Goal: Contribute content

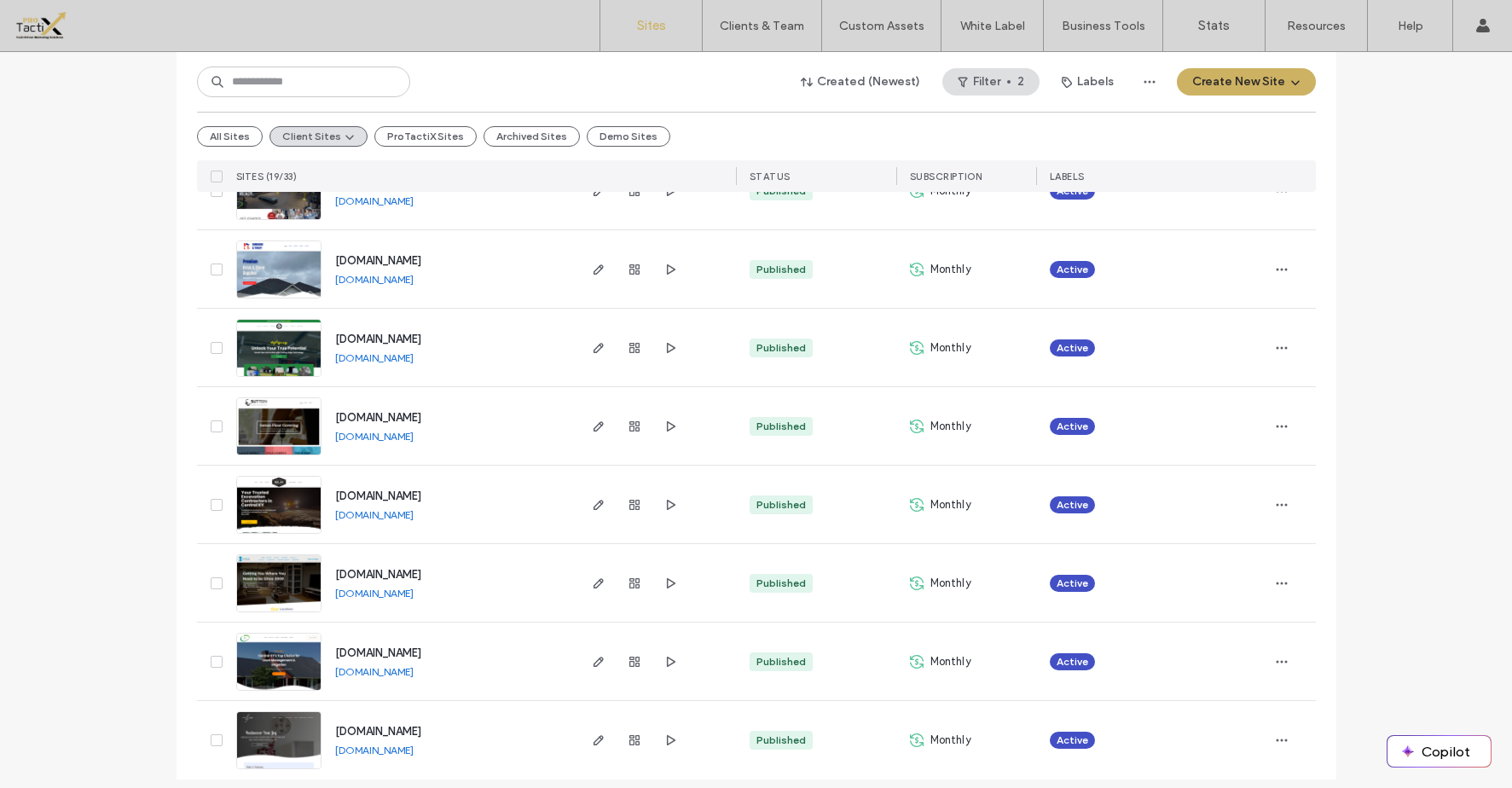
scroll to position [1109, 0]
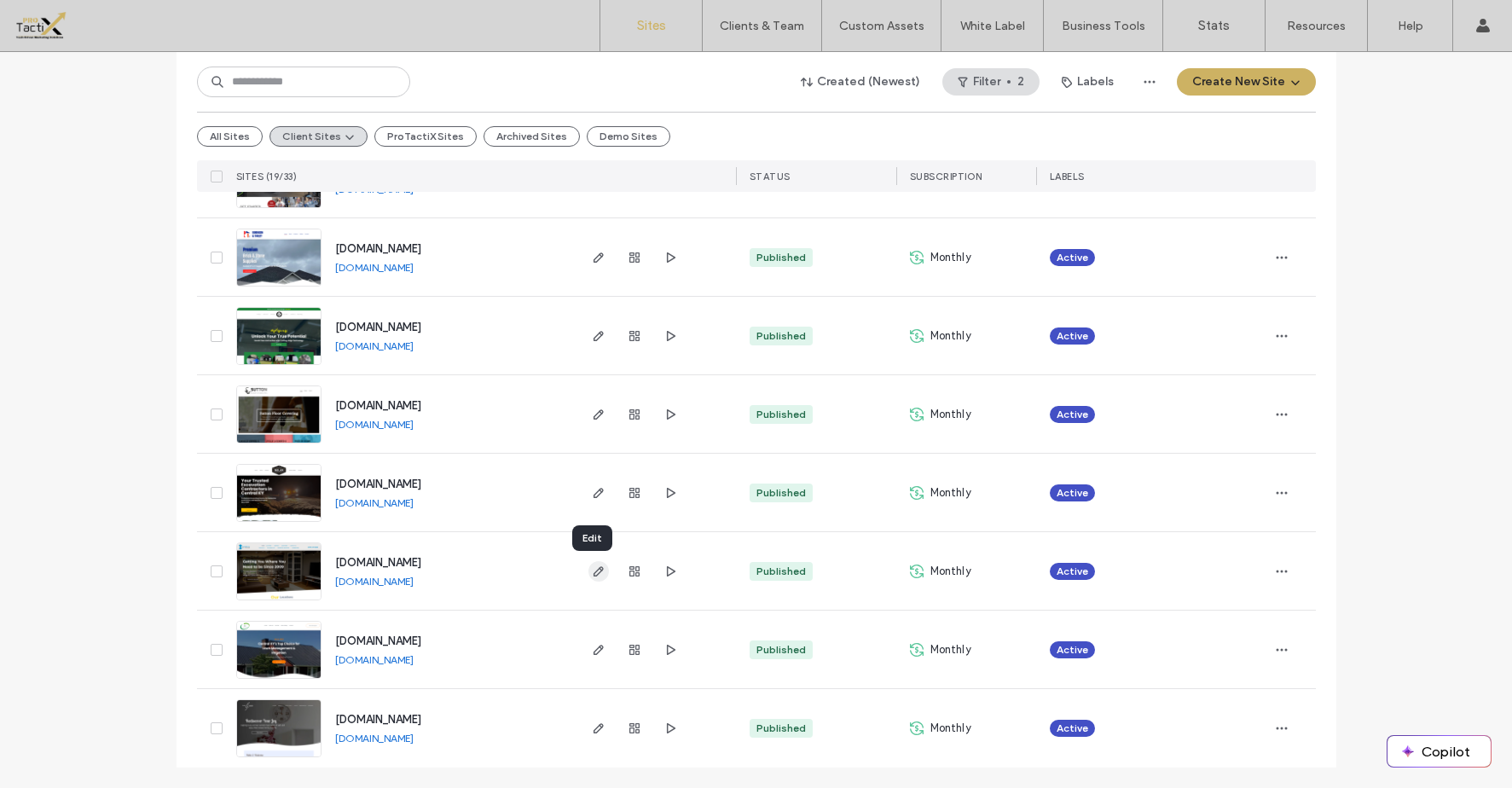
click at [595, 568] on icon "button" at bounding box center [598, 572] width 14 height 14
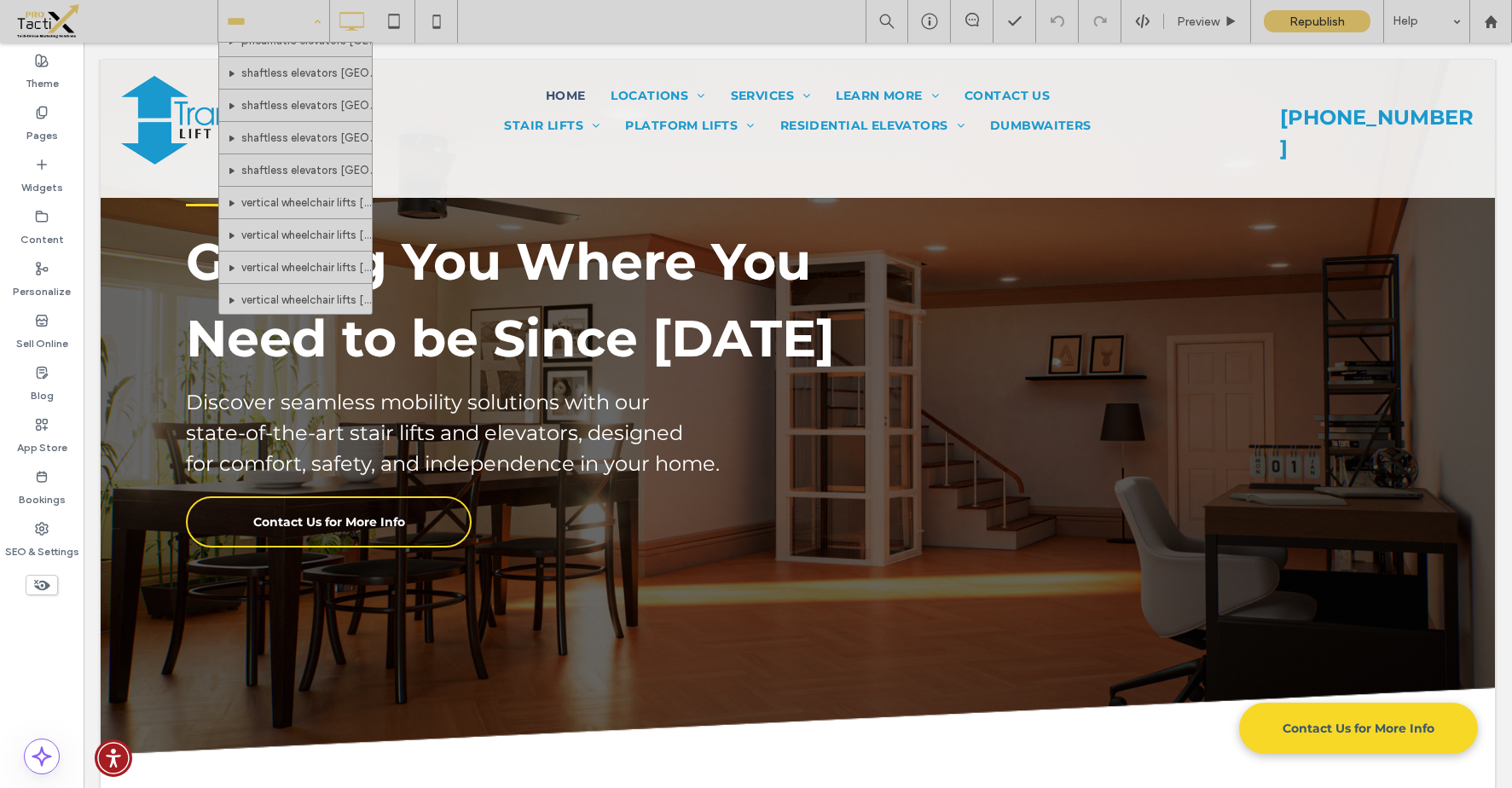
scroll to position [1541, 0]
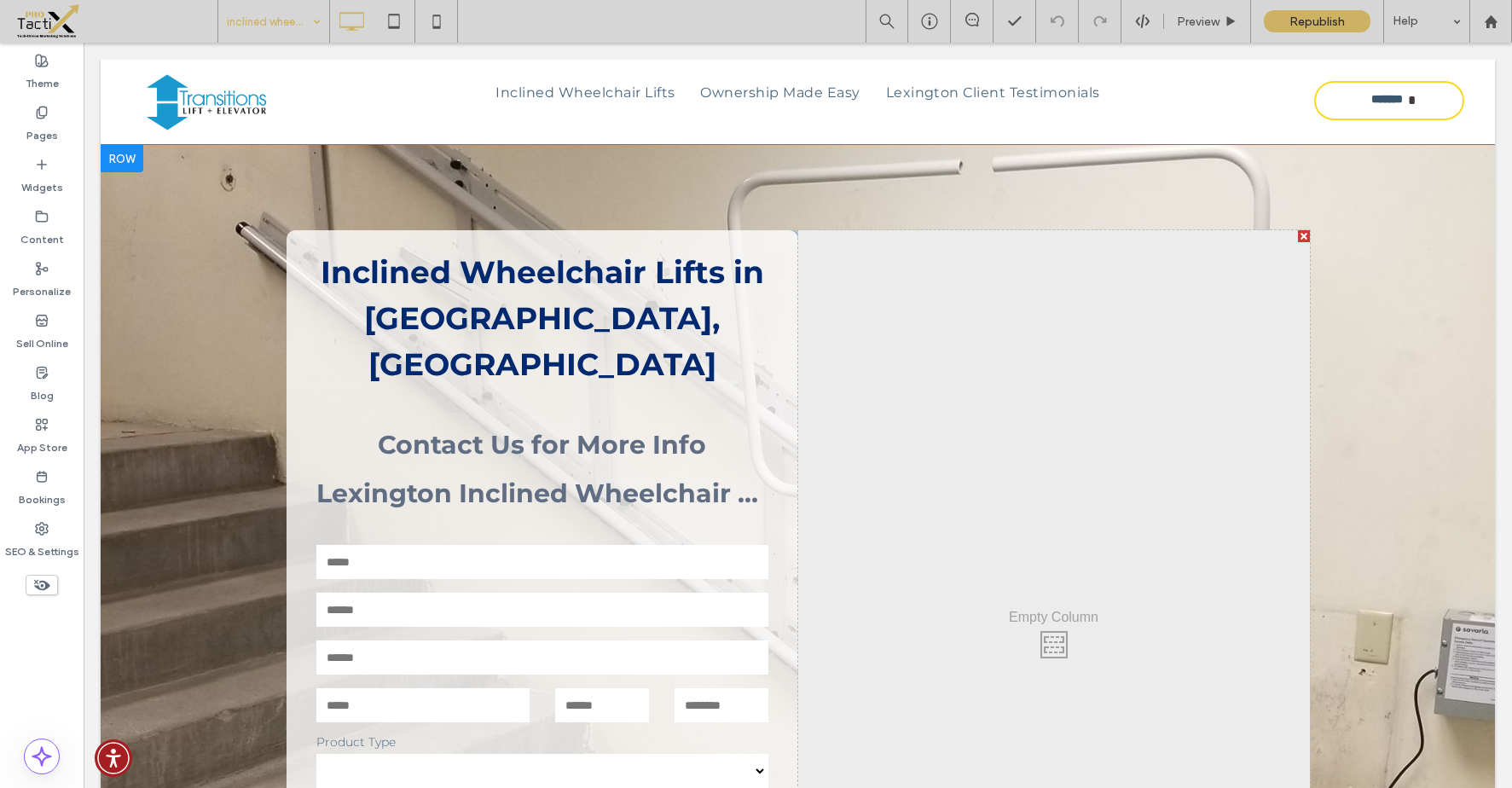
click at [1379, 221] on div "**********" at bounding box center [797, 640] width 1395 height 991
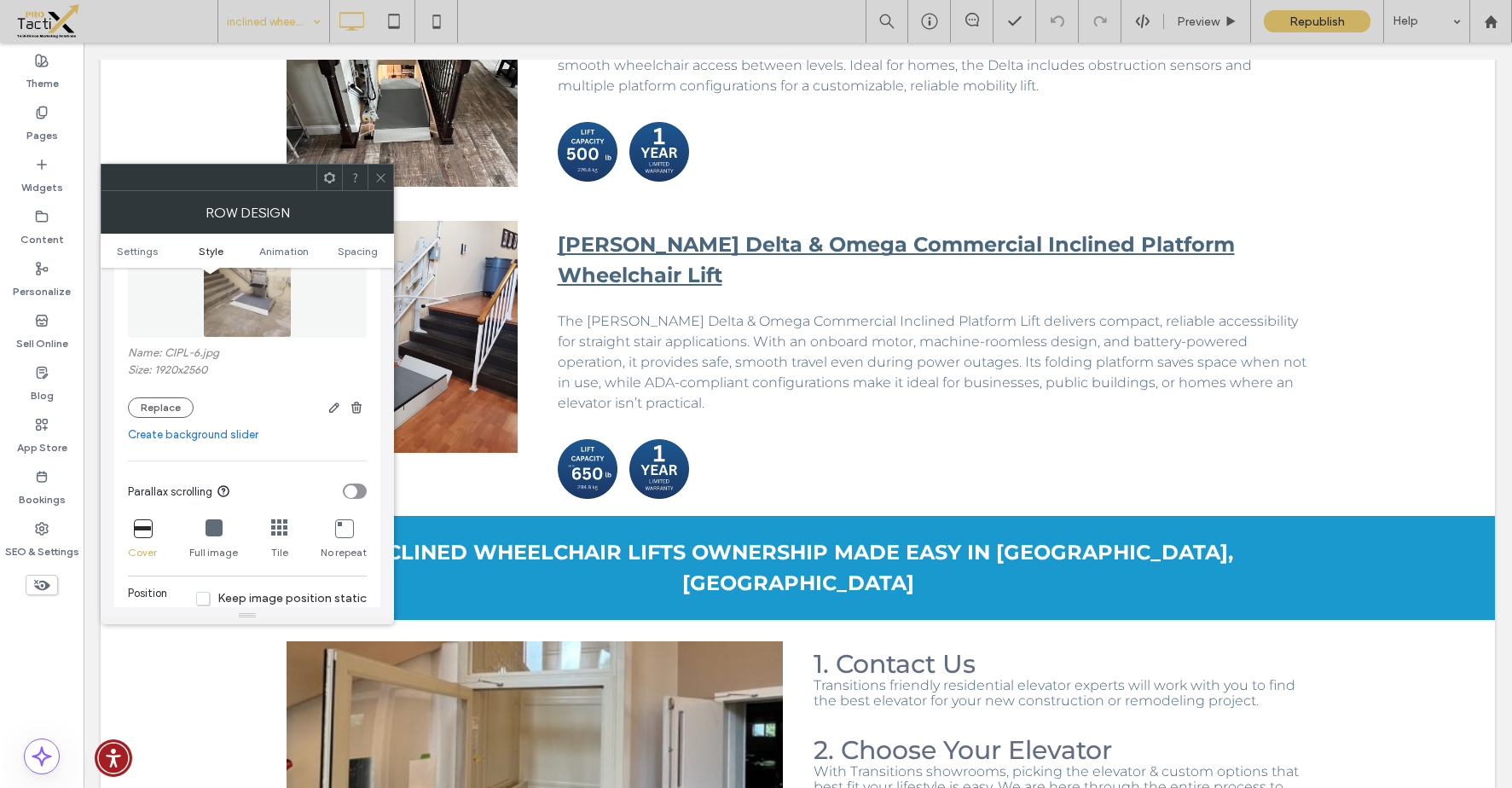
scroll to position [2007, 0]
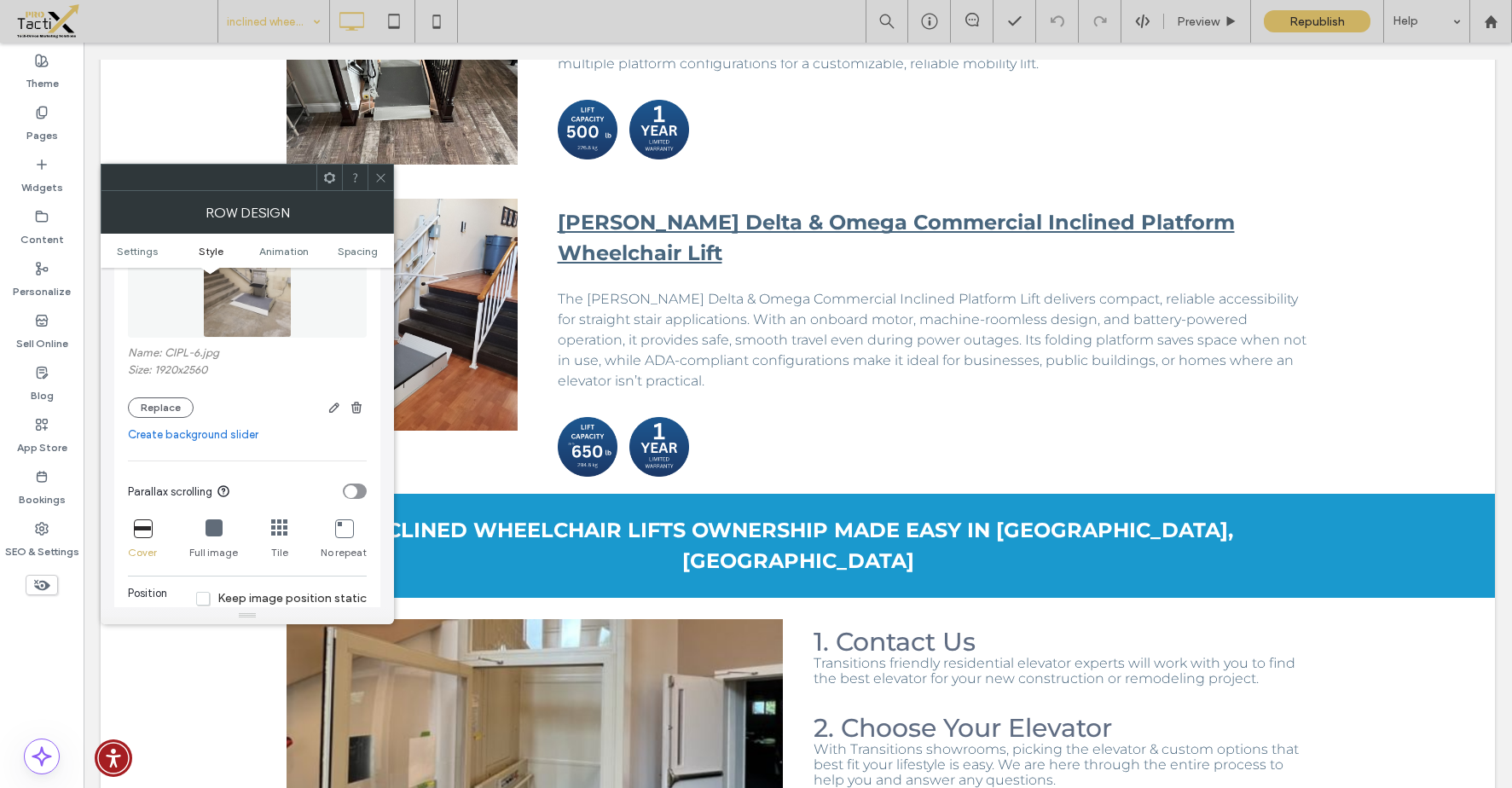
click at [252, 295] on img at bounding box center [247, 278] width 89 height 117
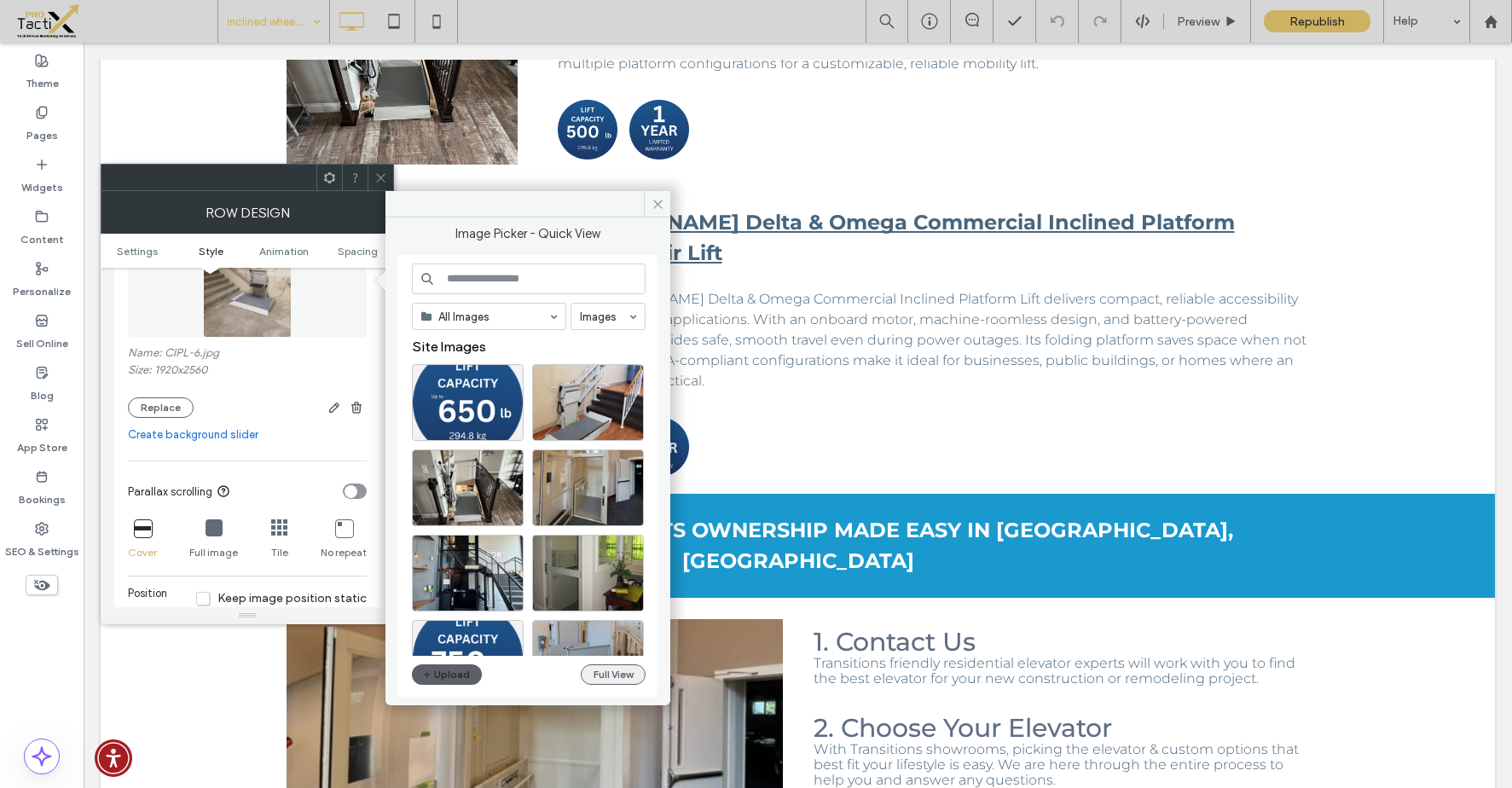
click at [611, 681] on button "Full View" at bounding box center [613, 675] width 65 height 21
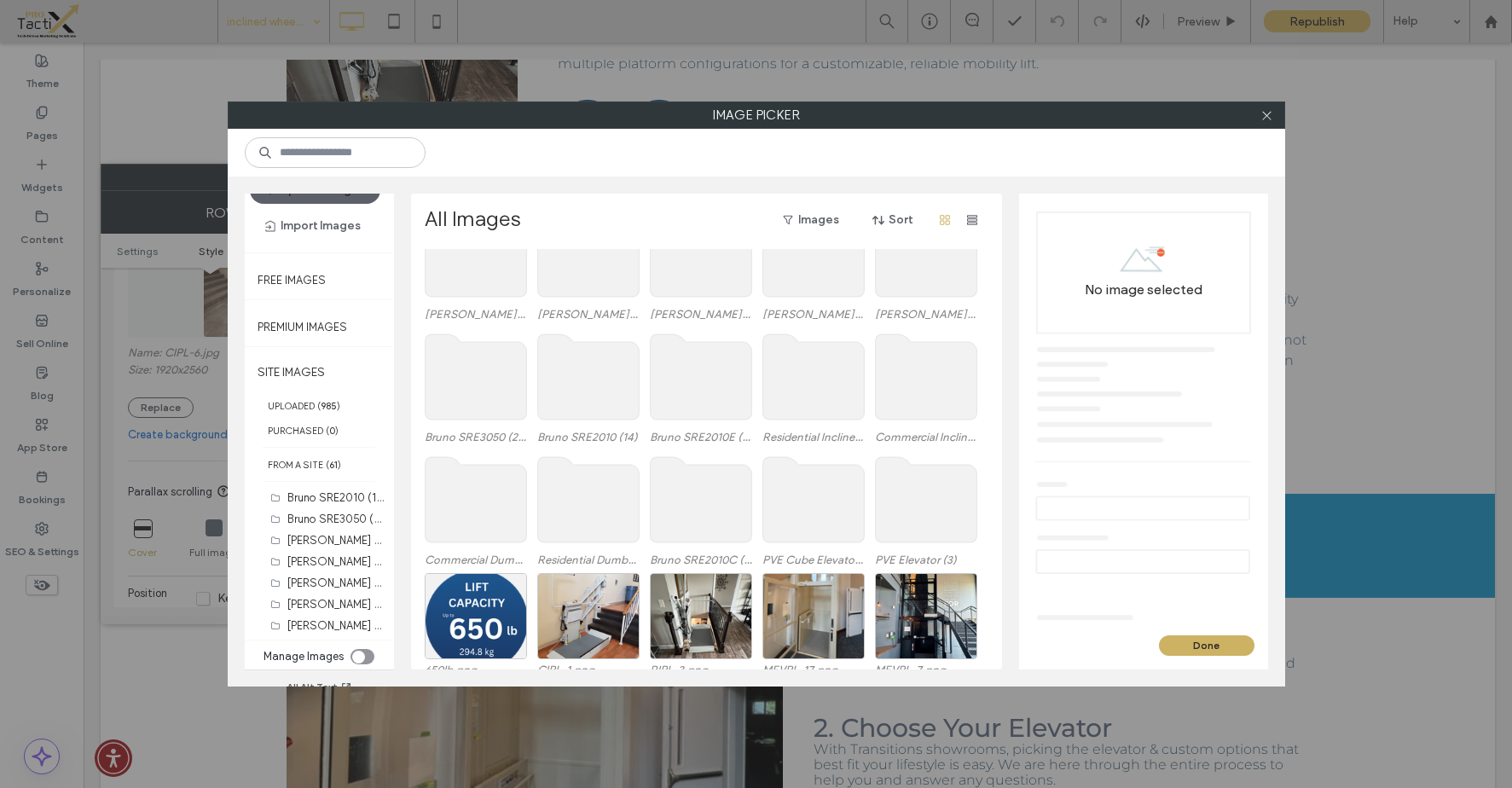
scroll to position [457, 0]
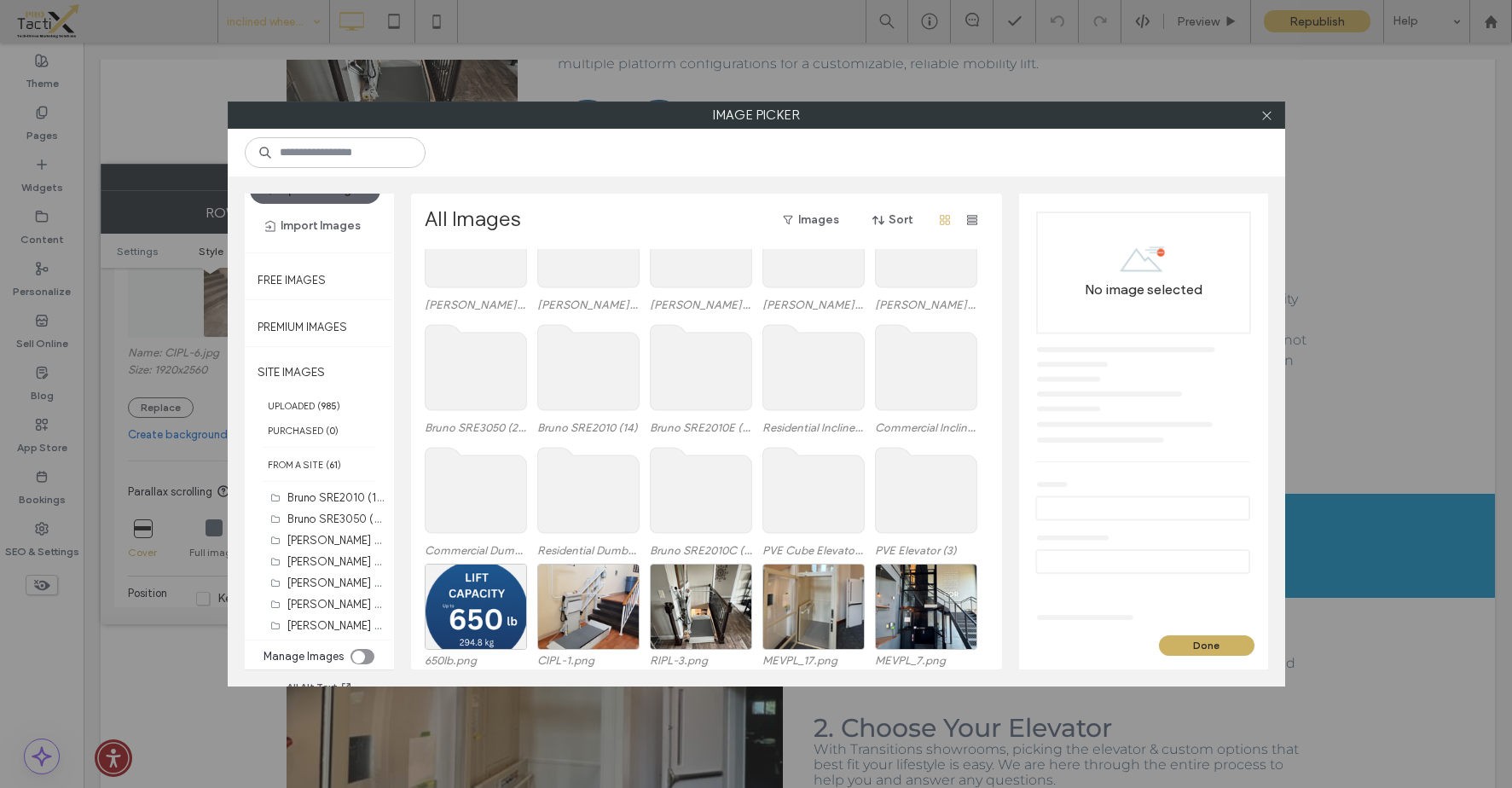
click at [814, 372] on use at bounding box center [813, 368] width 102 height 86
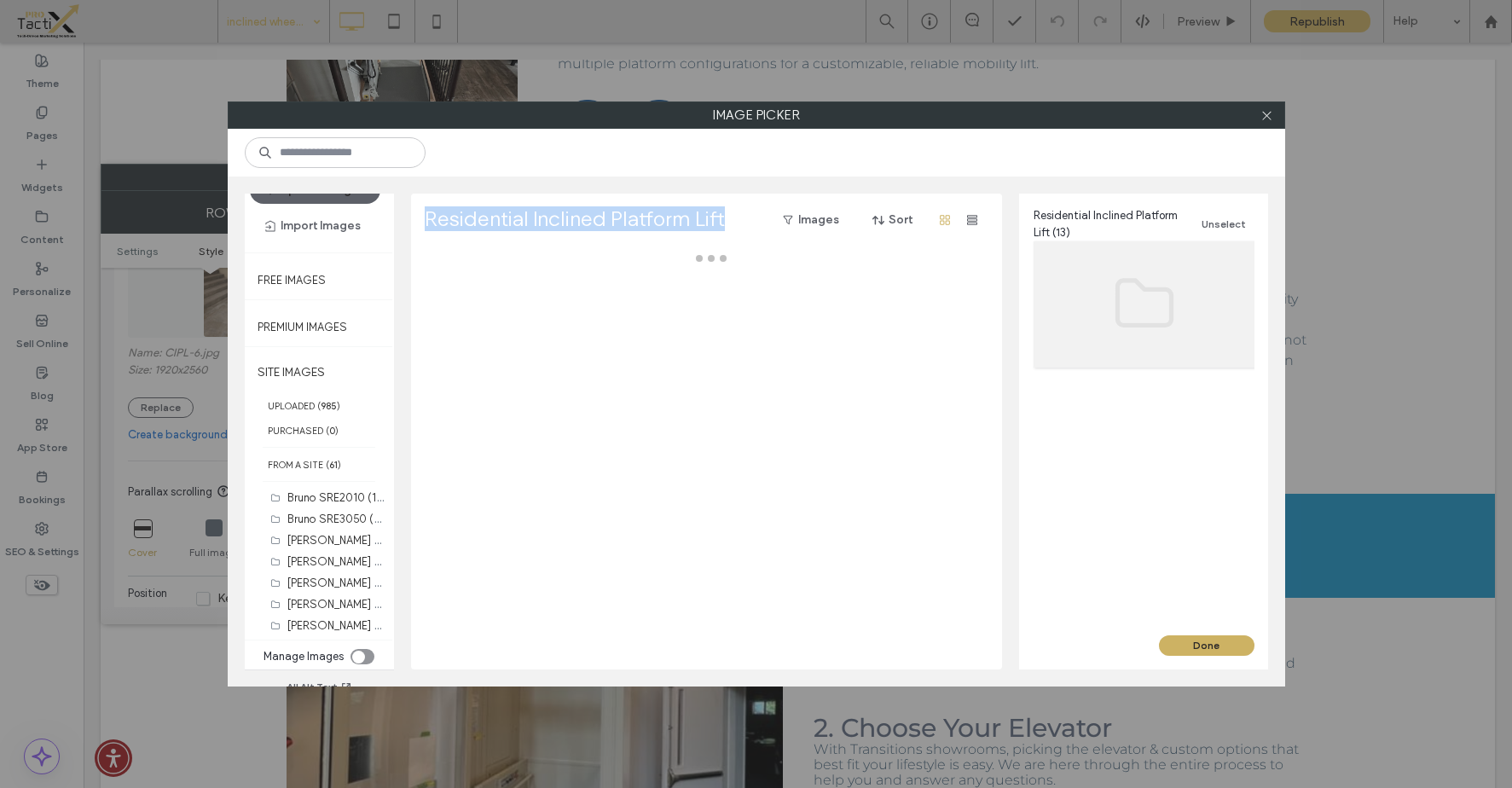
click at [814, 372] on div at bounding box center [711, 460] width 573 height 421
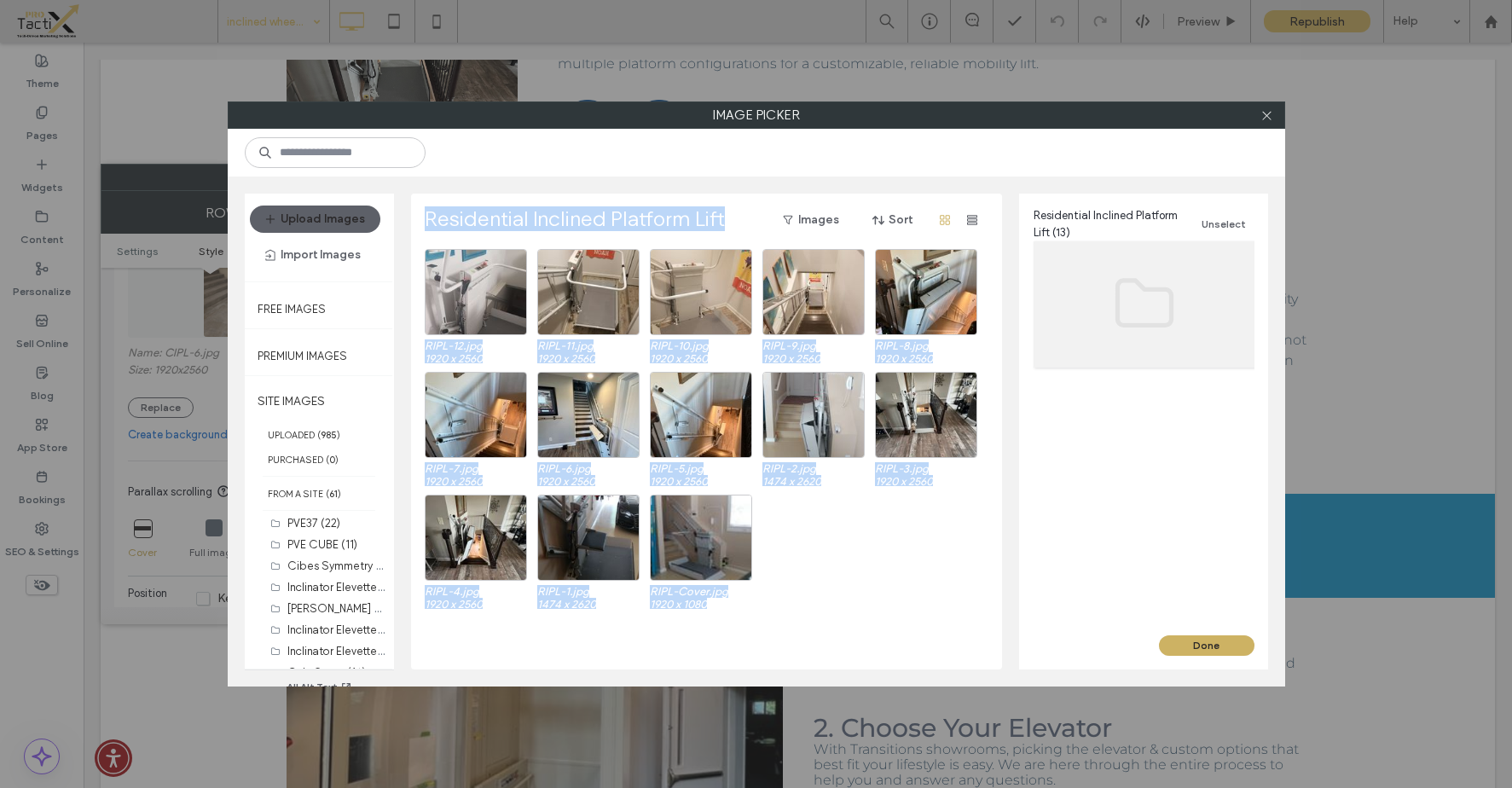
scroll to position [0, 0]
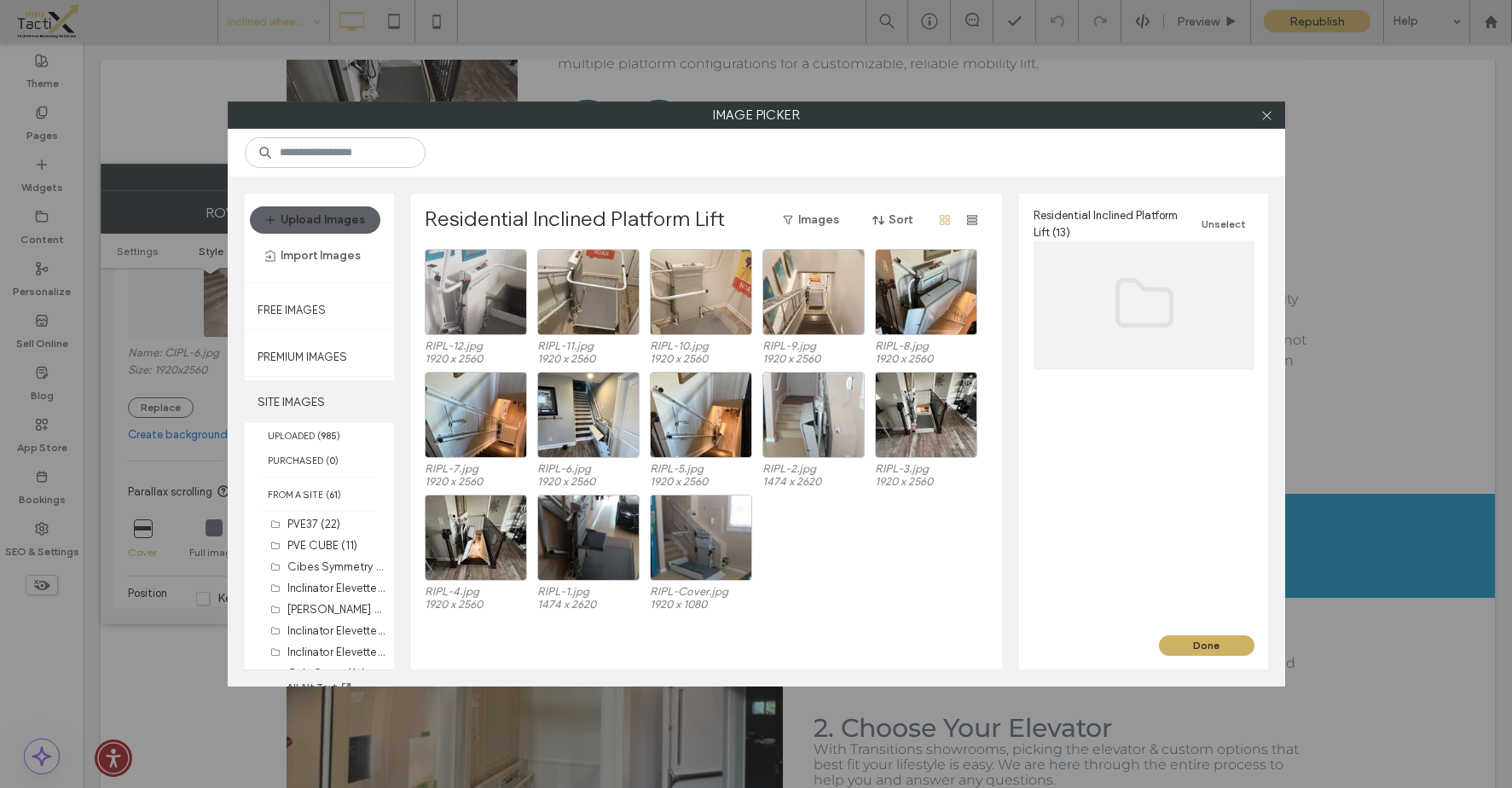
click at [295, 400] on label "SITE IMAGES" at bounding box center [318, 401] width 149 height 42
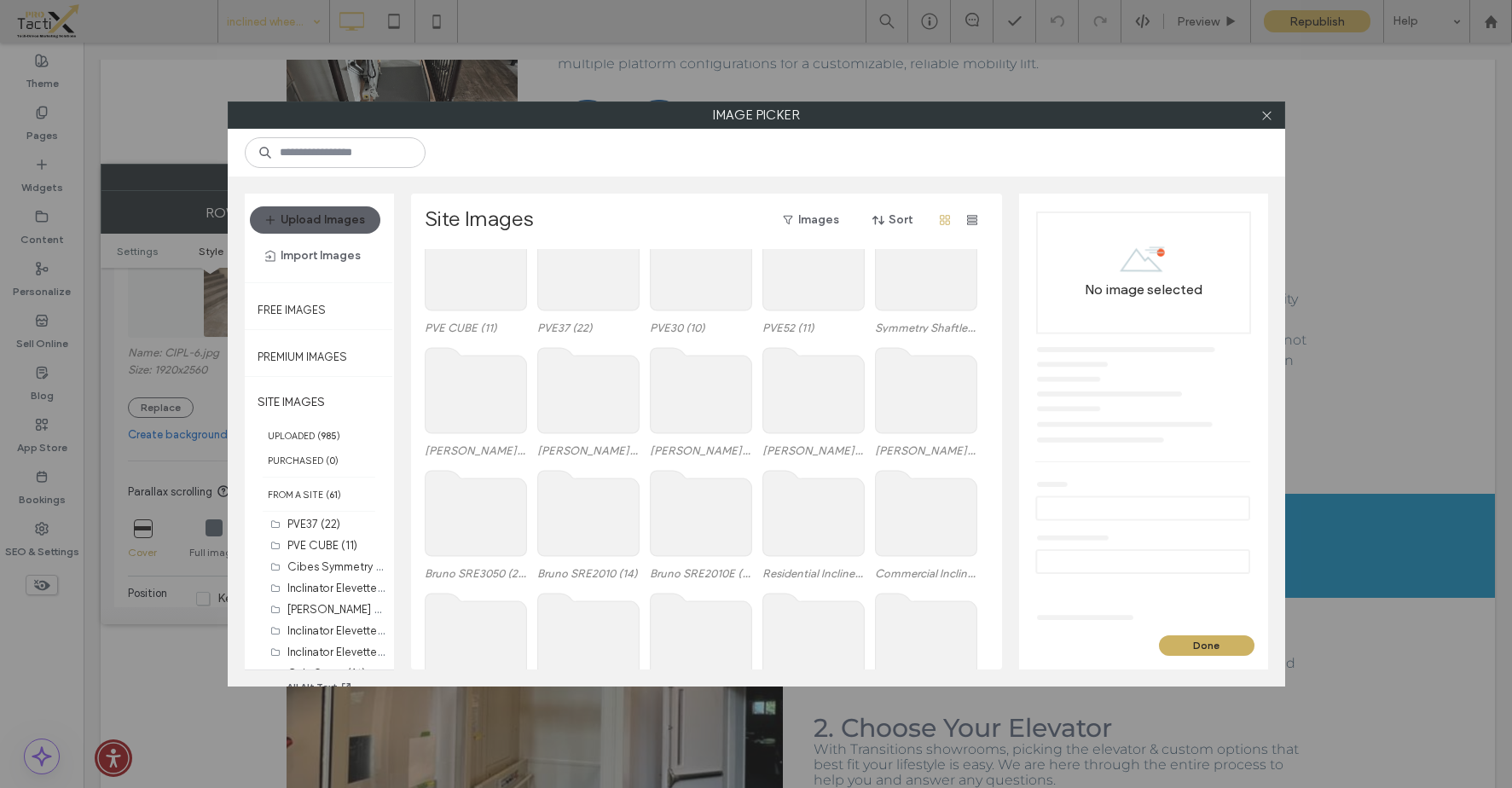
scroll to position [363, 0]
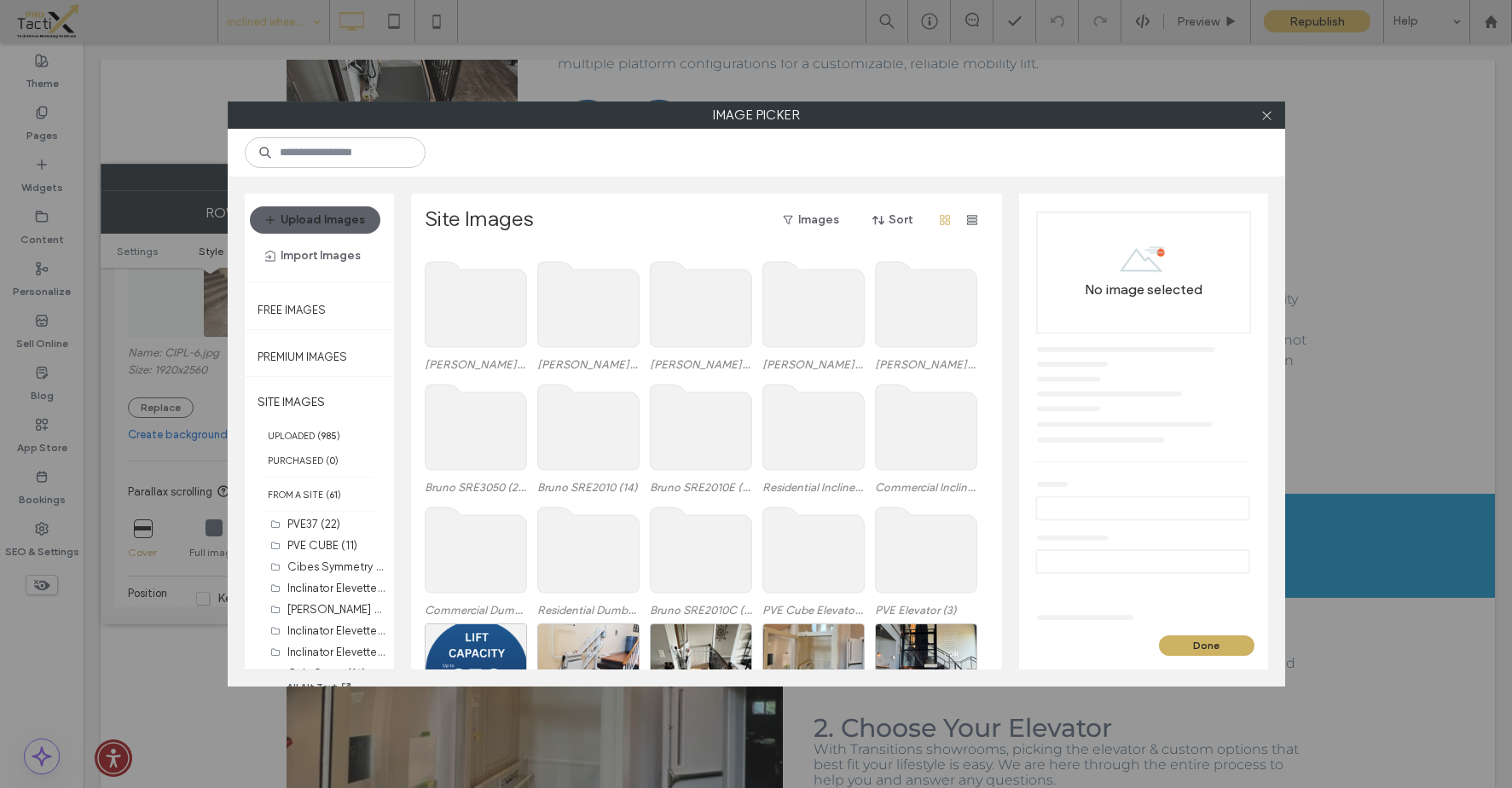
click at [921, 435] on use at bounding box center [926, 427] width 102 height 86
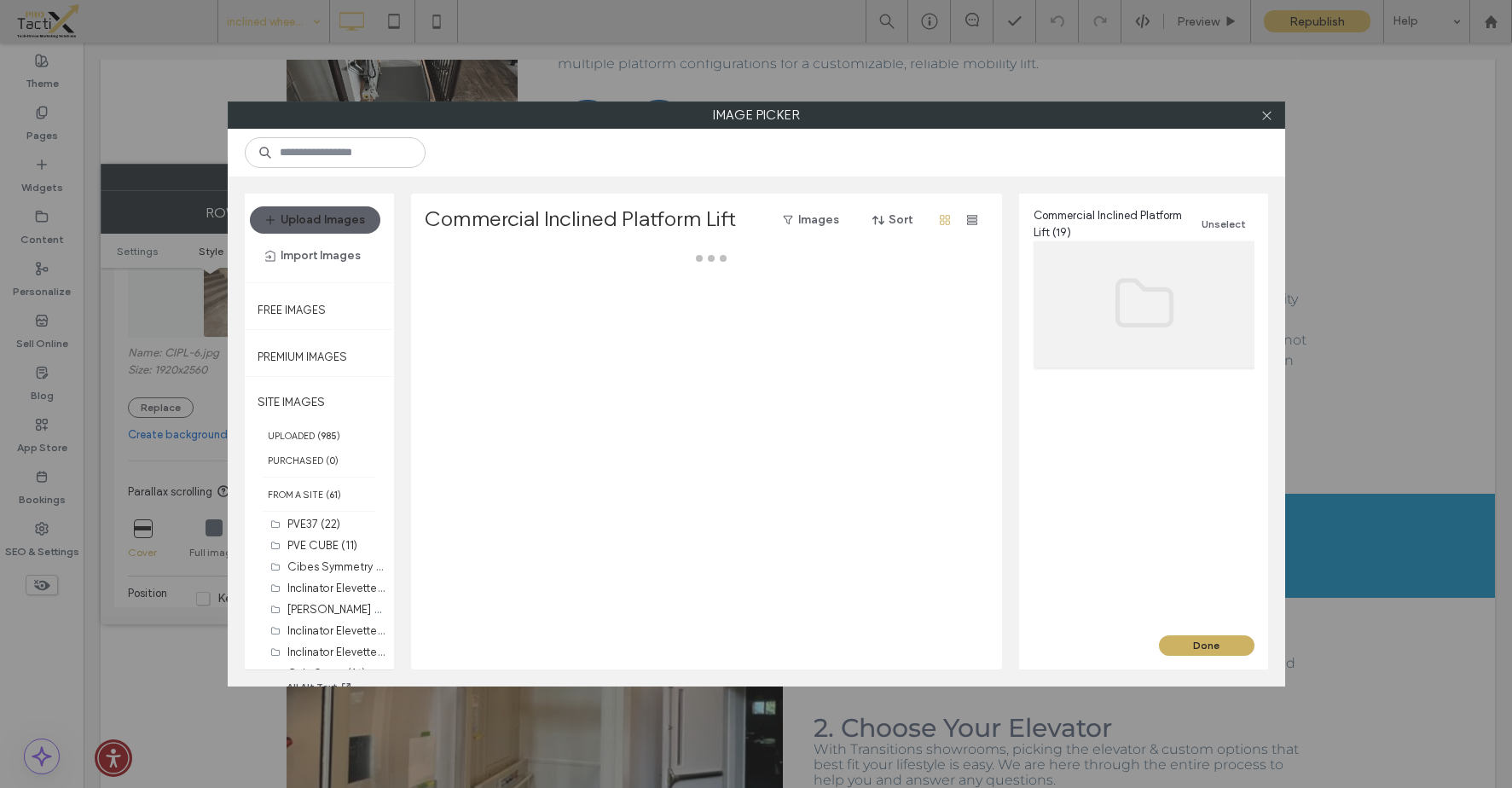
click at [921, 435] on div at bounding box center [711, 460] width 573 height 421
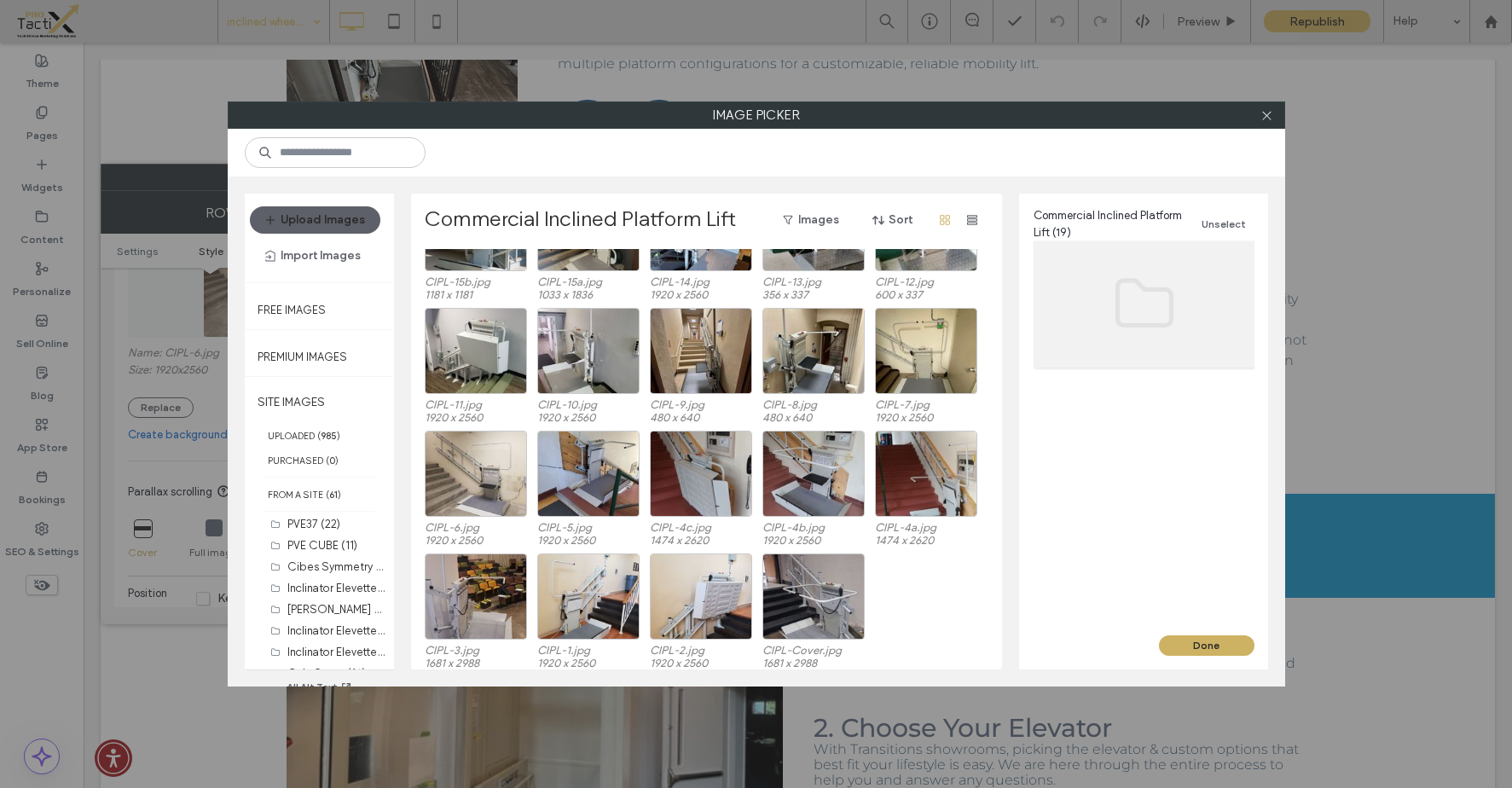
scroll to position [71, 0]
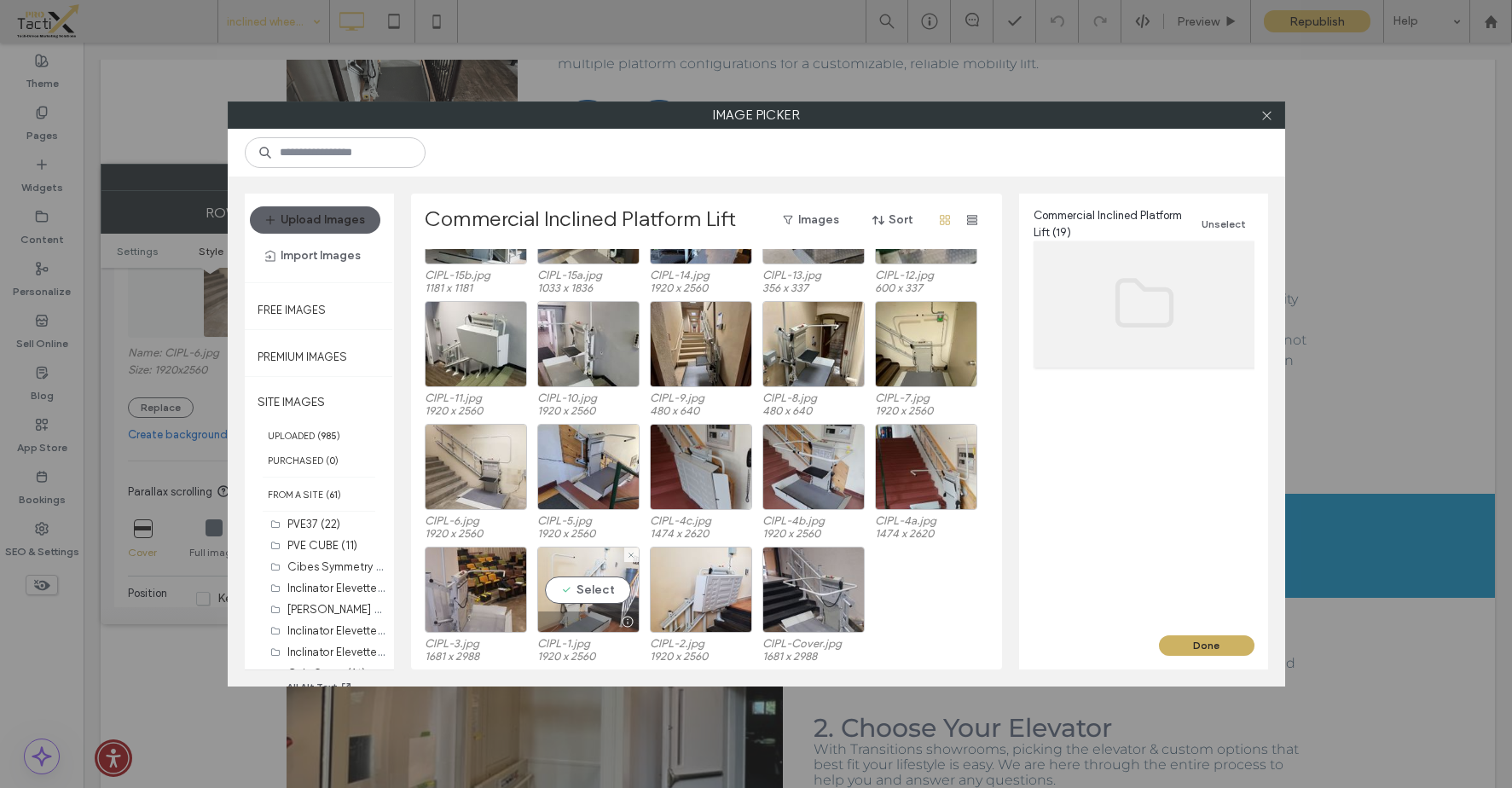
click at [587, 595] on div "Select" at bounding box center [588, 590] width 103 height 86
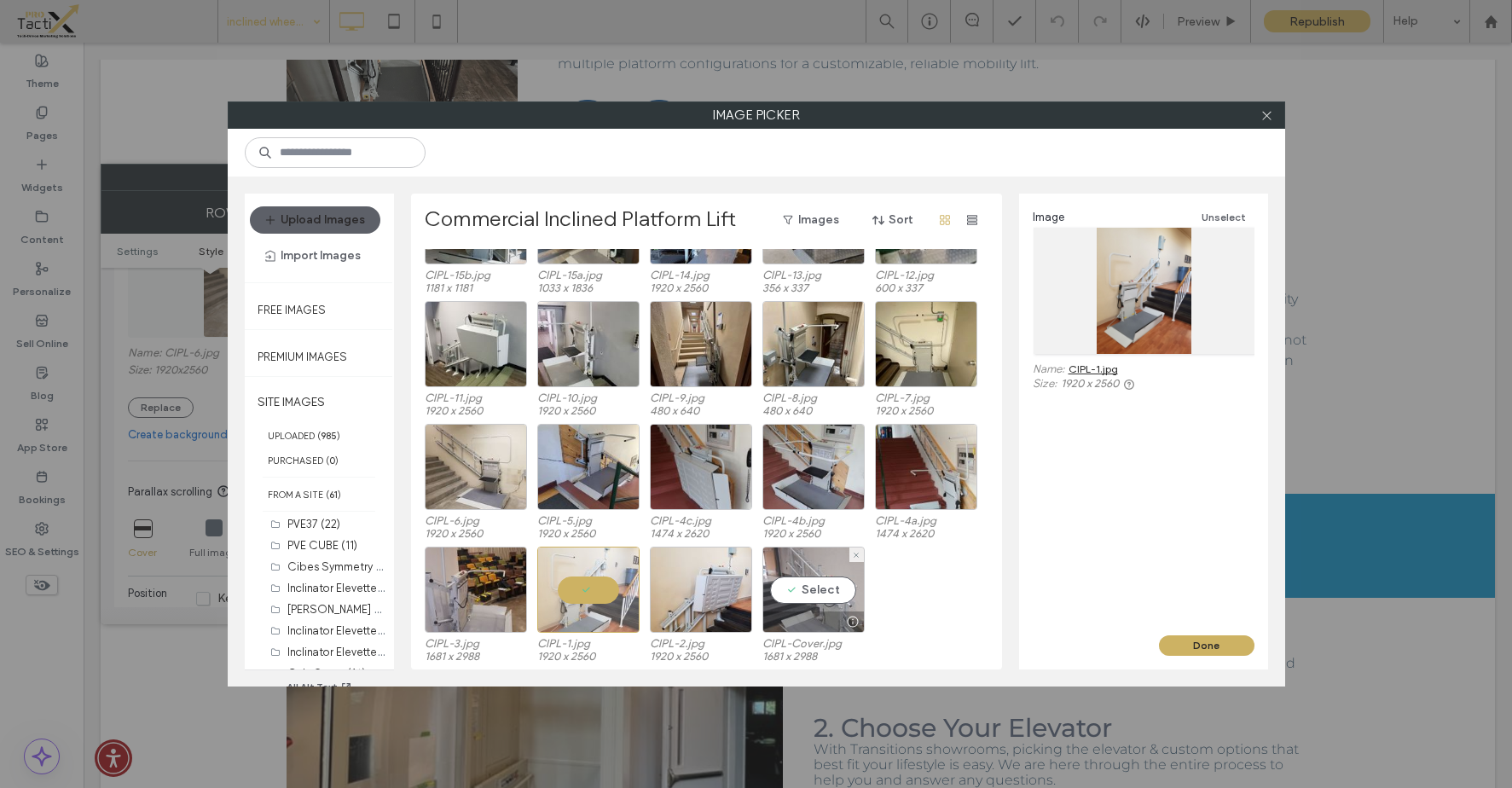
click at [817, 593] on div "Select" at bounding box center [814, 590] width 103 height 86
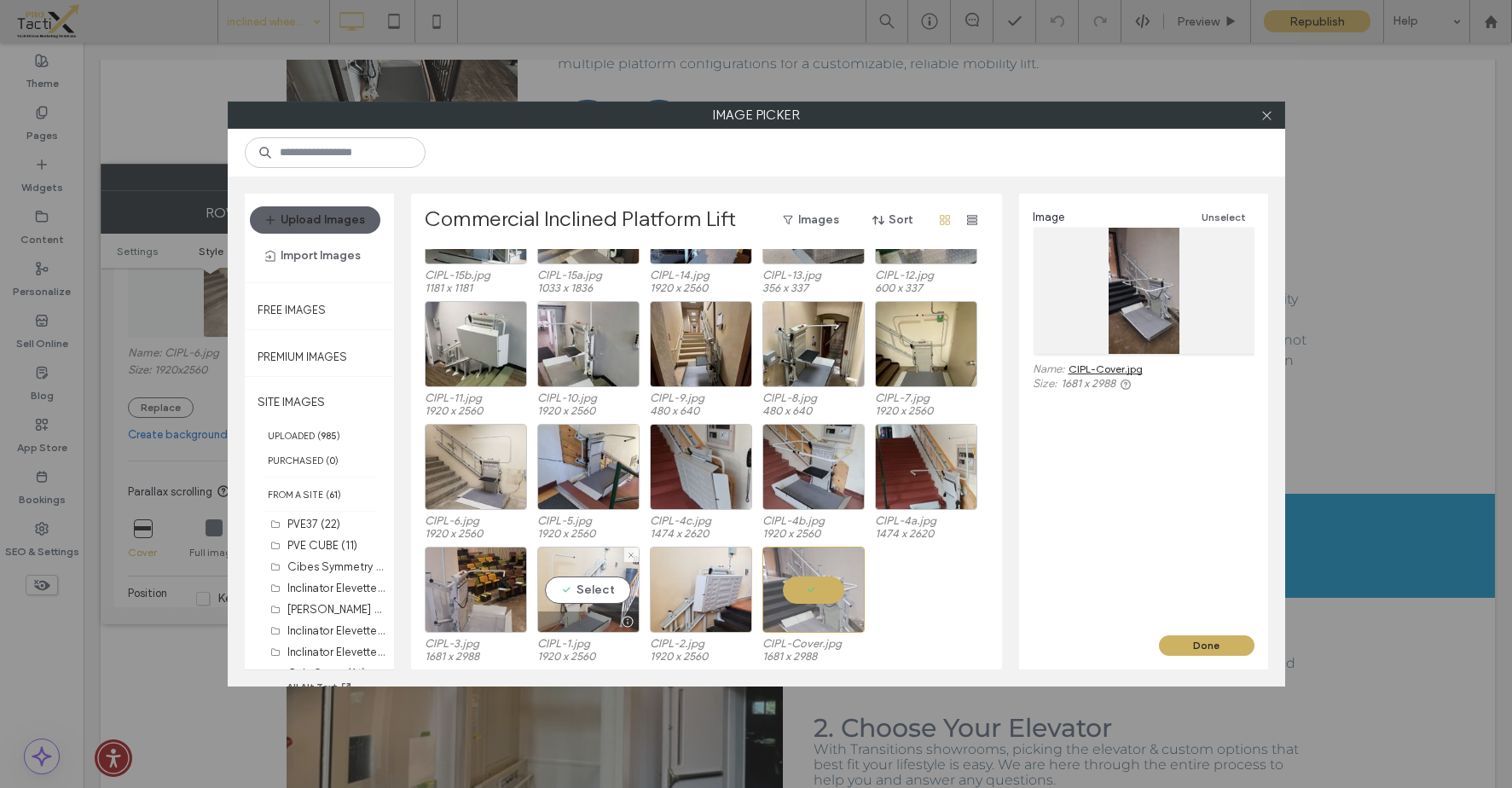
click at [583, 579] on div "Select" at bounding box center [588, 590] width 103 height 86
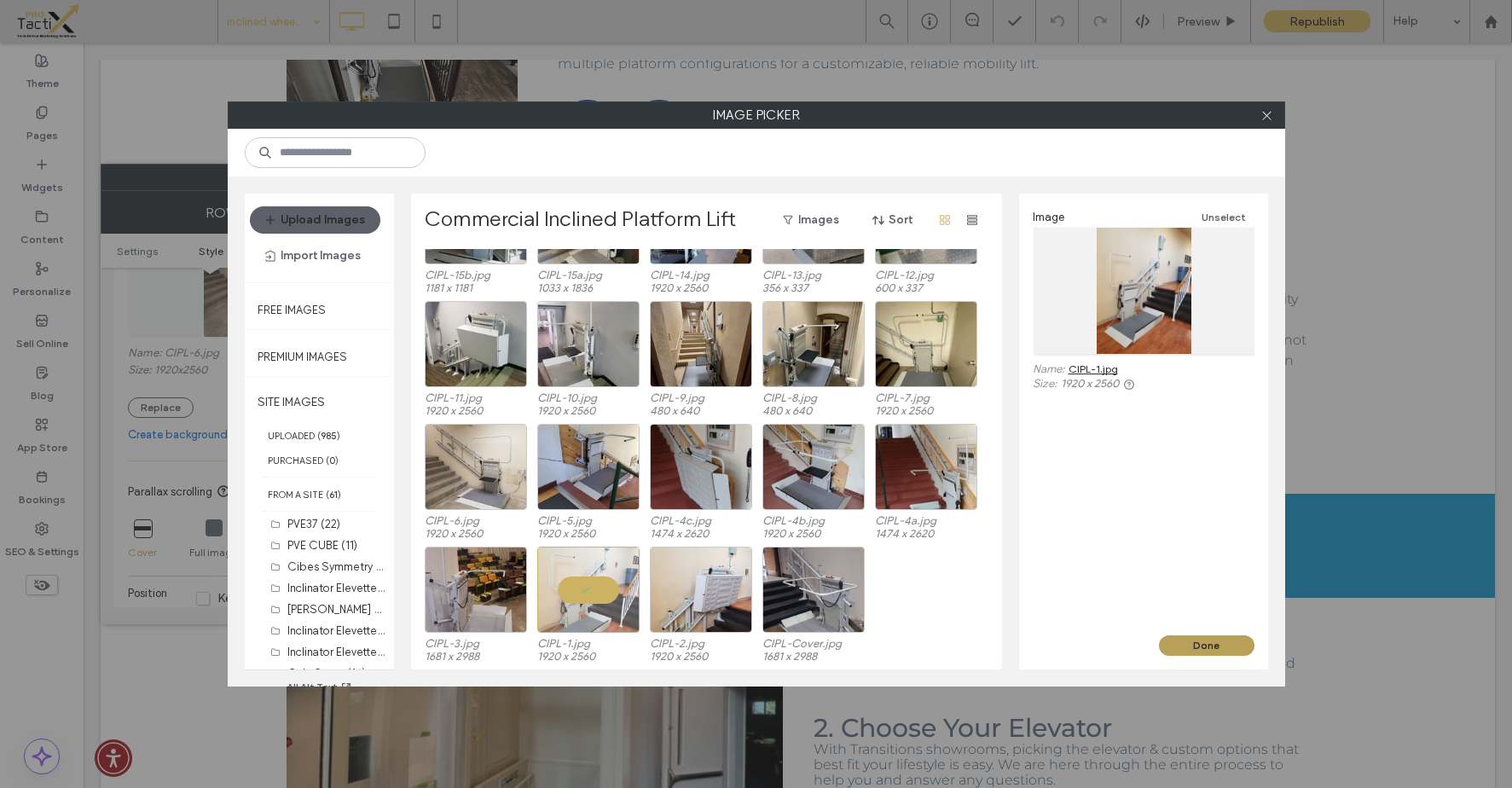
click at [1204, 649] on button "Done" at bounding box center [1206, 646] width 96 height 21
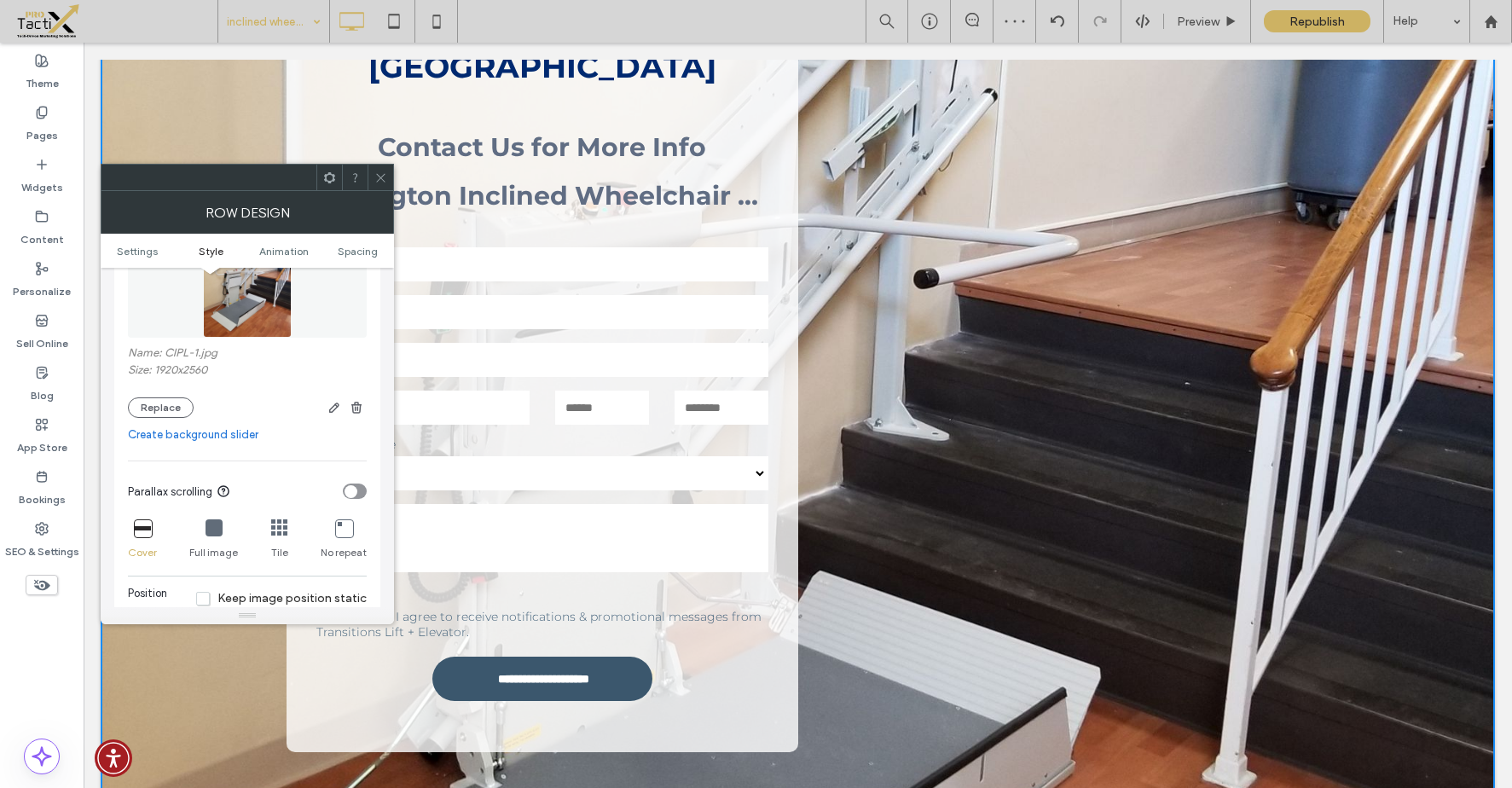
scroll to position [319, 0]
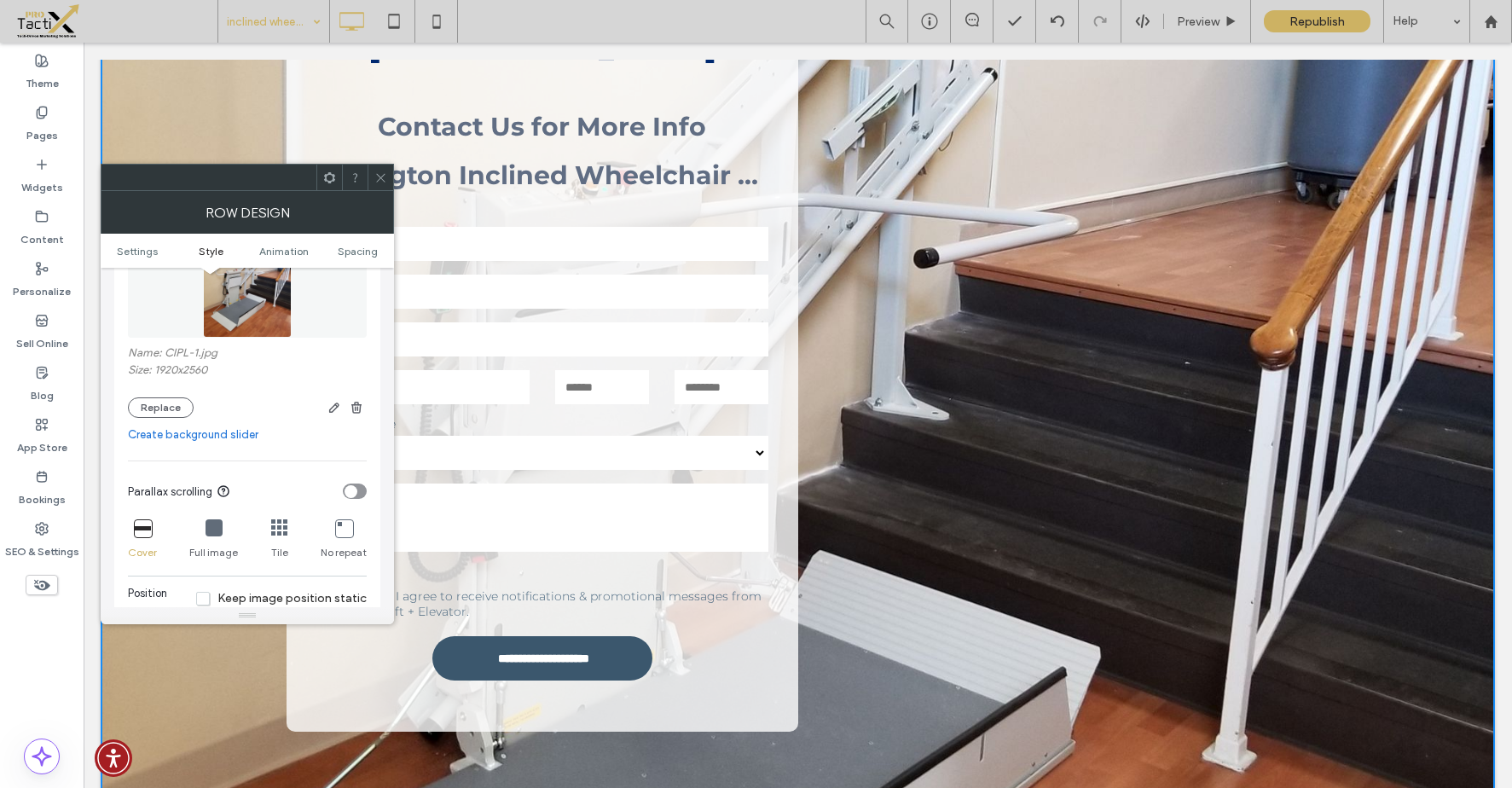
click at [377, 175] on icon at bounding box center [380, 178] width 13 height 13
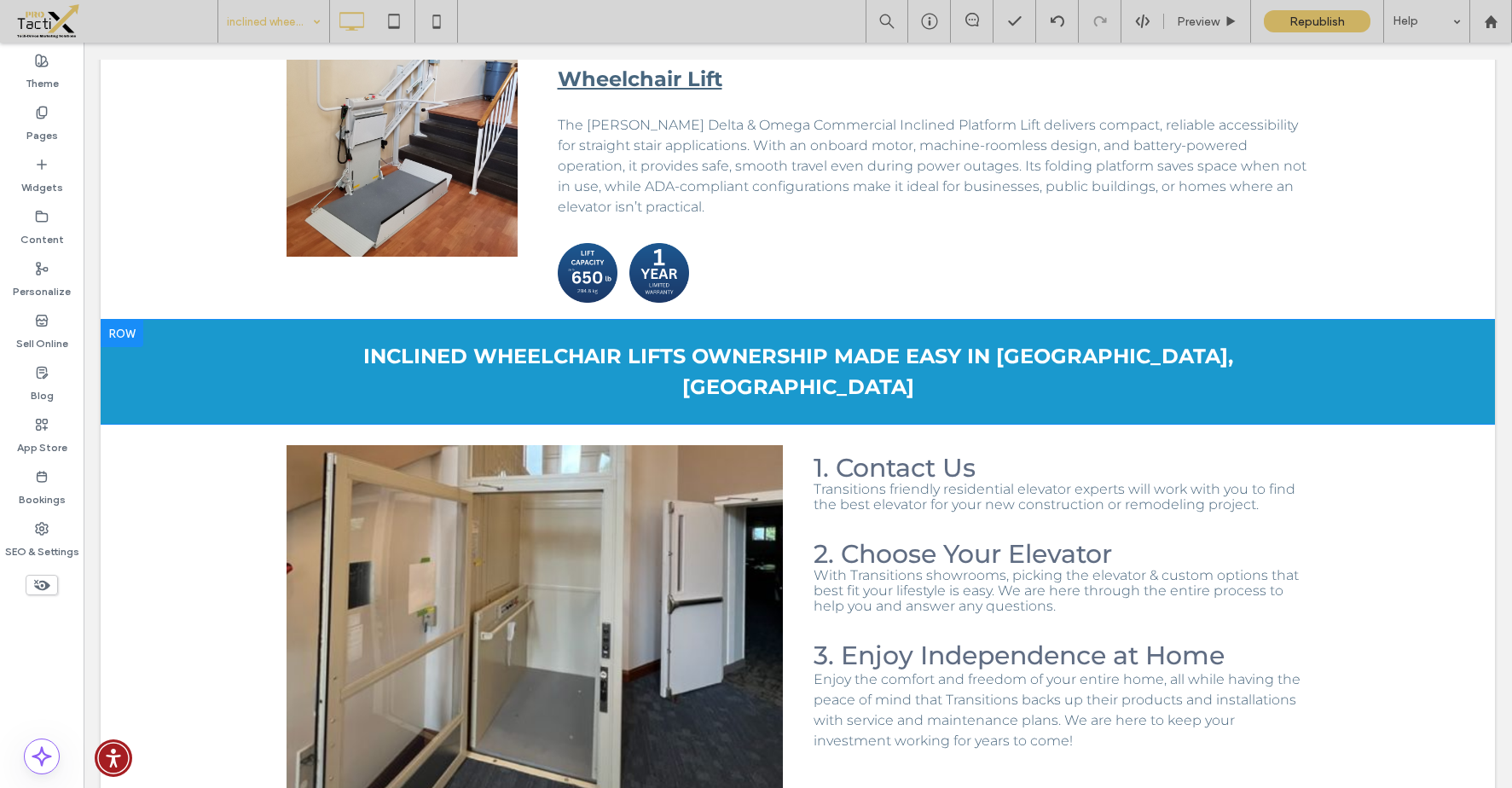
scroll to position [2261, 0]
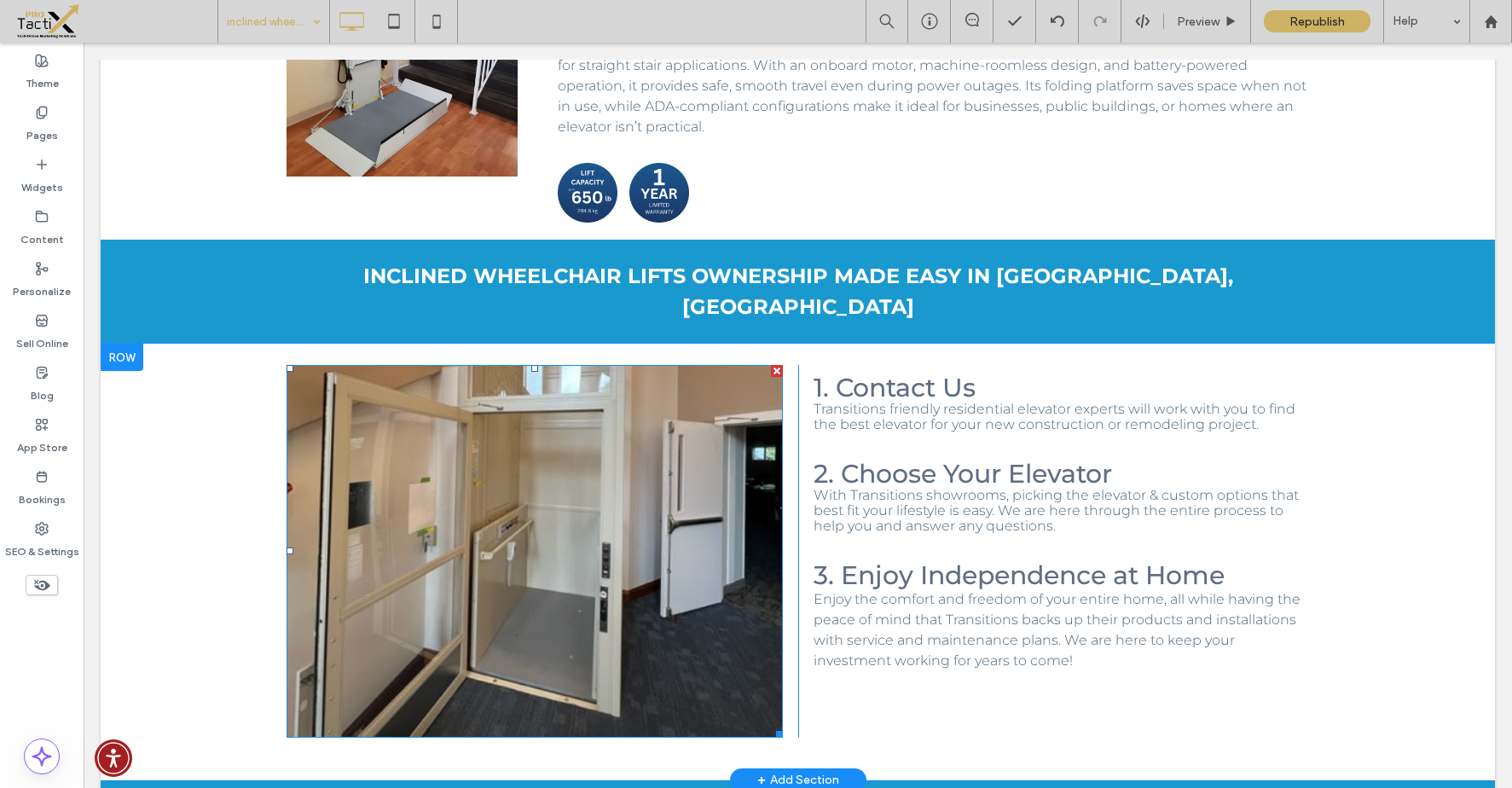
click at [565, 365] on img at bounding box center [535, 551] width 497 height 373
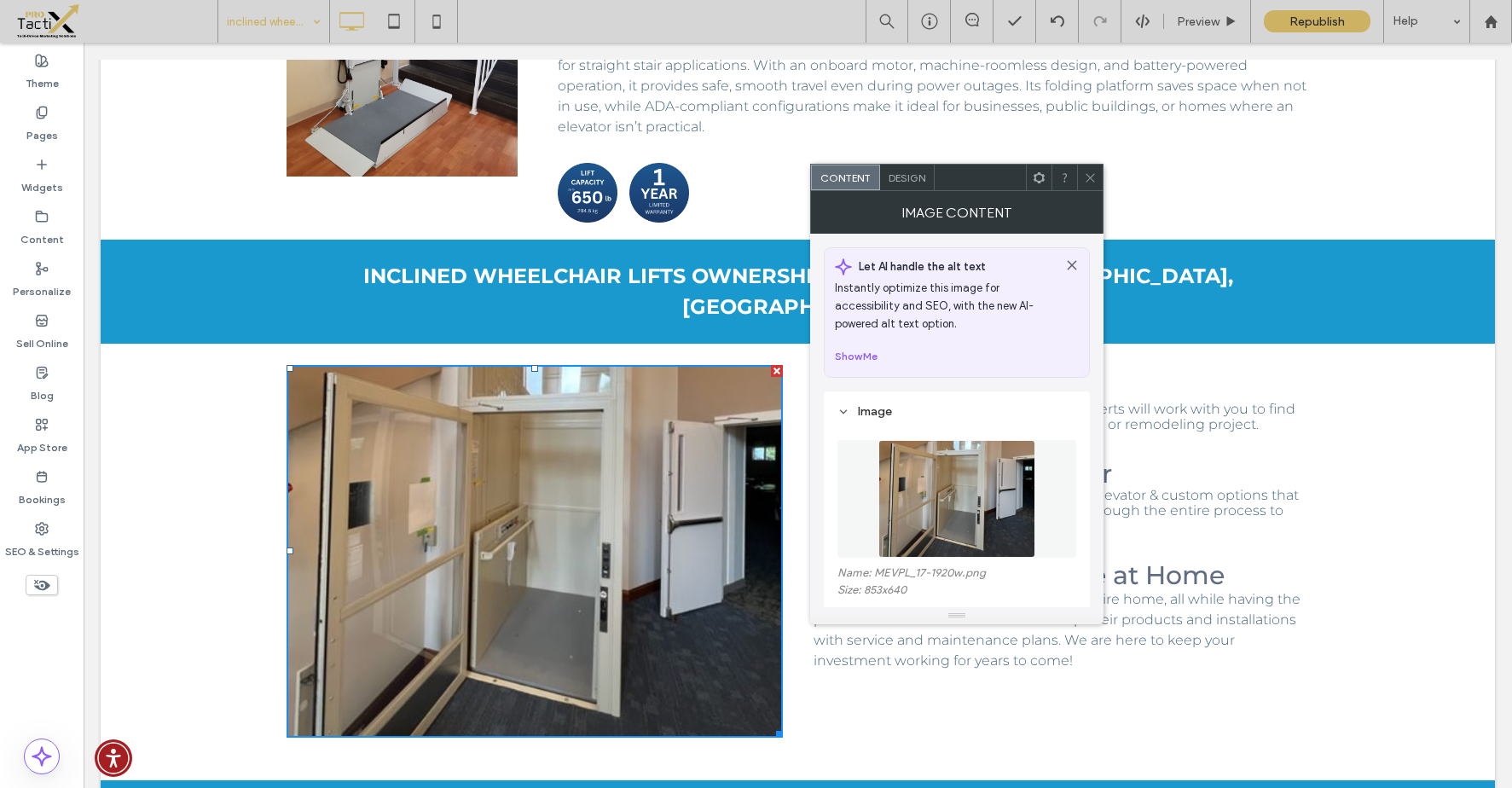
click at [953, 510] on img at bounding box center [956, 498] width 156 height 117
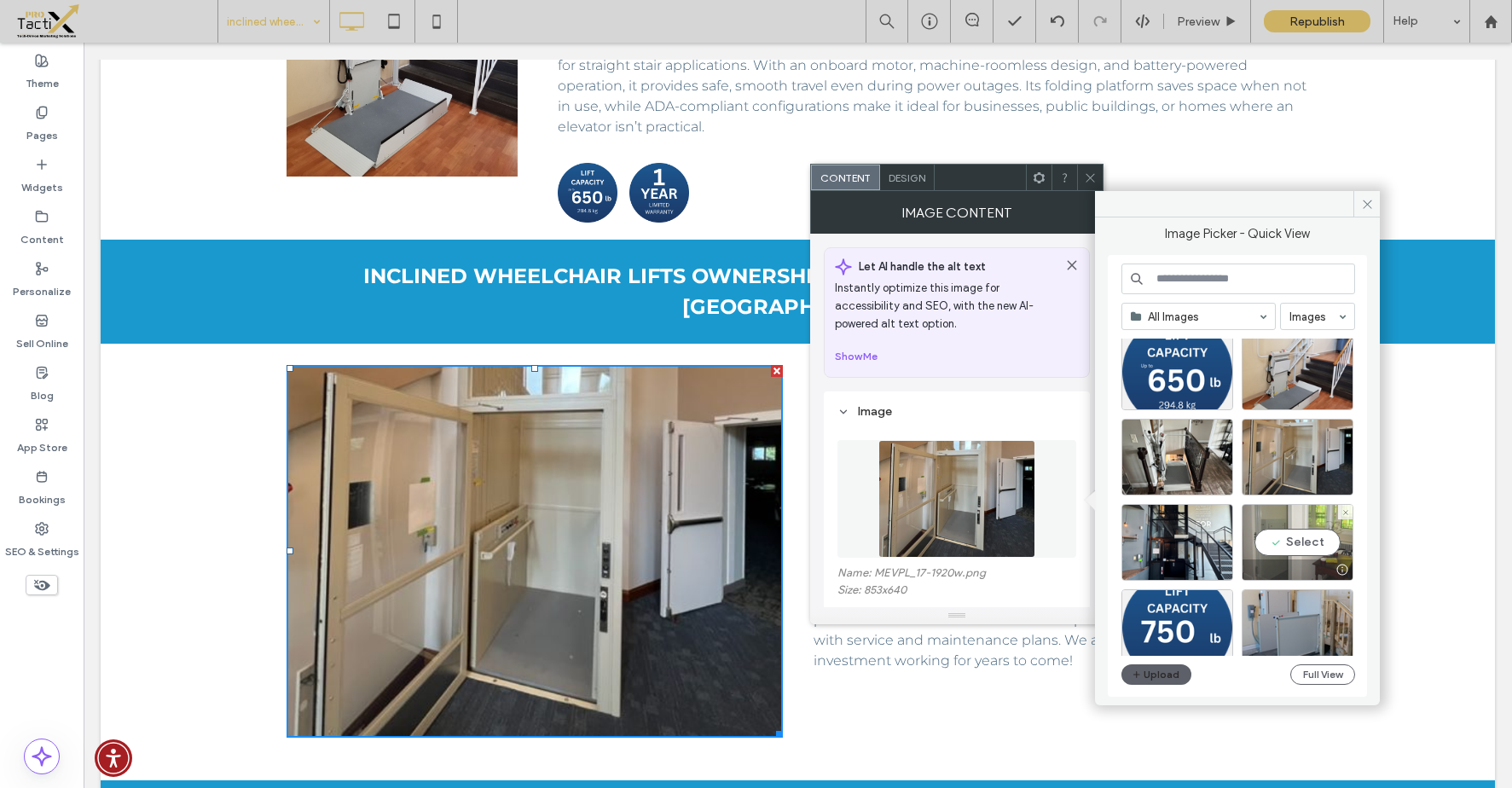
scroll to position [81, 0]
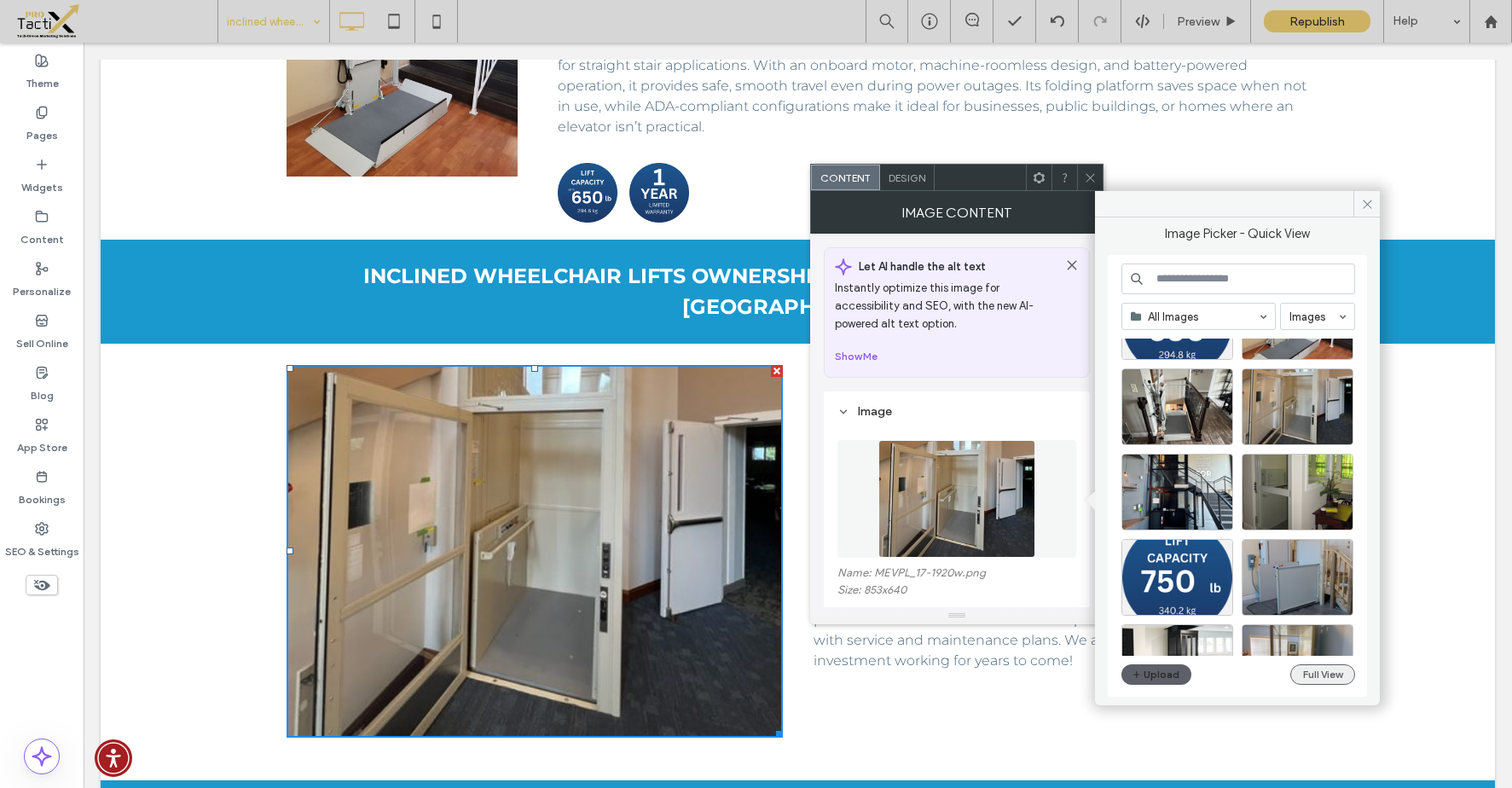
click at [1337, 678] on button "Full View" at bounding box center [1323, 675] width 65 height 21
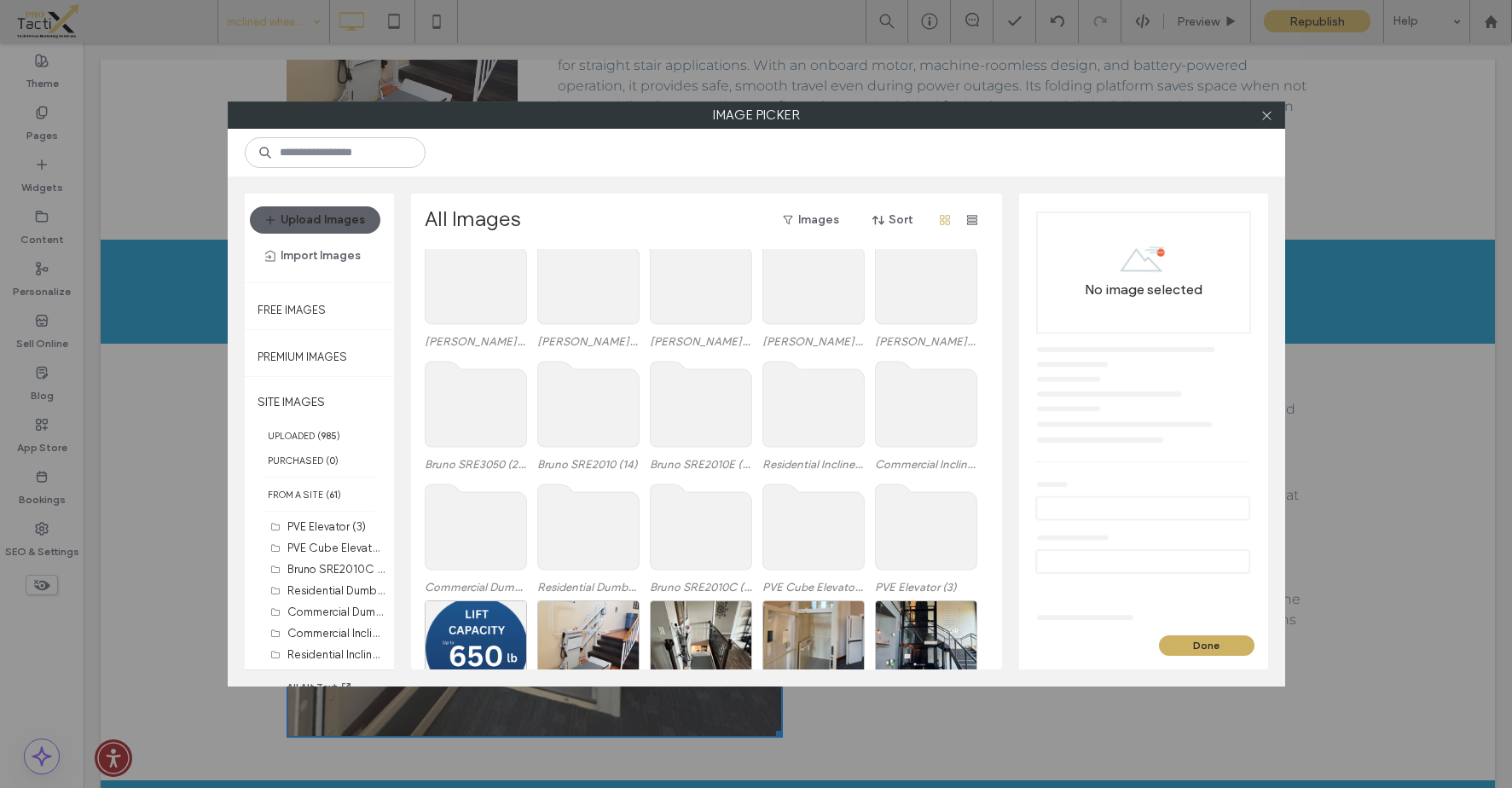
scroll to position [421, 0]
click at [902, 411] on use at bounding box center [926, 403] width 102 height 86
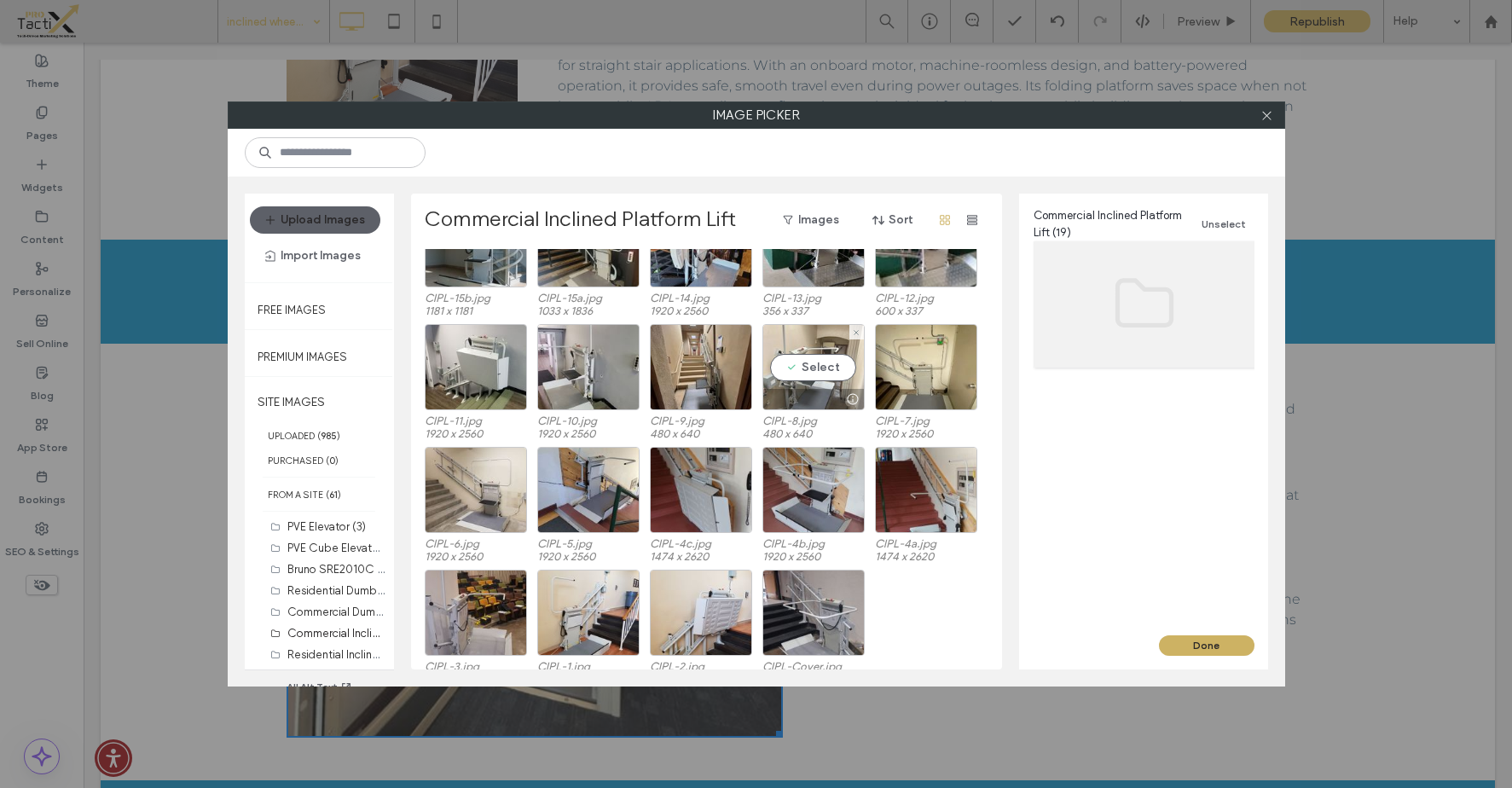
scroll to position [71, 0]
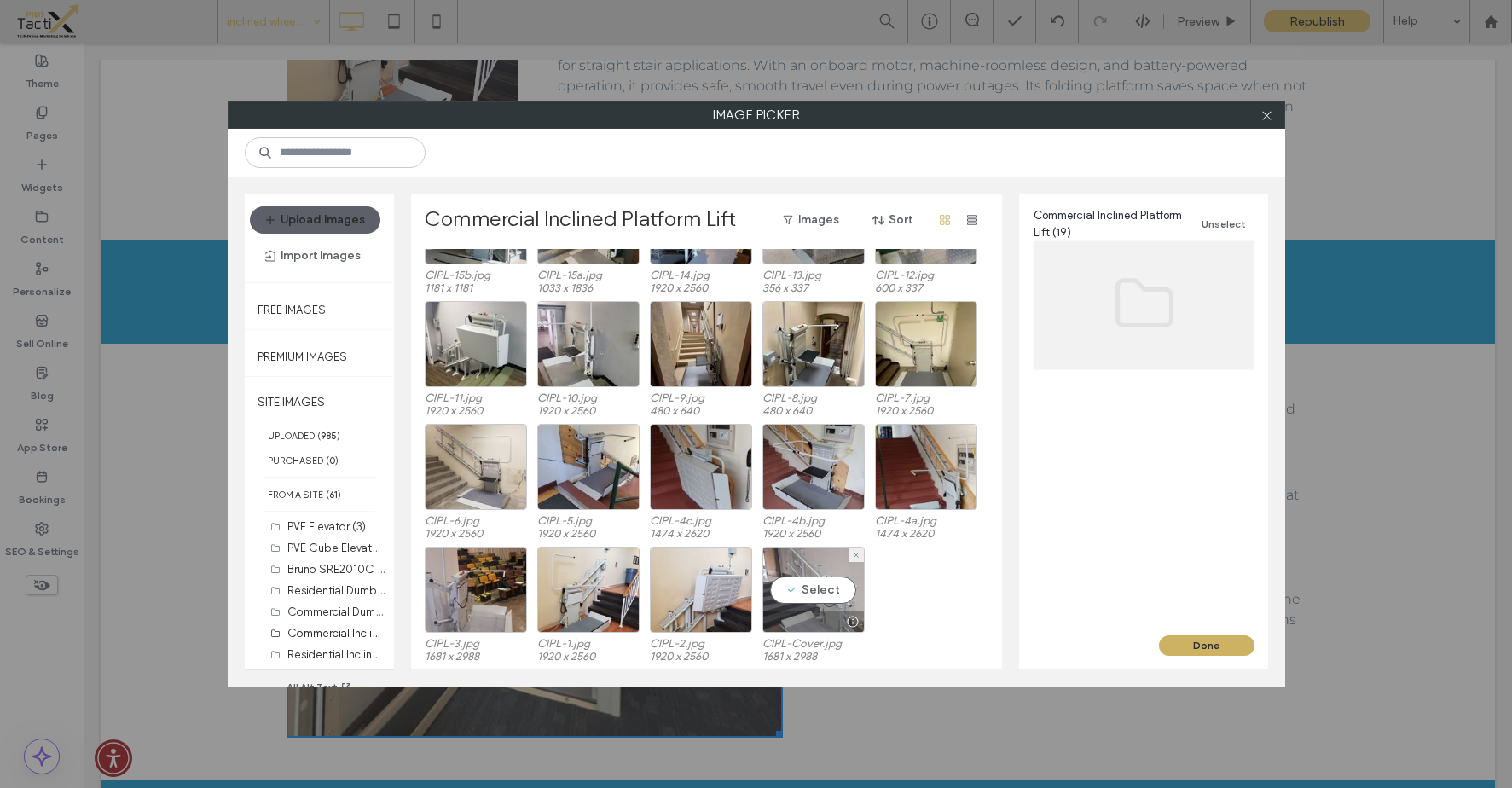
click at [818, 596] on div "Select" at bounding box center [814, 590] width 103 height 86
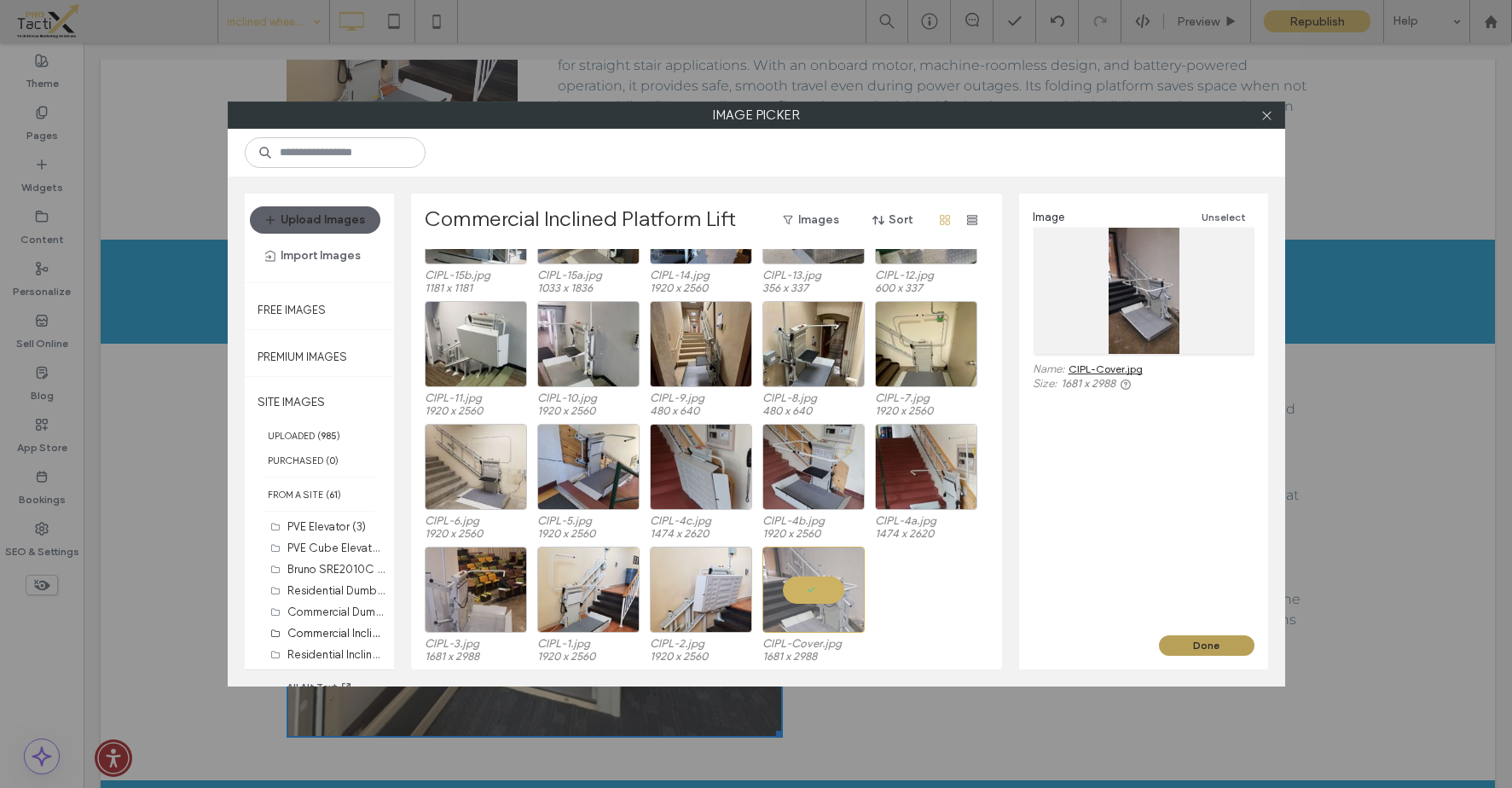
drag, startPoint x: 1211, startPoint y: 648, endPoint x: 1127, endPoint y: 605, distance: 94.4
click at [1211, 648] on button "Done" at bounding box center [1206, 646] width 96 height 21
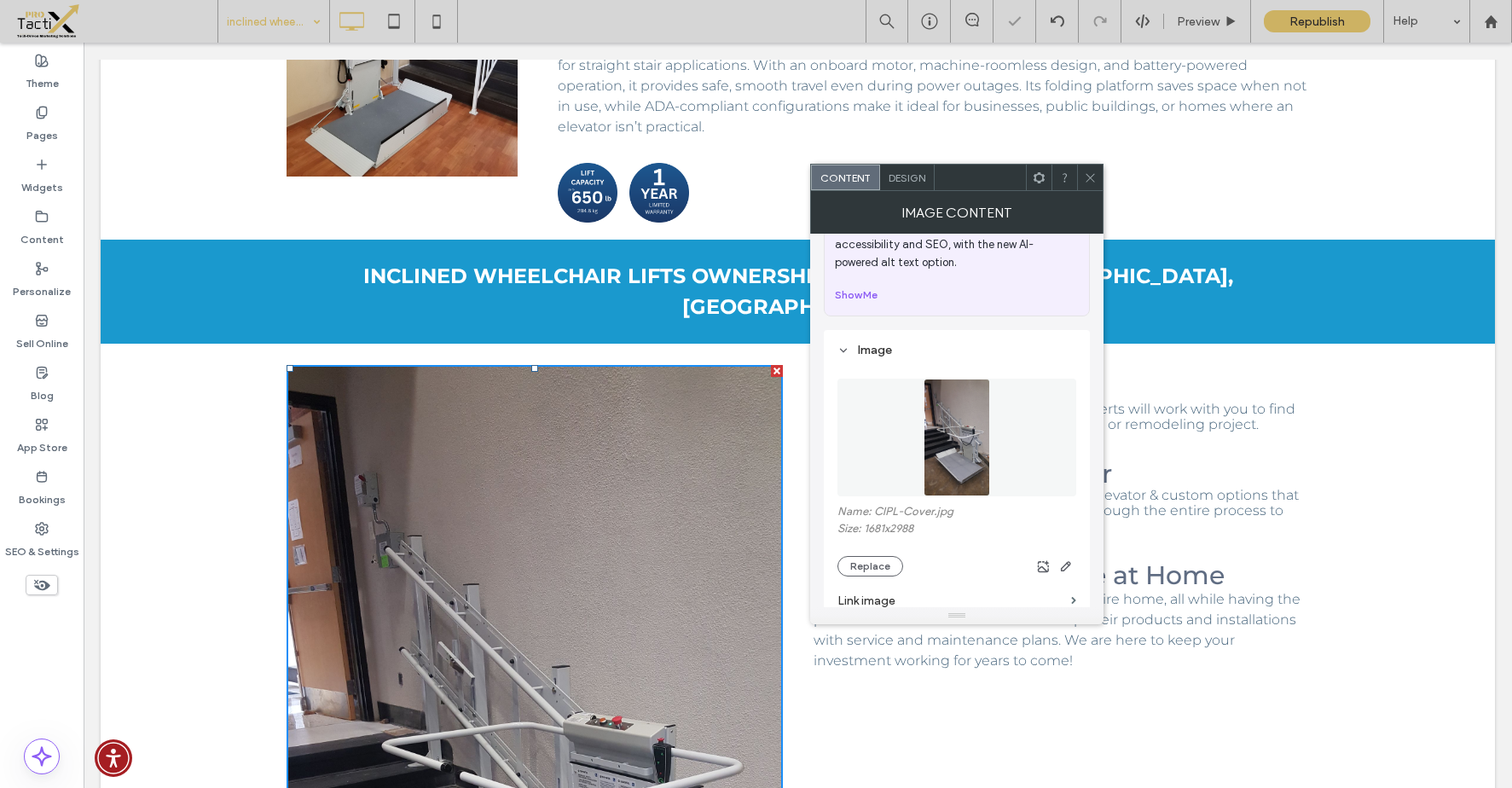
scroll to position [105, 0]
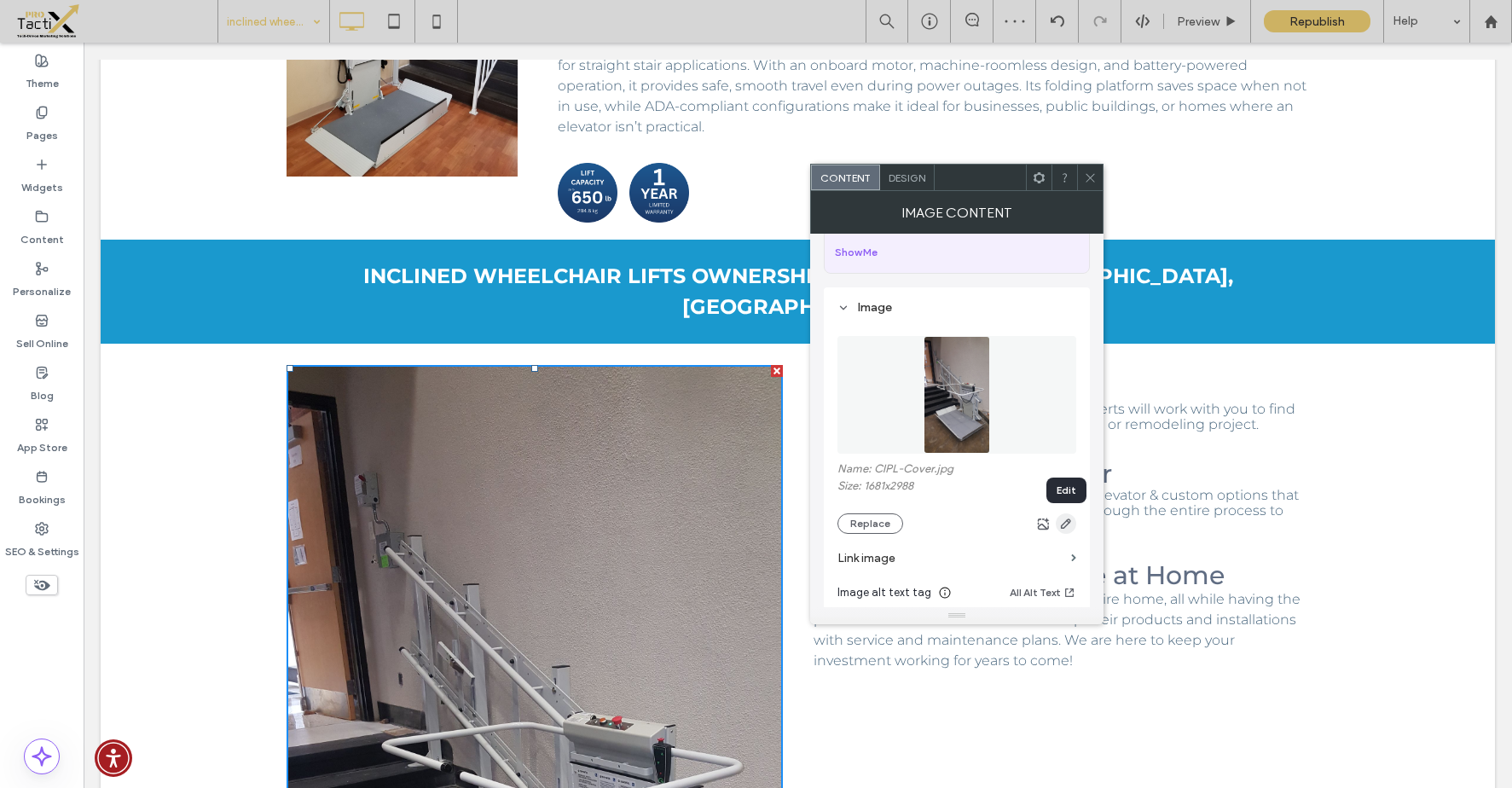
click at [1063, 526] on icon "button" at bounding box center [1066, 524] width 14 height 14
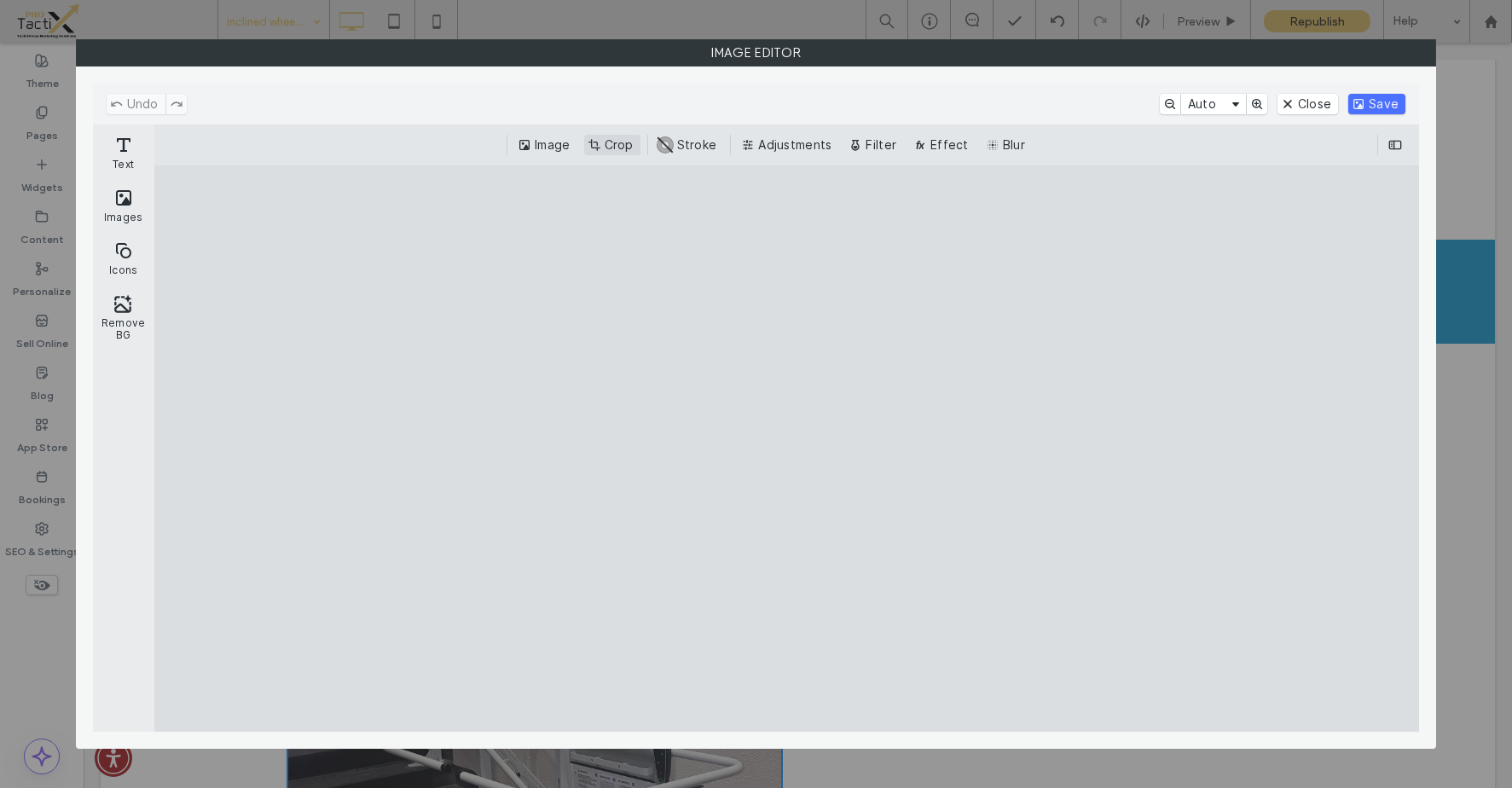
click at [612, 147] on button "Crop" at bounding box center [612, 145] width 56 height 21
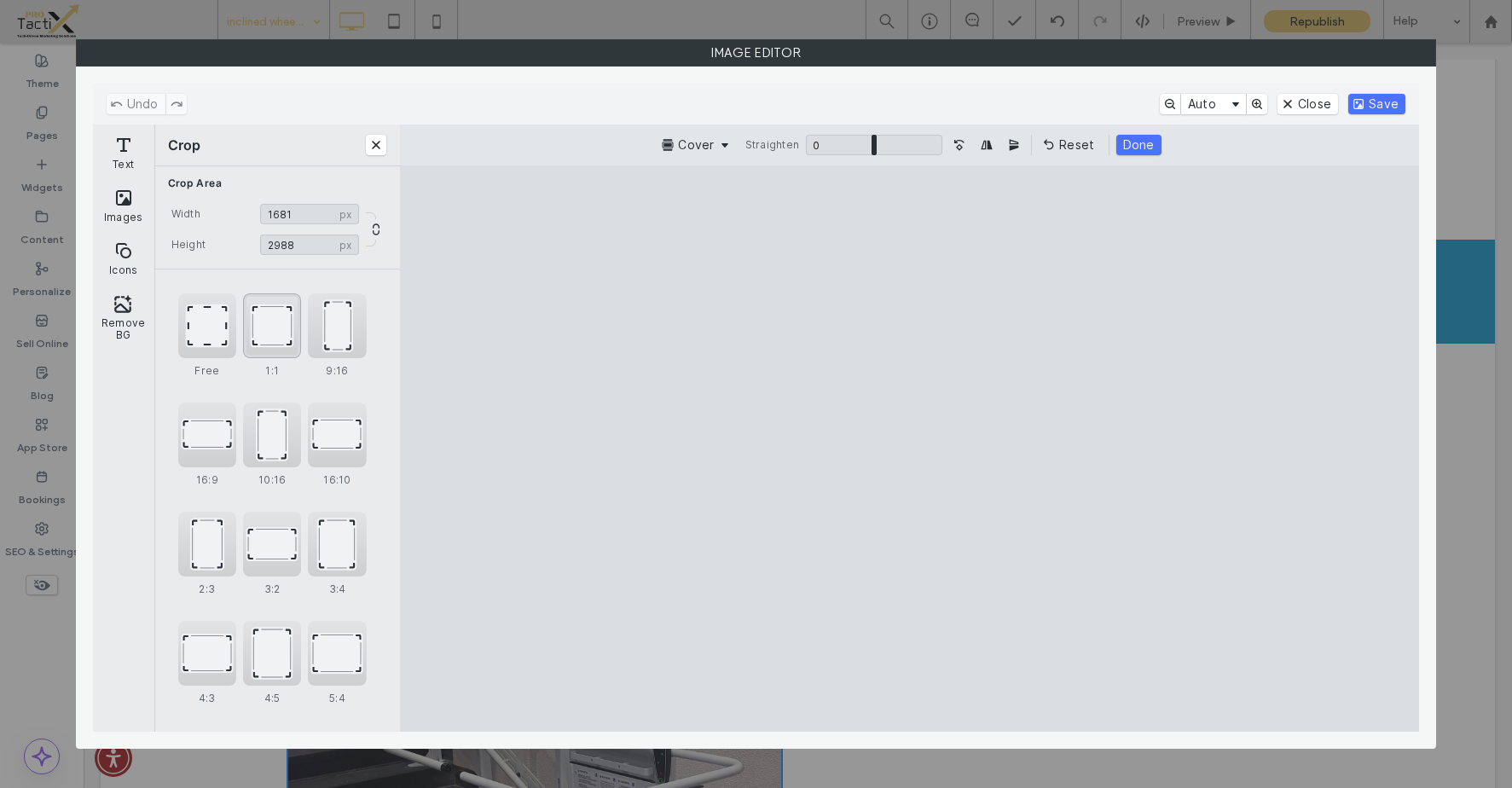
click at [262, 323] on div "1:1" at bounding box center [272, 326] width 58 height 65
type input "****"
drag, startPoint x: 918, startPoint y: 471, endPoint x: 915, endPoint y: 415, distance: 56.1
click at [910, 449] on cesdk-canvas "Editor canvas" at bounding box center [910, 449] width 0 height 0
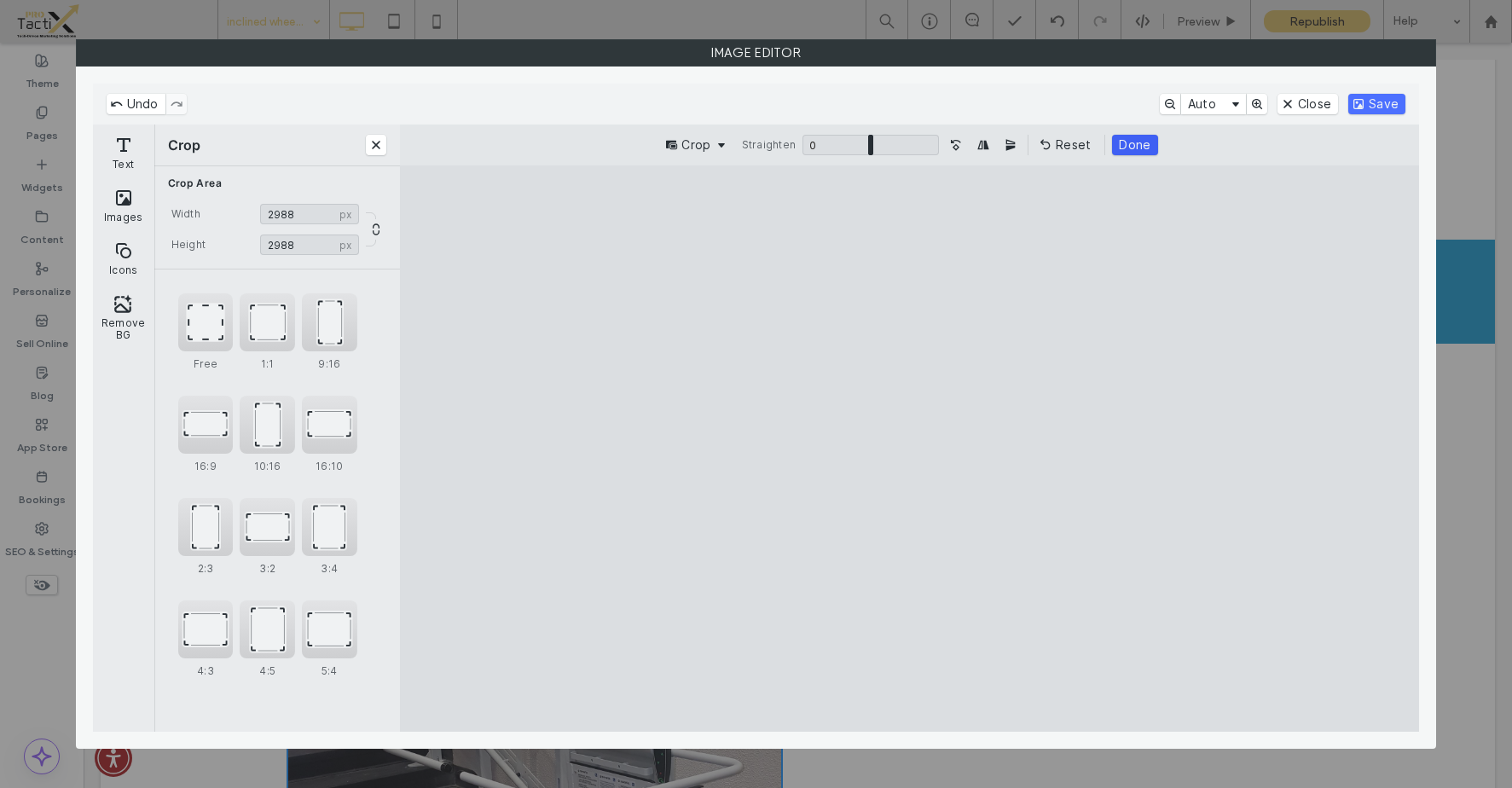
click at [1122, 151] on button "Done" at bounding box center [1134, 145] width 45 height 21
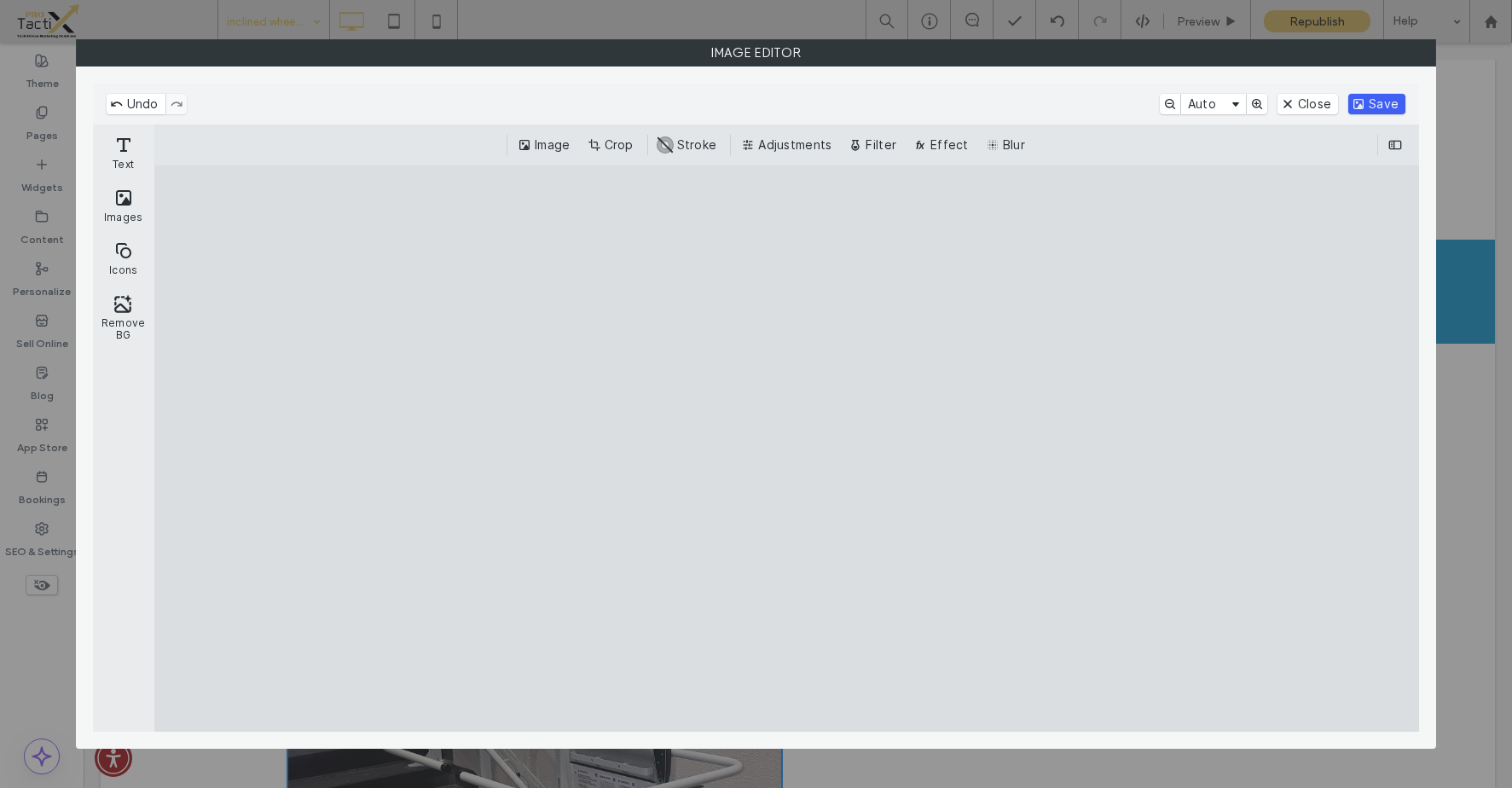
click at [1370, 102] on button "Save" at bounding box center [1377, 104] width 57 height 21
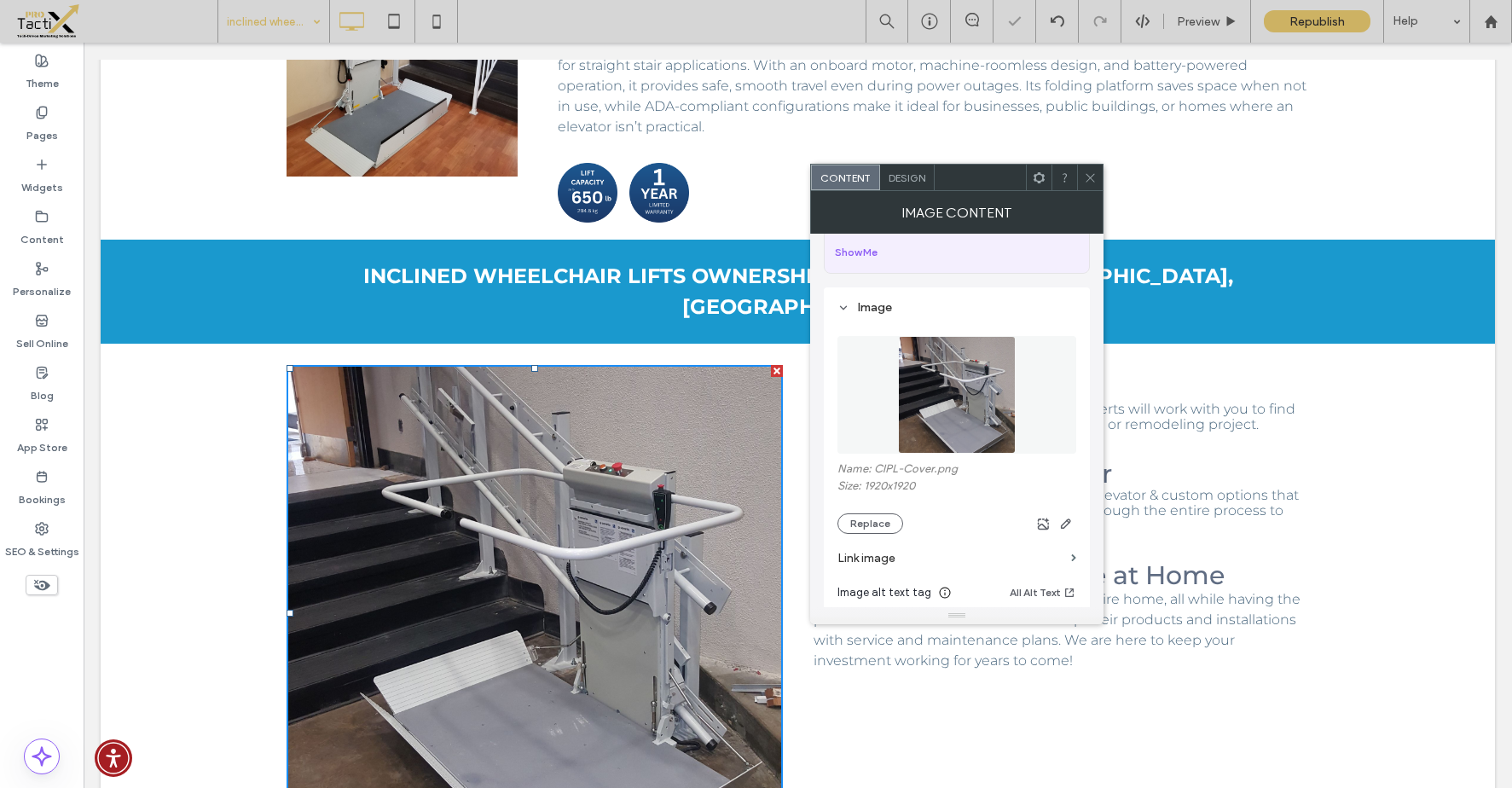
drag, startPoint x: 1362, startPoint y: 477, endPoint x: 1287, endPoint y: 442, distance: 82.8
click at [1360, 477] on div "Click To Paste 1. Contact Us Transitions friendly residential elevator experts …" at bounding box center [797, 624] width 1395 height 560
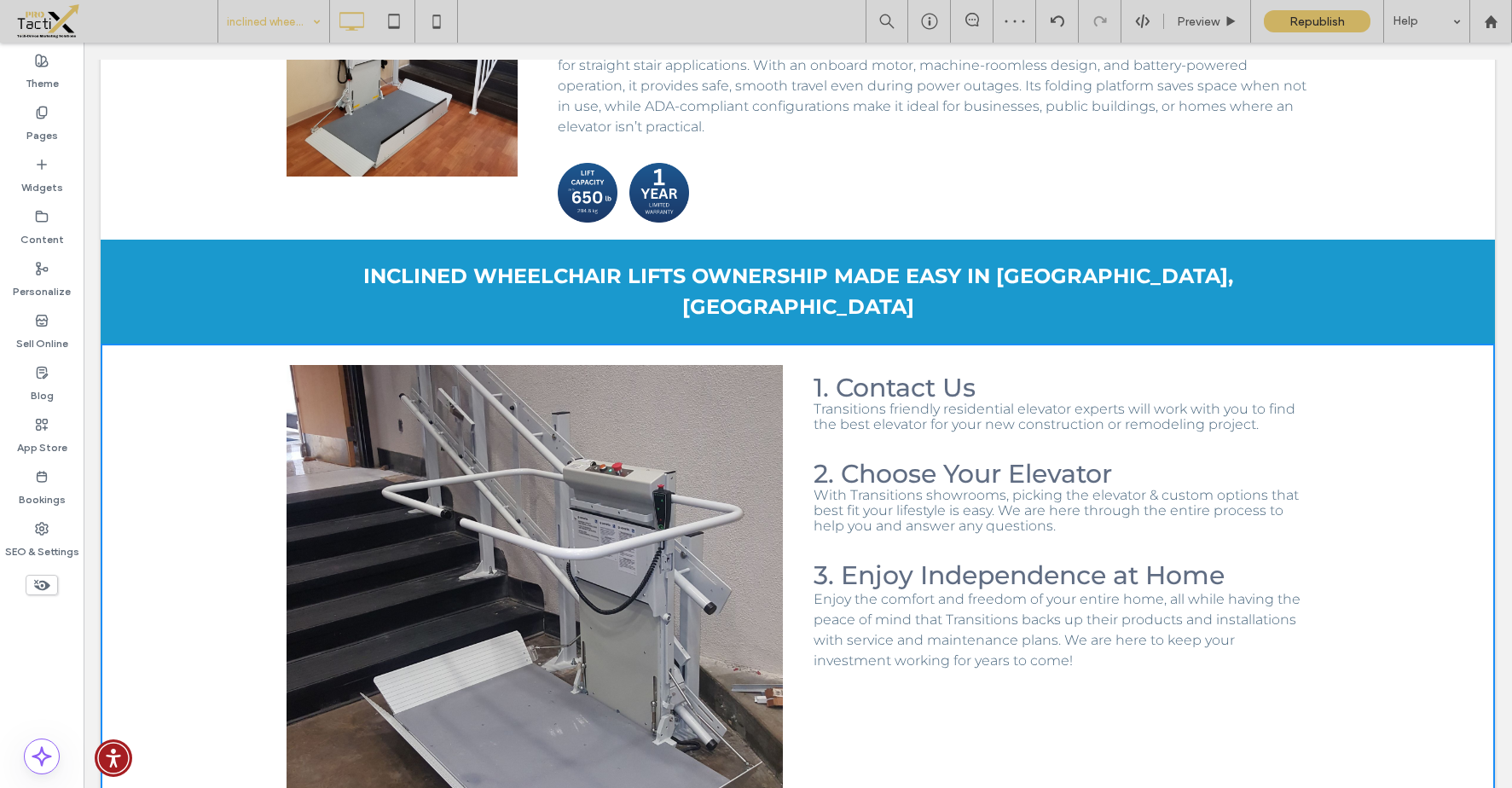
click at [1041, 459] on span "2. Choose Your Elevator" at bounding box center [962, 474] width 299 height 32
click at [1037, 459] on span "2. Choose Your Elevator" at bounding box center [962, 474] width 299 height 32
click at [1032, 487] on span "With Transitions showrooms, picking the elevator & custom options that best fit…" at bounding box center [1056, 510] width 485 height 46
click at [1052, 459] on span "2. Choose Your Elevator" at bounding box center [962, 474] width 299 height 32
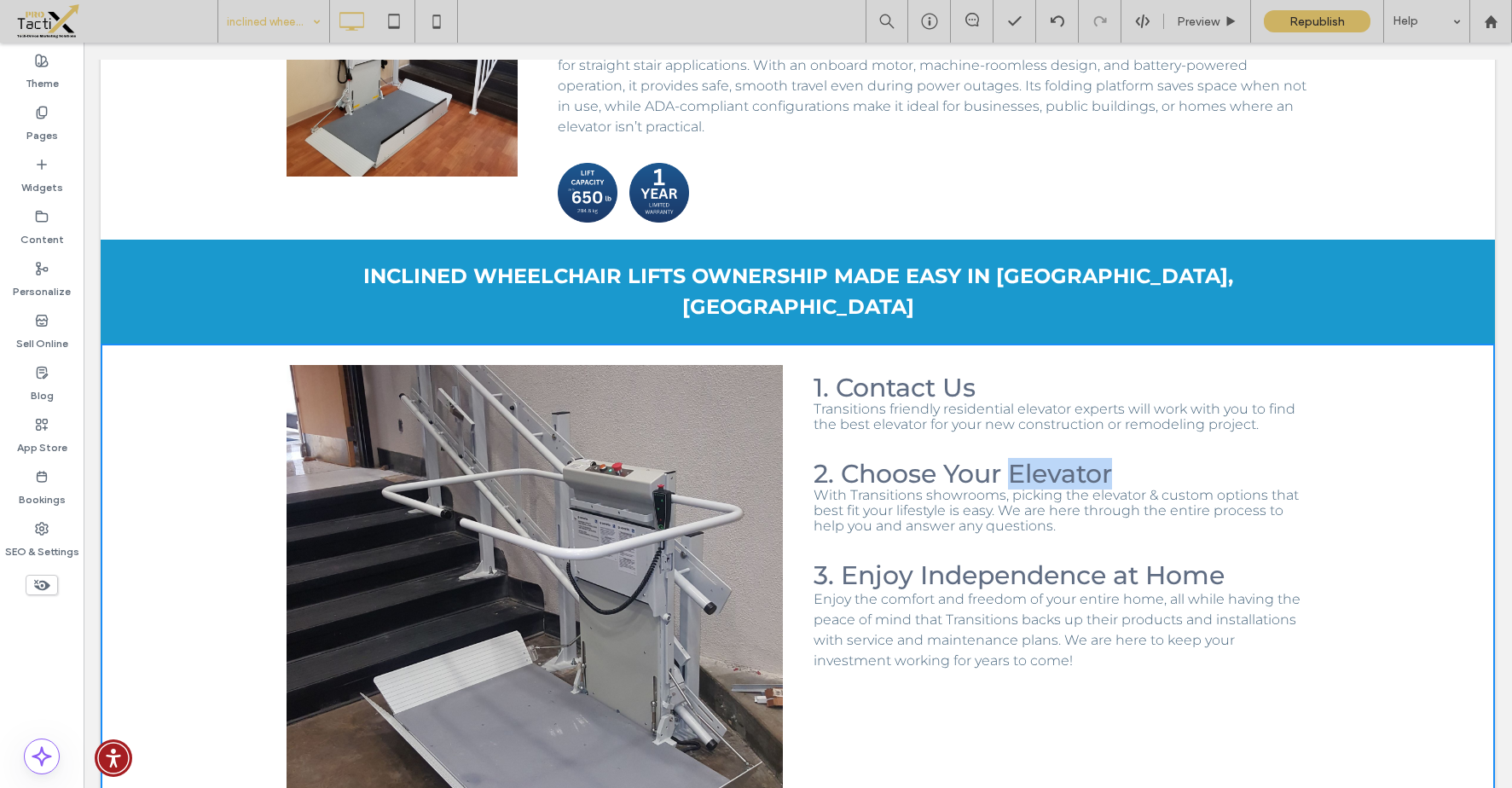
click at [1052, 459] on span "2. Choose Your Elevator" at bounding box center [962, 474] width 299 height 32
click at [1149, 344] on div "Click To Paste 1. Contact Us Transitions friendly residential elevator experts …" at bounding box center [797, 624] width 1395 height 560
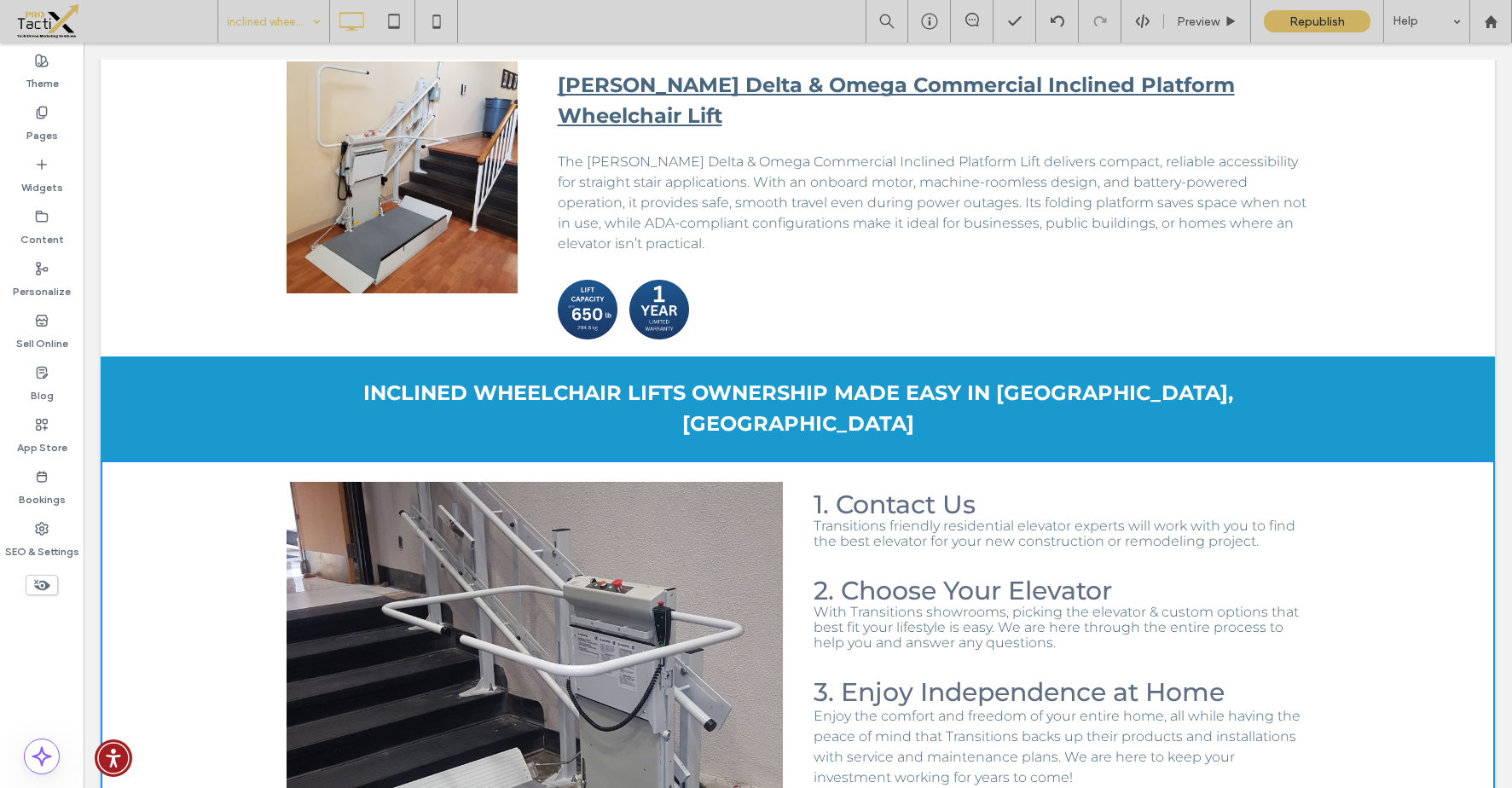
scroll to position [2120, 0]
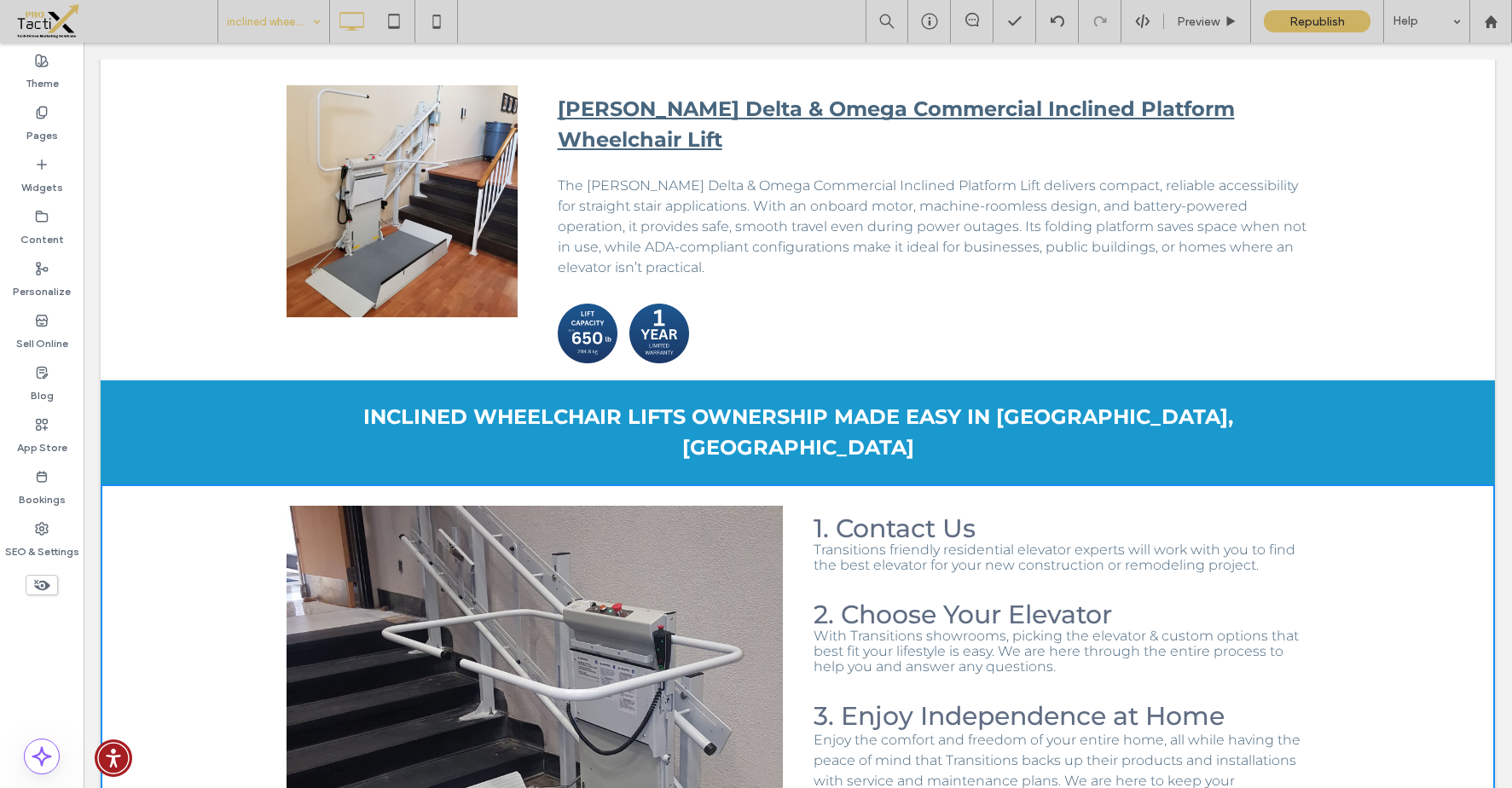
click at [827, 400] on div "Inclined Wheelchair Lifts Ownership Made Easy IN [GEOGRAPHIC_DATA], [GEOGRAPHIC…" at bounding box center [798, 433] width 1023 height 65
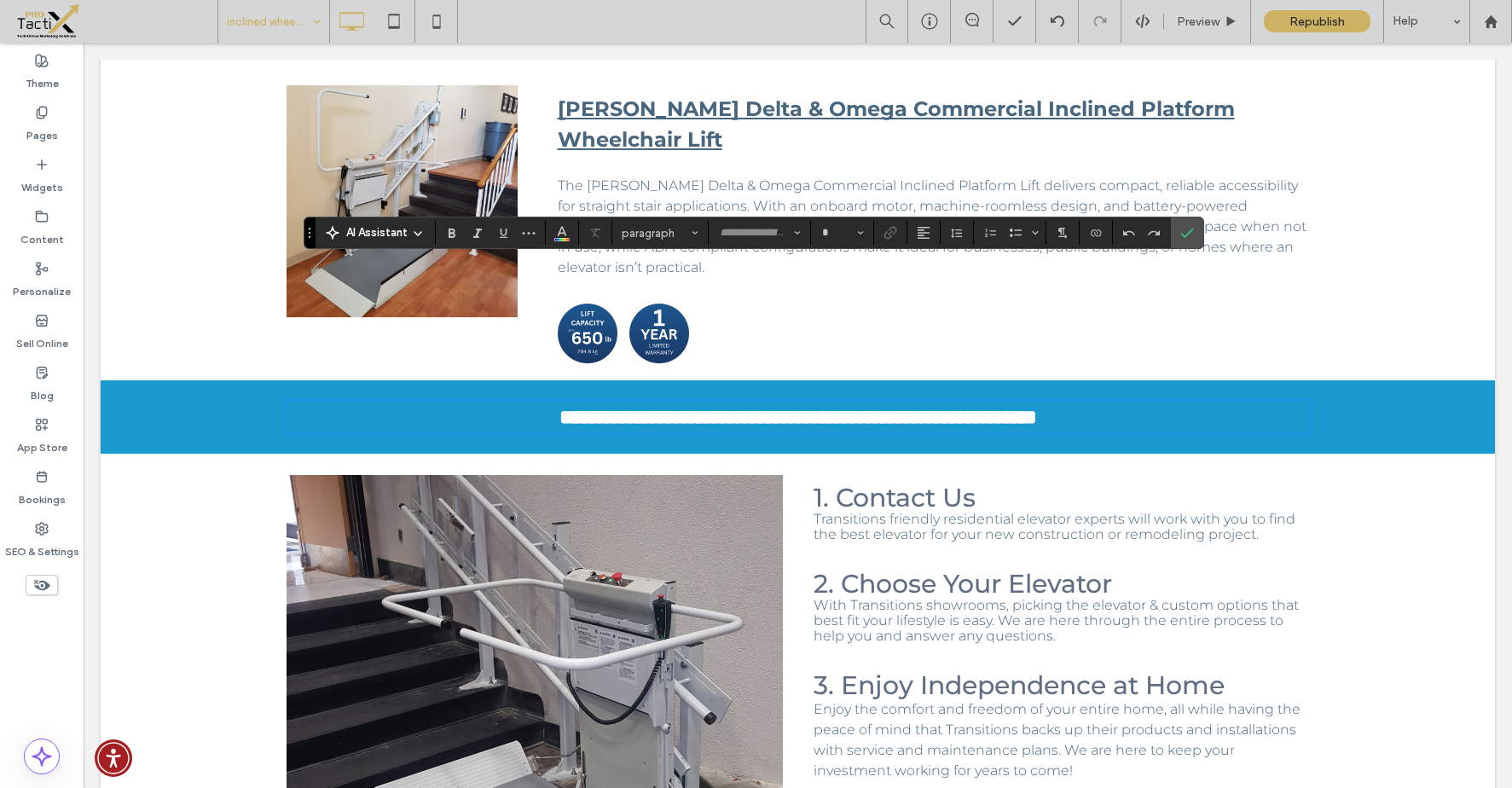
type input "**********"
type input "**"
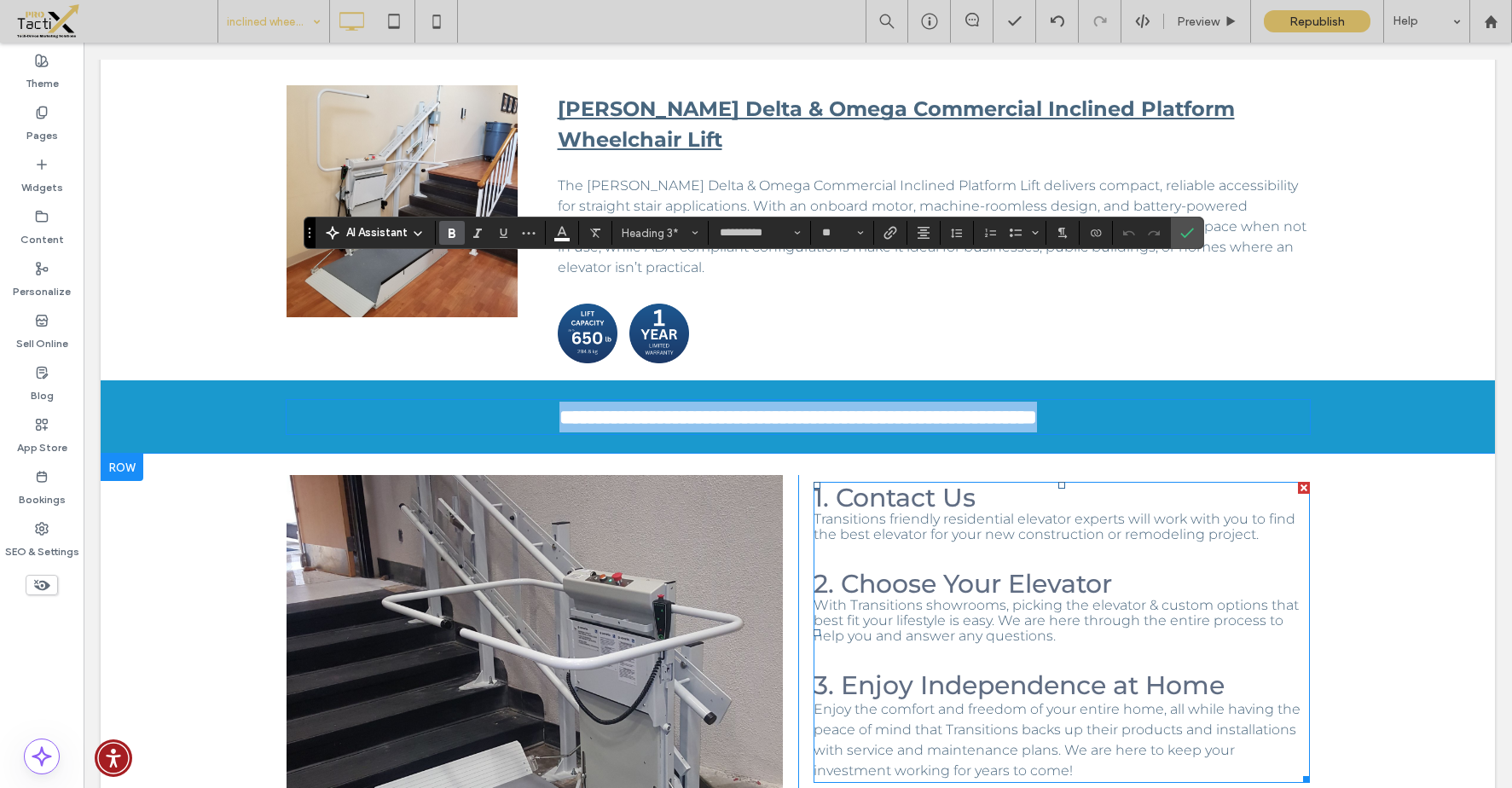
click at [1058, 568] on span "2. Choose Your Elevator" at bounding box center [962, 584] width 299 height 32
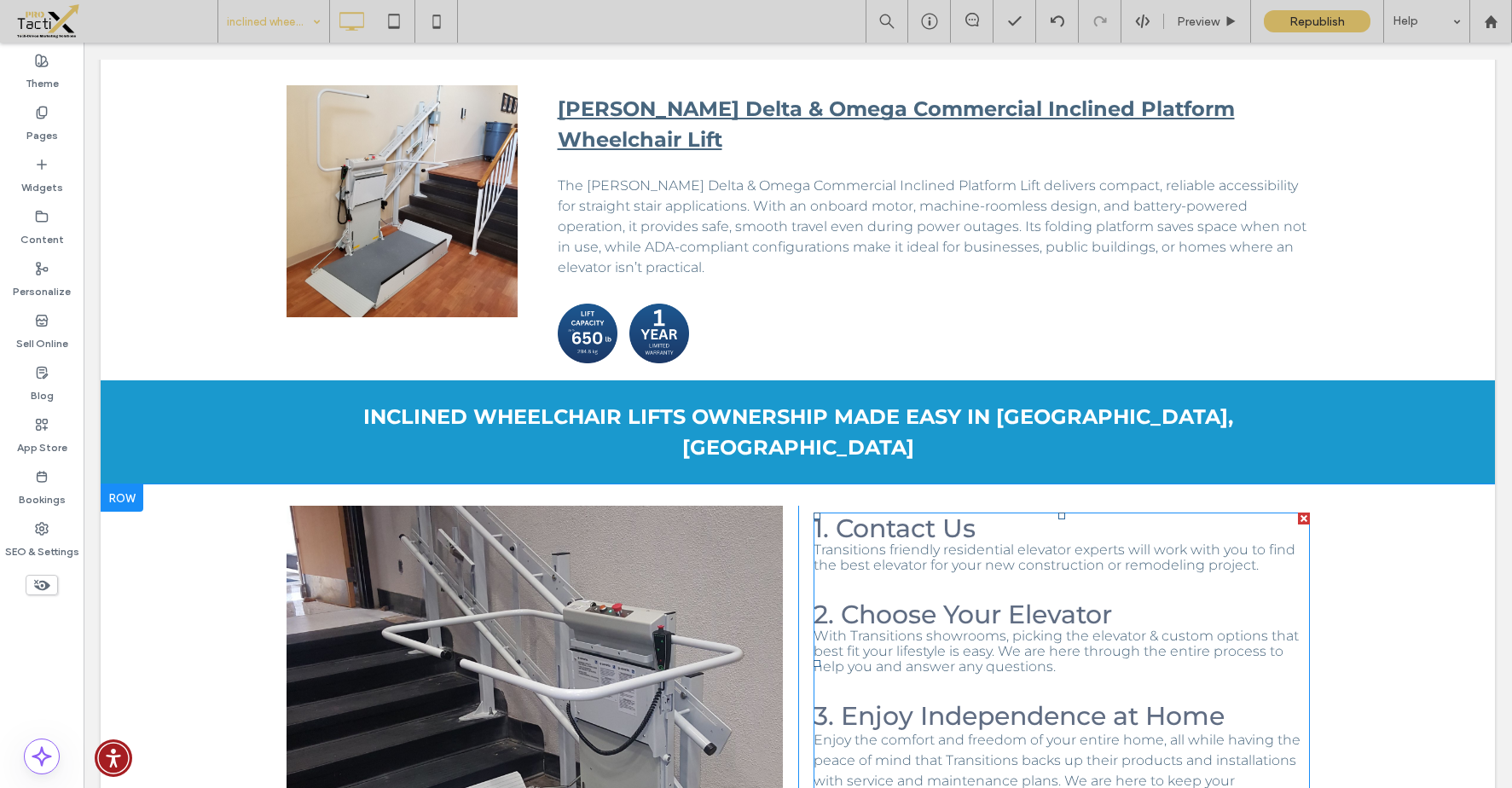
click at [1057, 599] on span "2. Choose Your Elevator" at bounding box center [962, 614] width 299 height 32
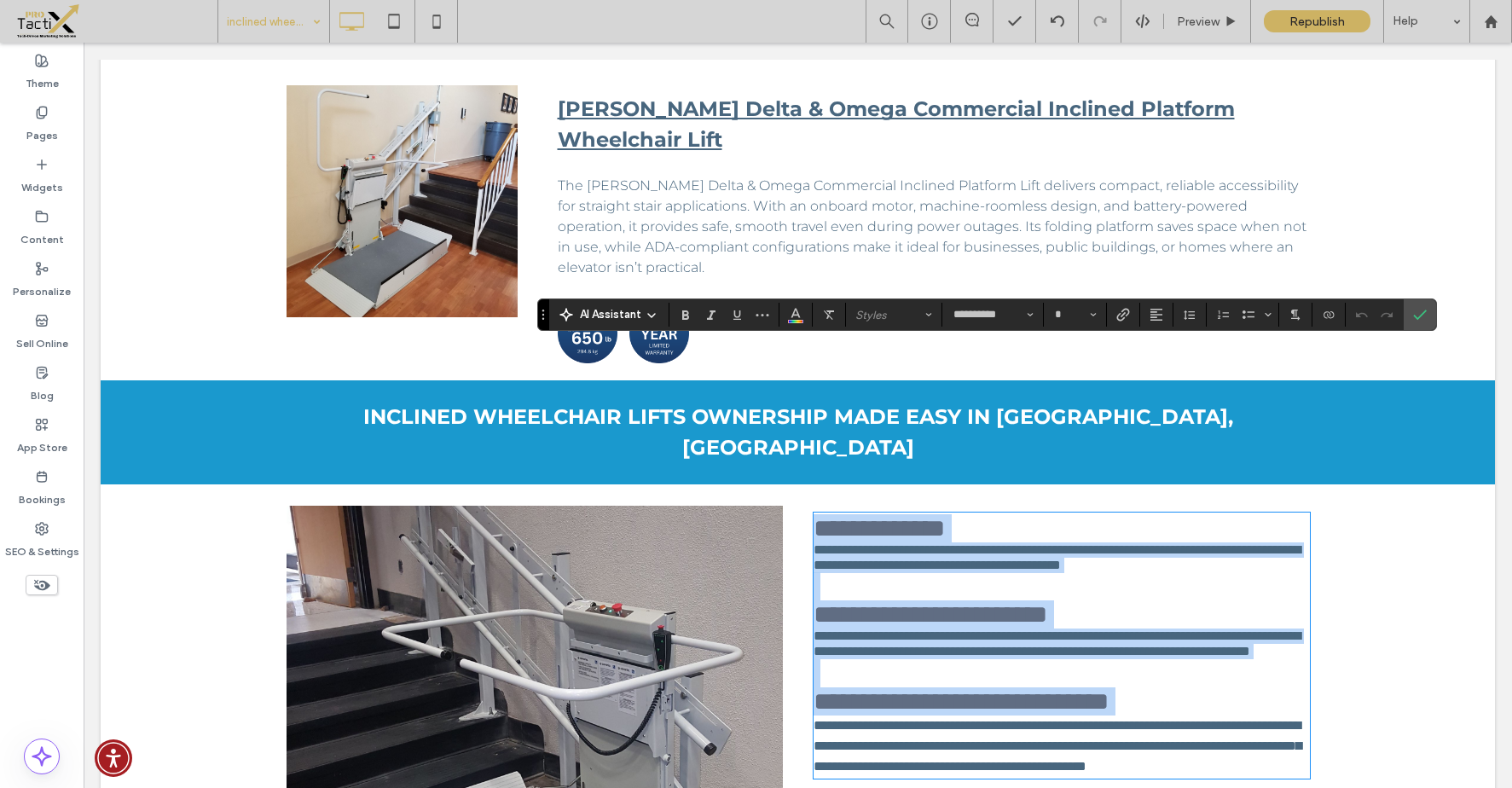
click at [1048, 603] on span "**********" at bounding box center [929, 614] width 234 height 25
type input "**"
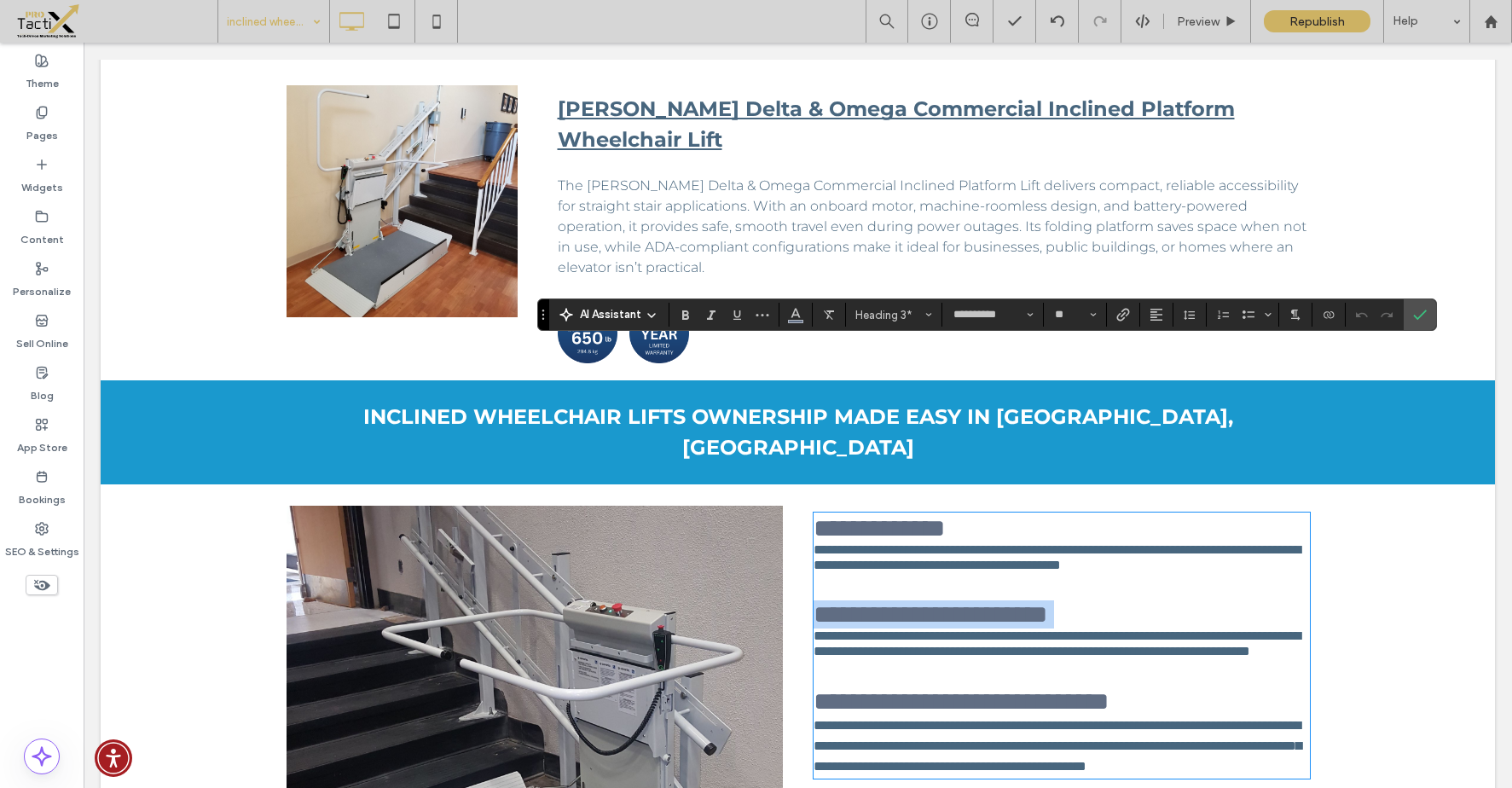
click at [1048, 603] on span "**********" at bounding box center [929, 614] width 234 height 25
drag, startPoint x: 1006, startPoint y: 449, endPoint x: 1069, endPoint y: 445, distance: 63.1
click at [1006, 603] on span "**********" at bounding box center [910, 614] width 193 height 25
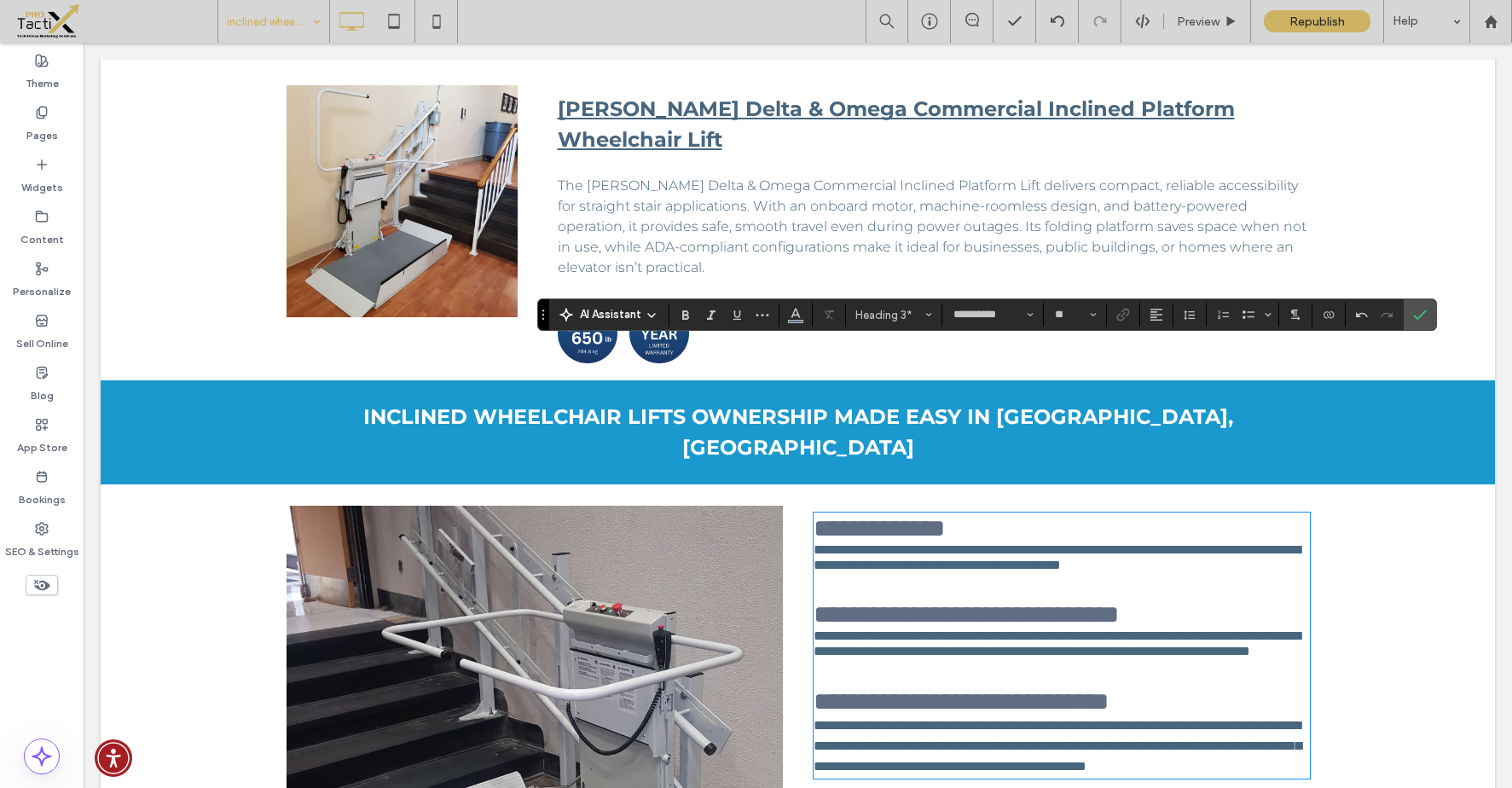
click at [1382, 484] on div "**********" at bounding box center [797, 764] width 1395 height 560
click at [1103, 630] on span "**********" at bounding box center [1057, 644] width 487 height 29
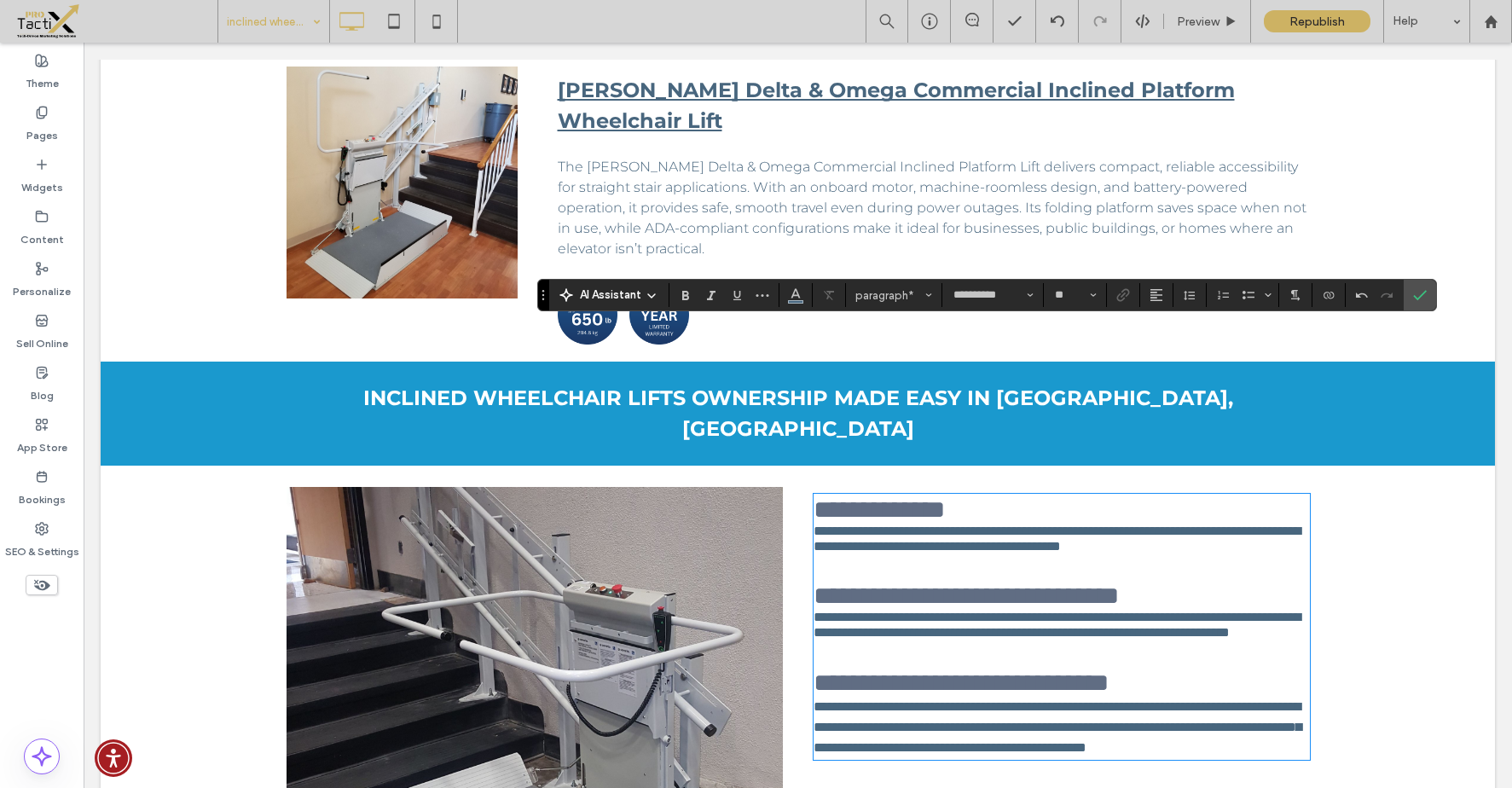
scroll to position [2140, 0]
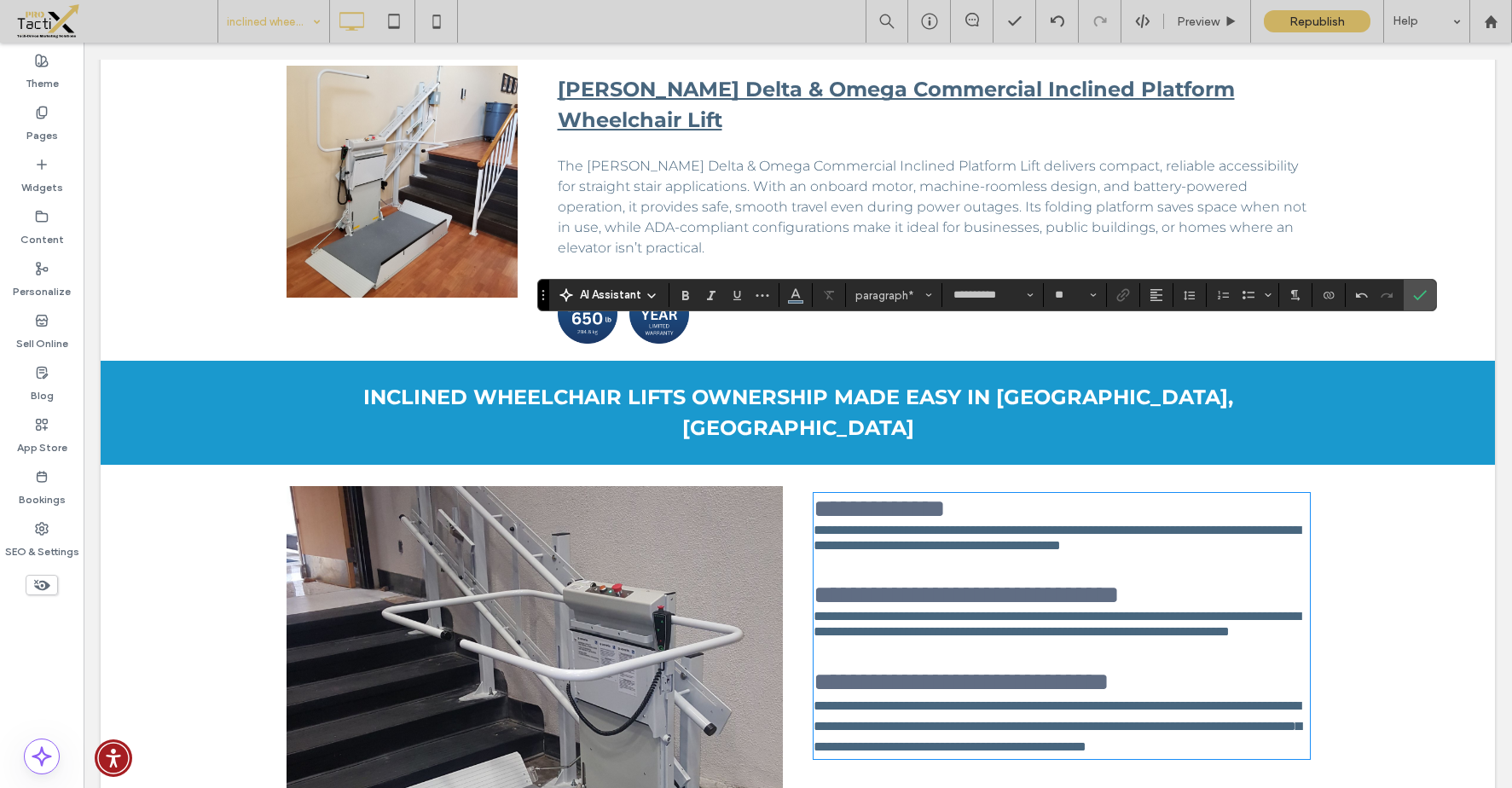
click at [1086, 610] on span "**********" at bounding box center [1057, 624] width 487 height 29
type input "**"
click at [1141, 640] on h3 at bounding box center [1062, 654] width 497 height 29
click at [1416, 295] on icon "Confirm" at bounding box center [1420, 295] width 14 height 14
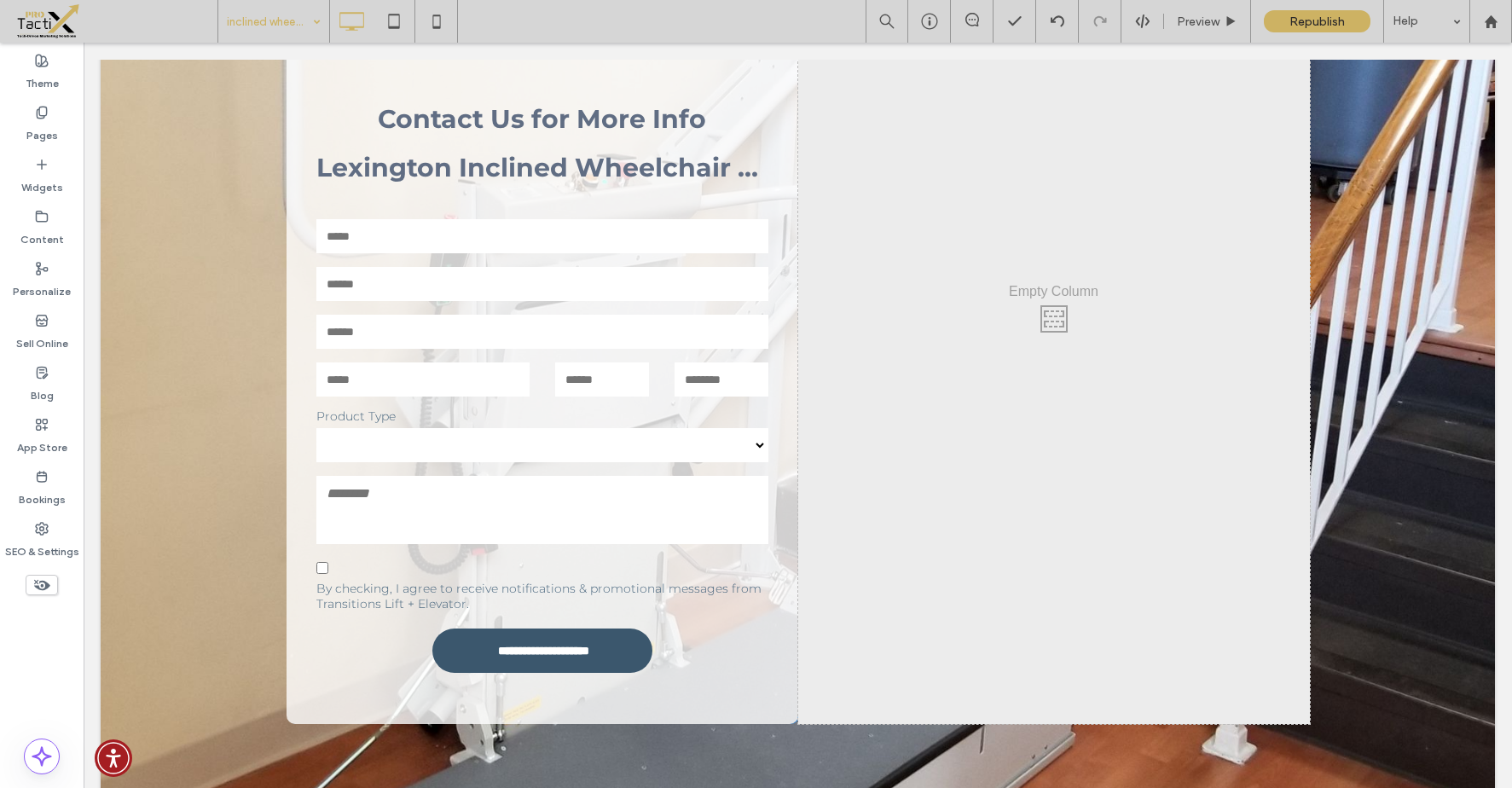
scroll to position [624, 0]
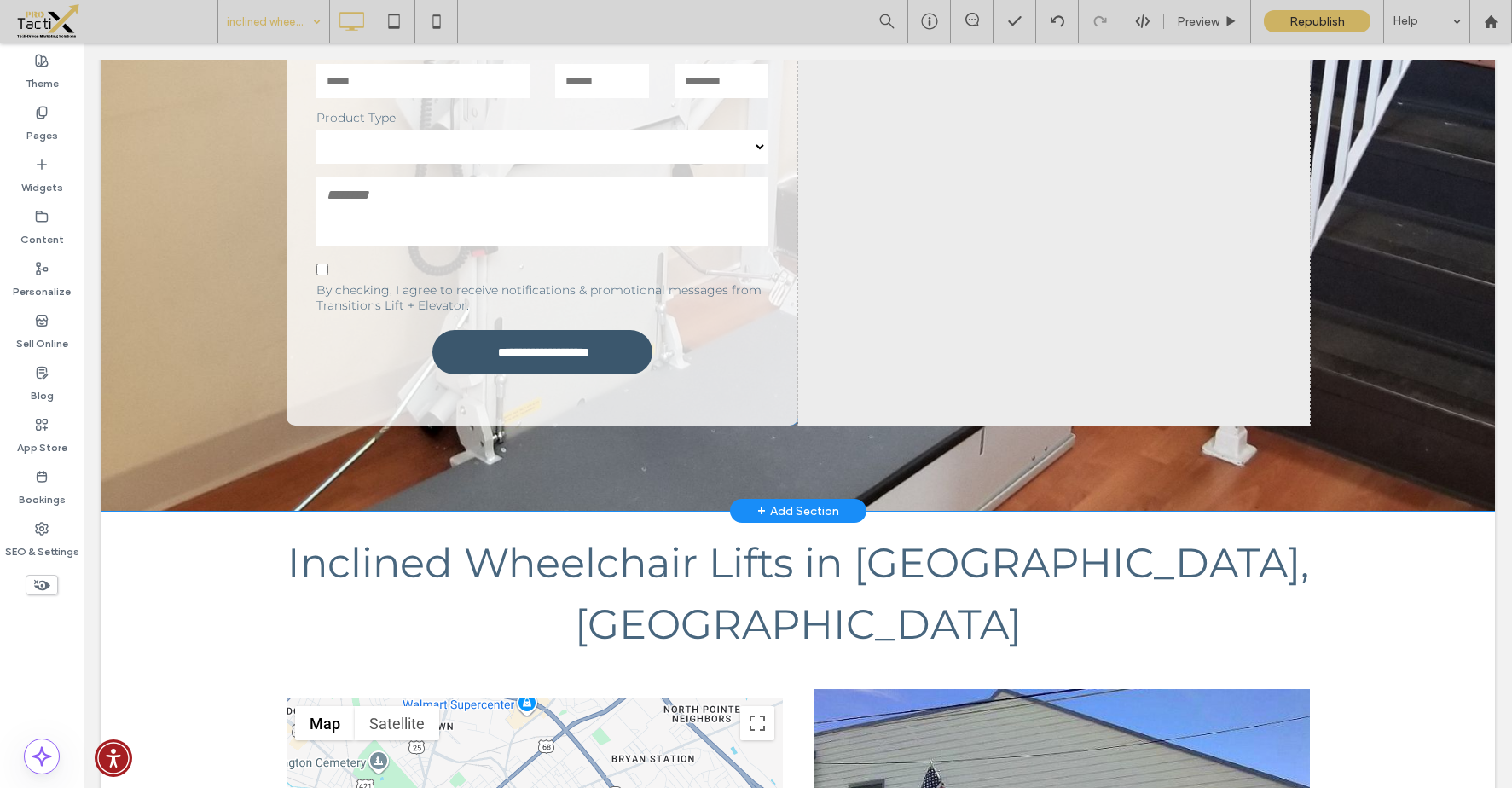
click at [1366, 300] on div "**********" at bounding box center [797, 16] width 1395 height 991
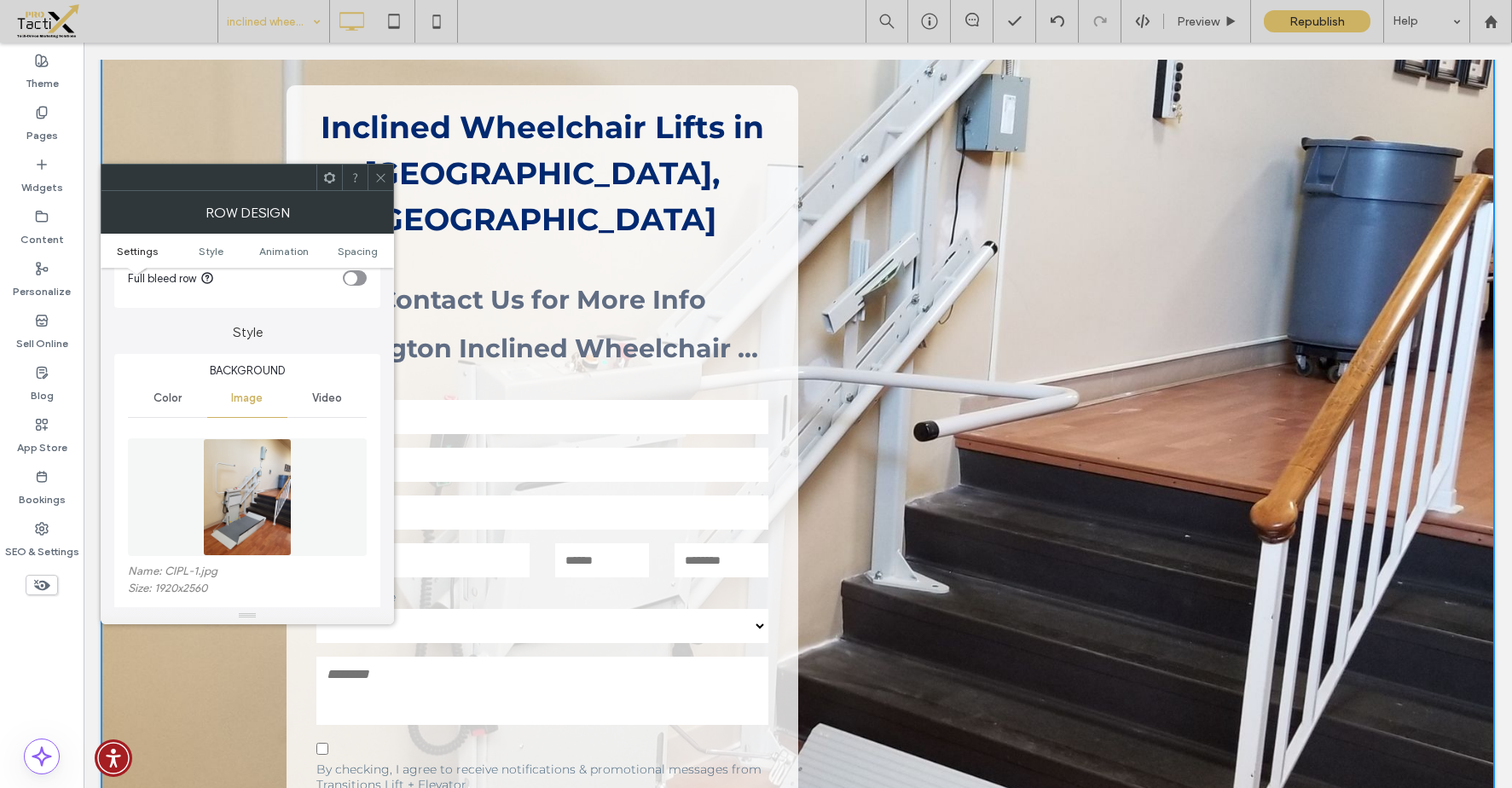
scroll to position [235, 0]
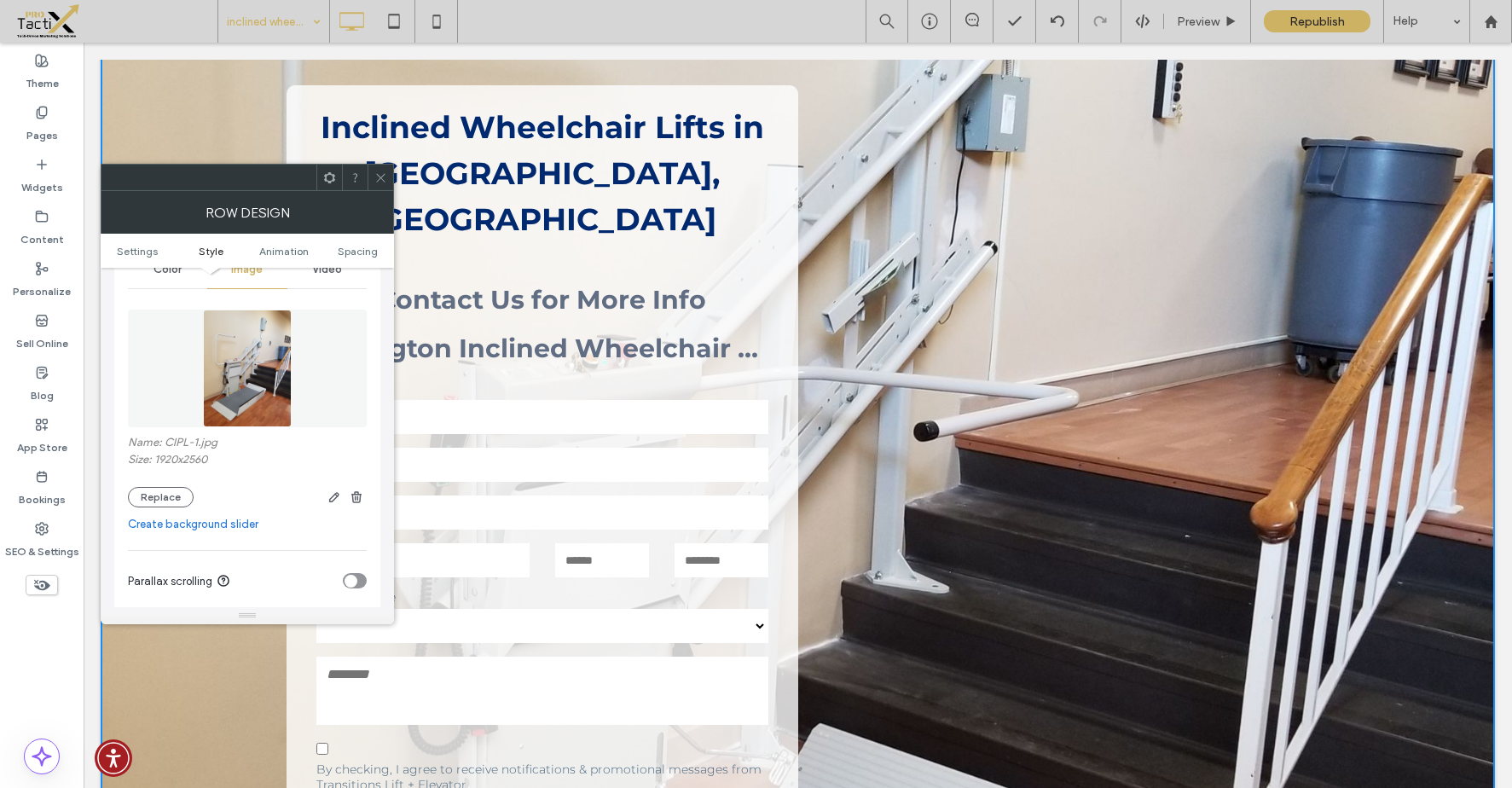
click at [232, 394] on img at bounding box center [247, 368] width 89 height 117
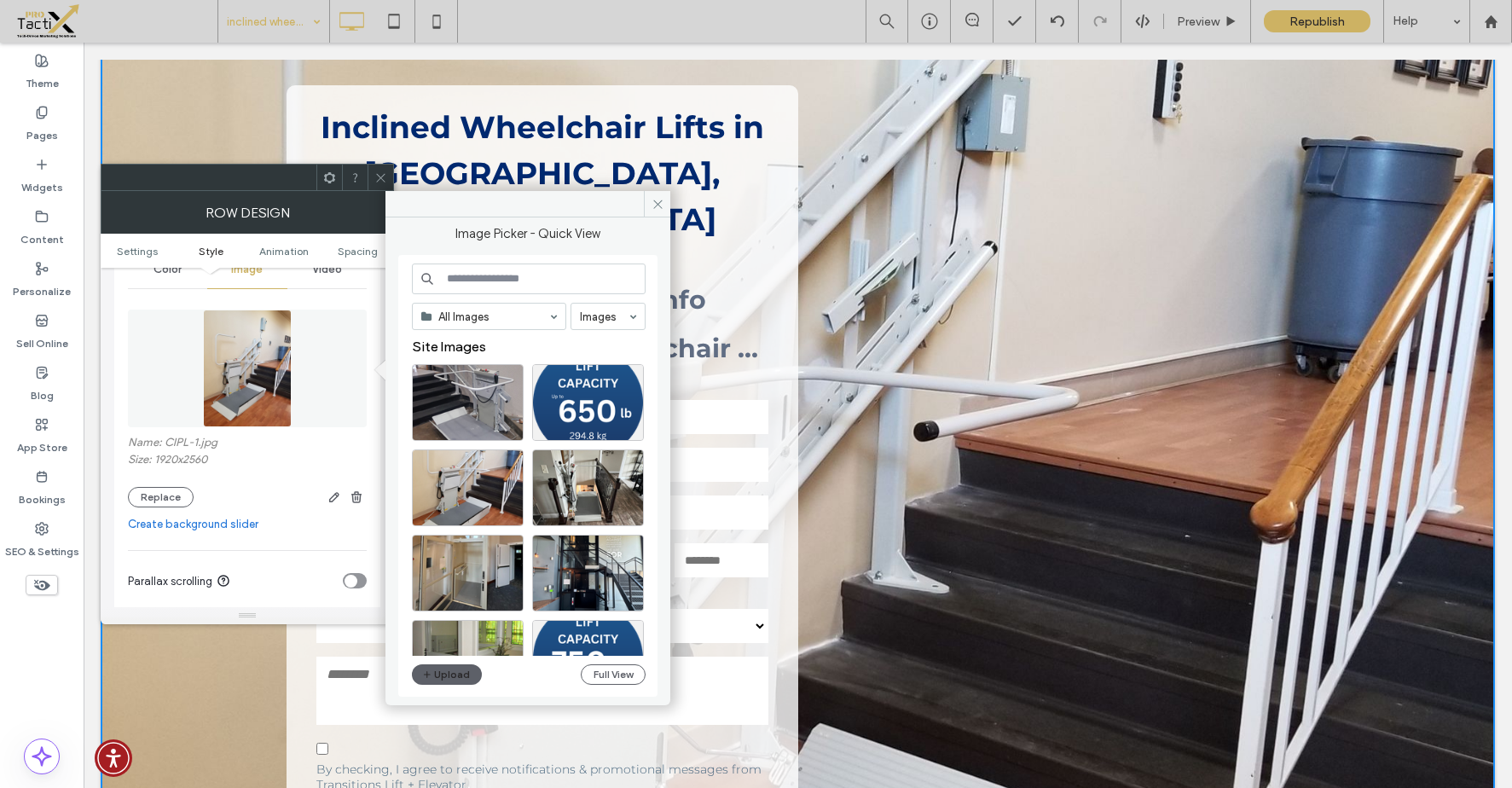
click at [234, 390] on img at bounding box center [247, 368] width 89 height 117
click at [170, 441] on label "Name: CIPL-1.jpg" at bounding box center [247, 444] width 239 height 17
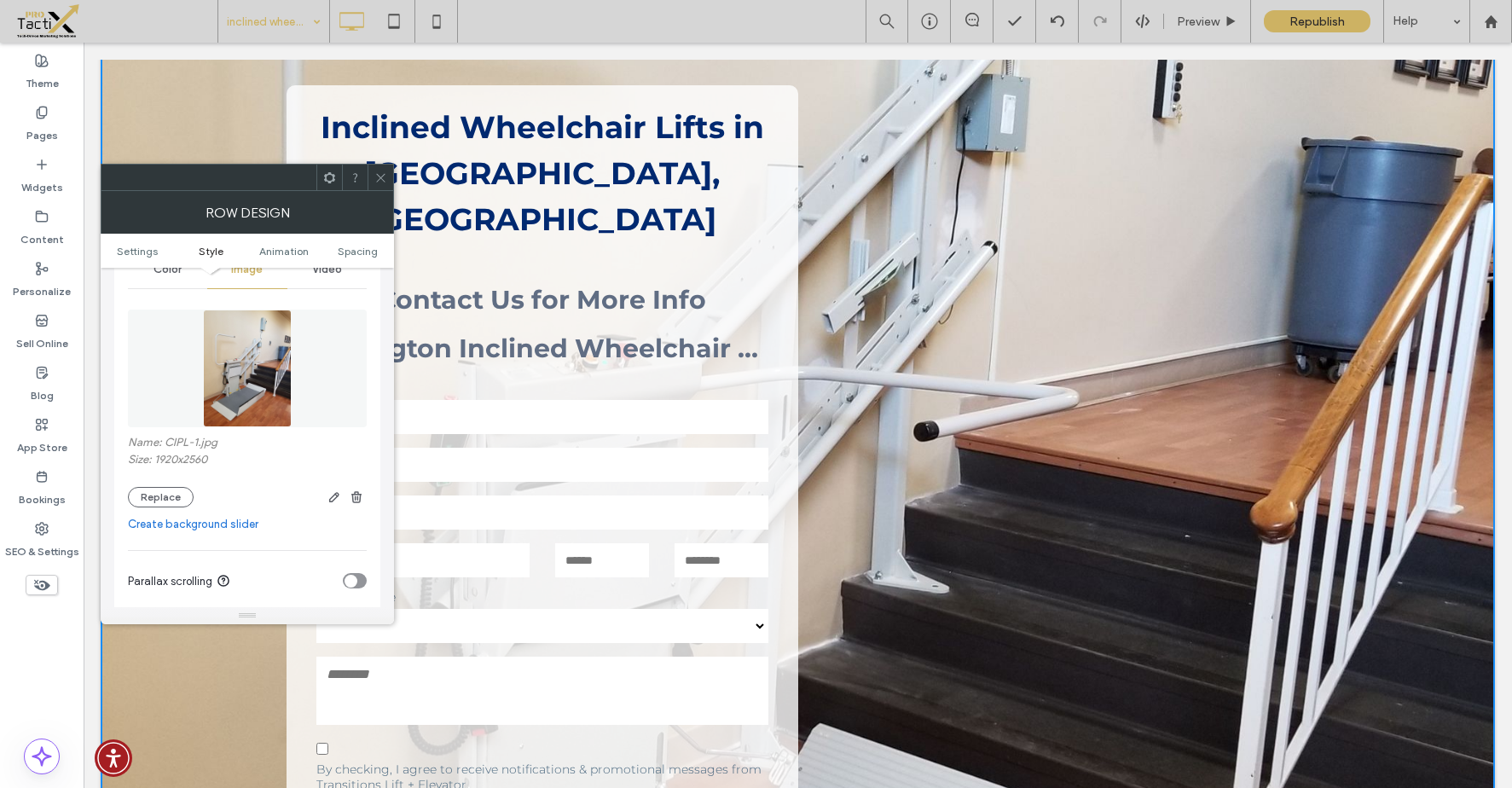
click at [241, 389] on img at bounding box center [247, 368] width 89 height 117
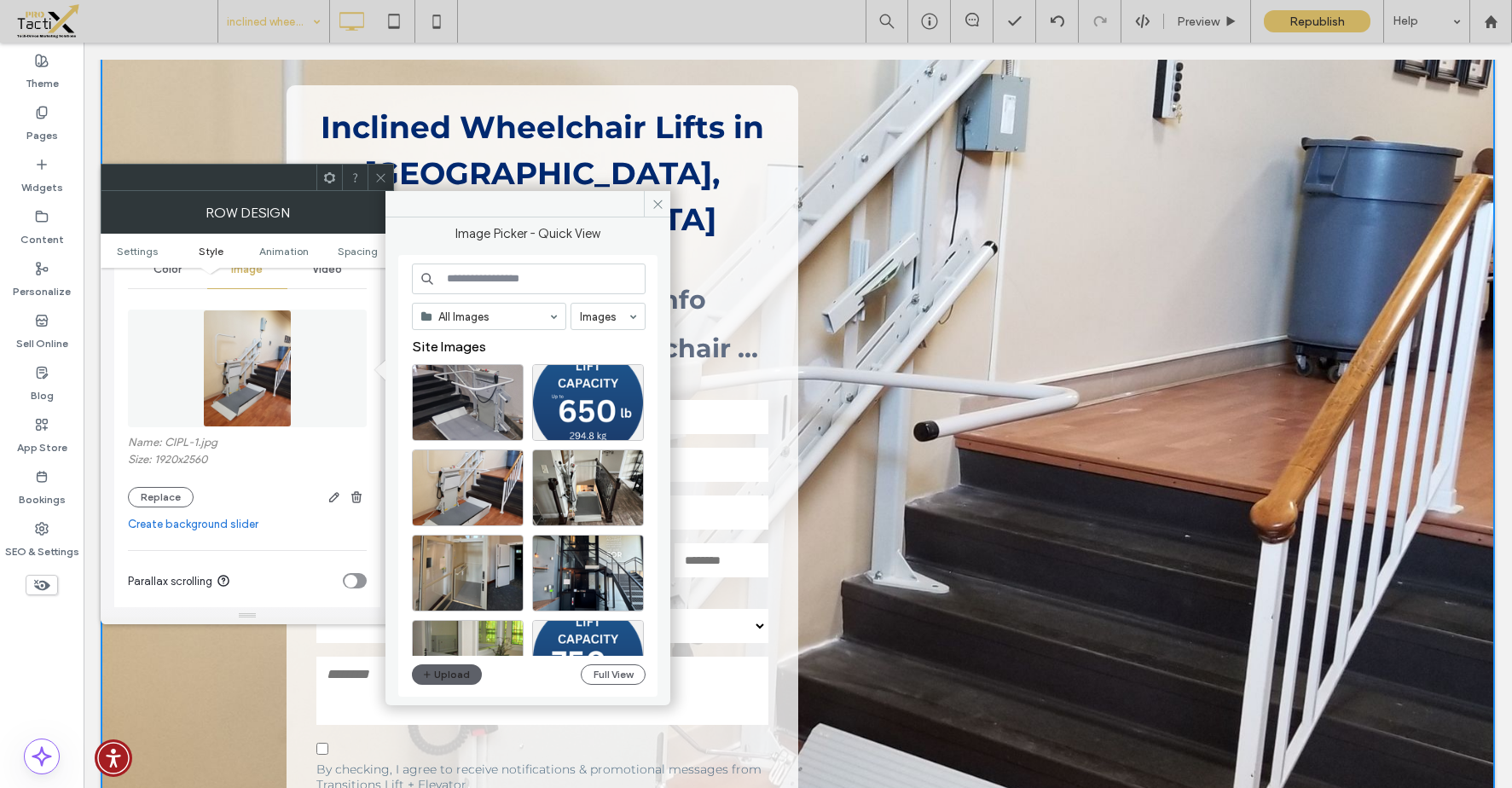
click at [239, 354] on img at bounding box center [247, 368] width 89 height 117
click at [464, 675] on button "Upload" at bounding box center [447, 675] width 70 height 21
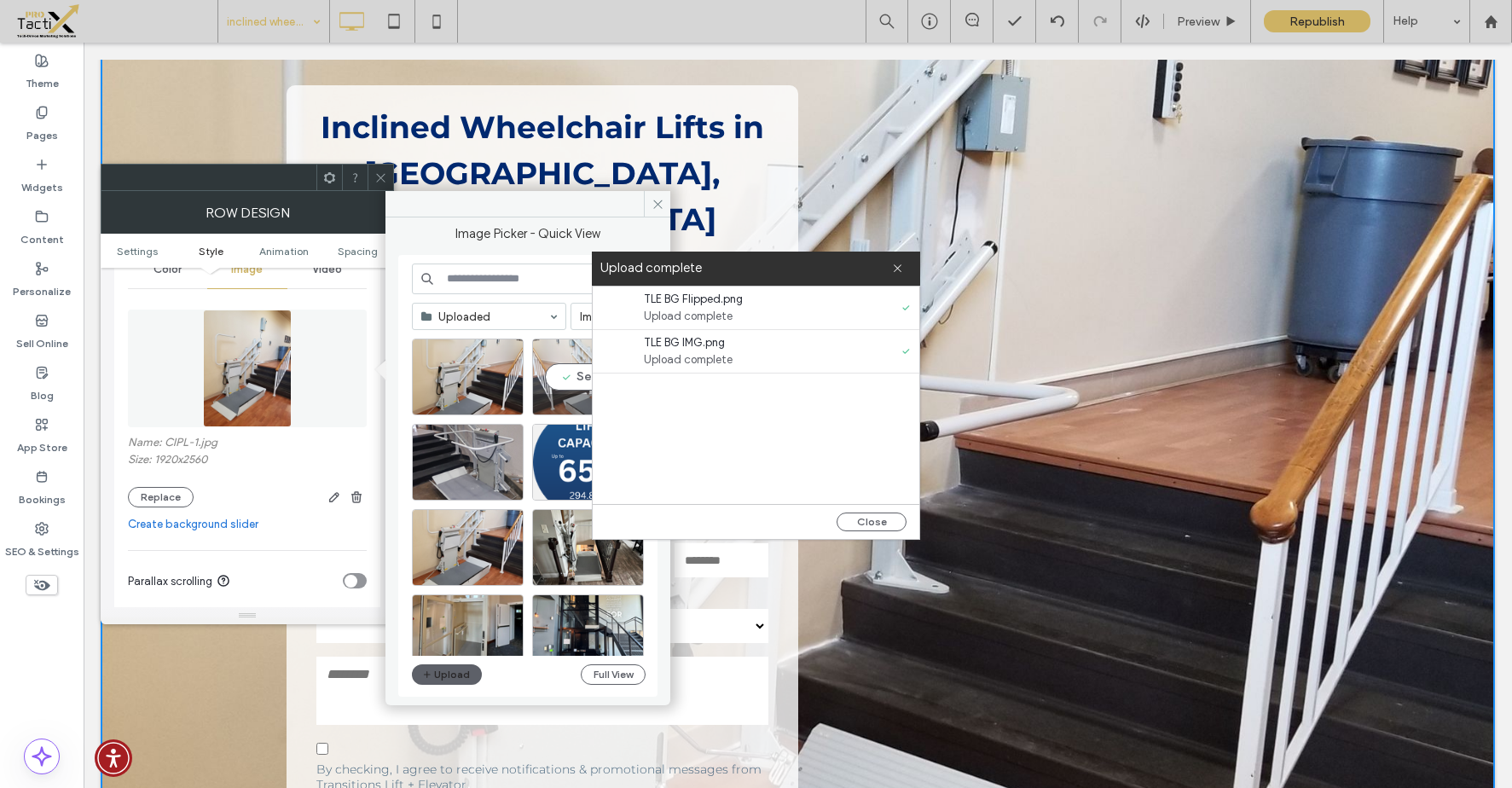
click at [569, 390] on div "Select" at bounding box center [587, 377] width 111 height 77
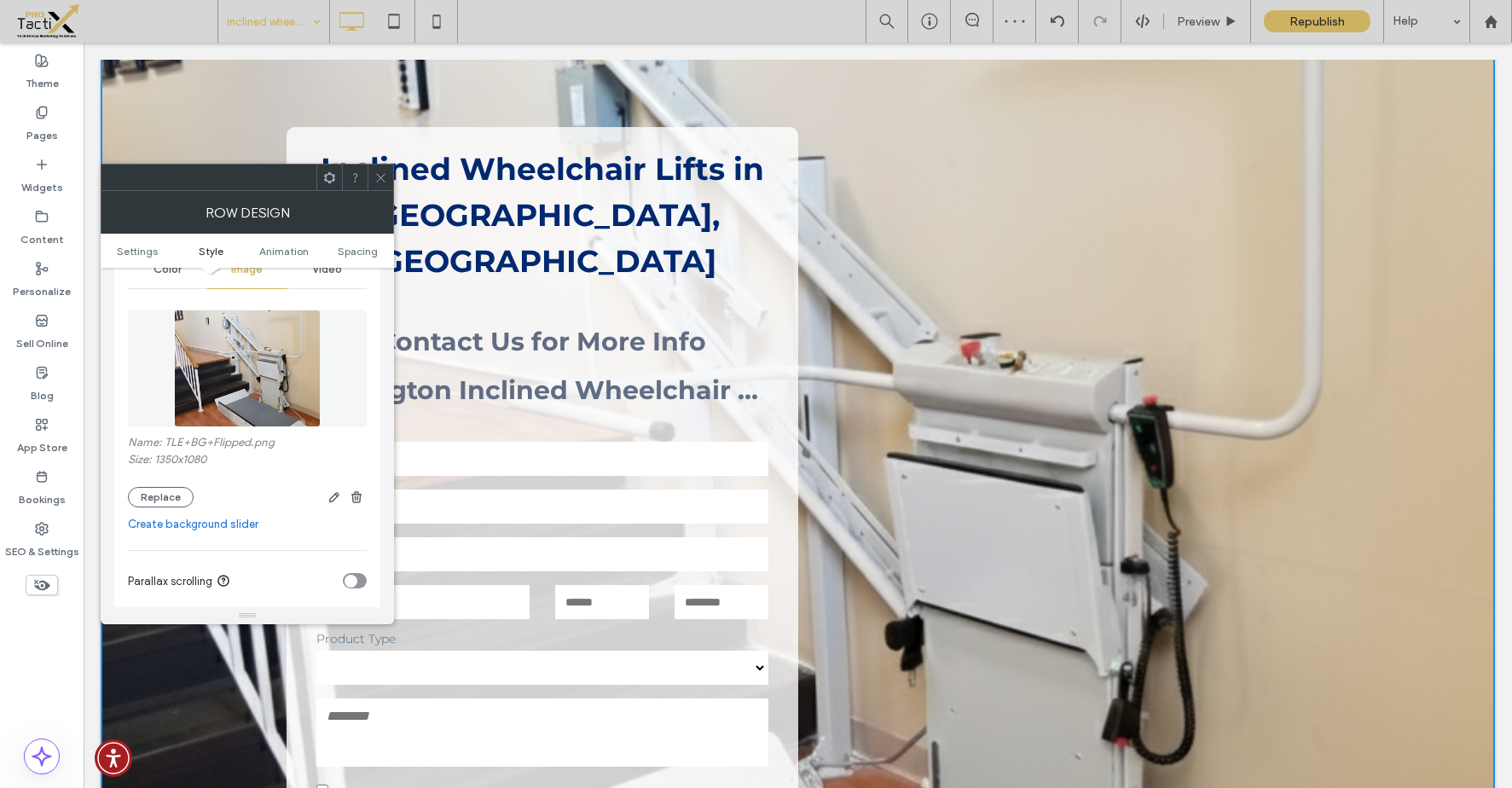
scroll to position [103, 0]
click at [377, 179] on icon at bounding box center [380, 178] width 13 height 13
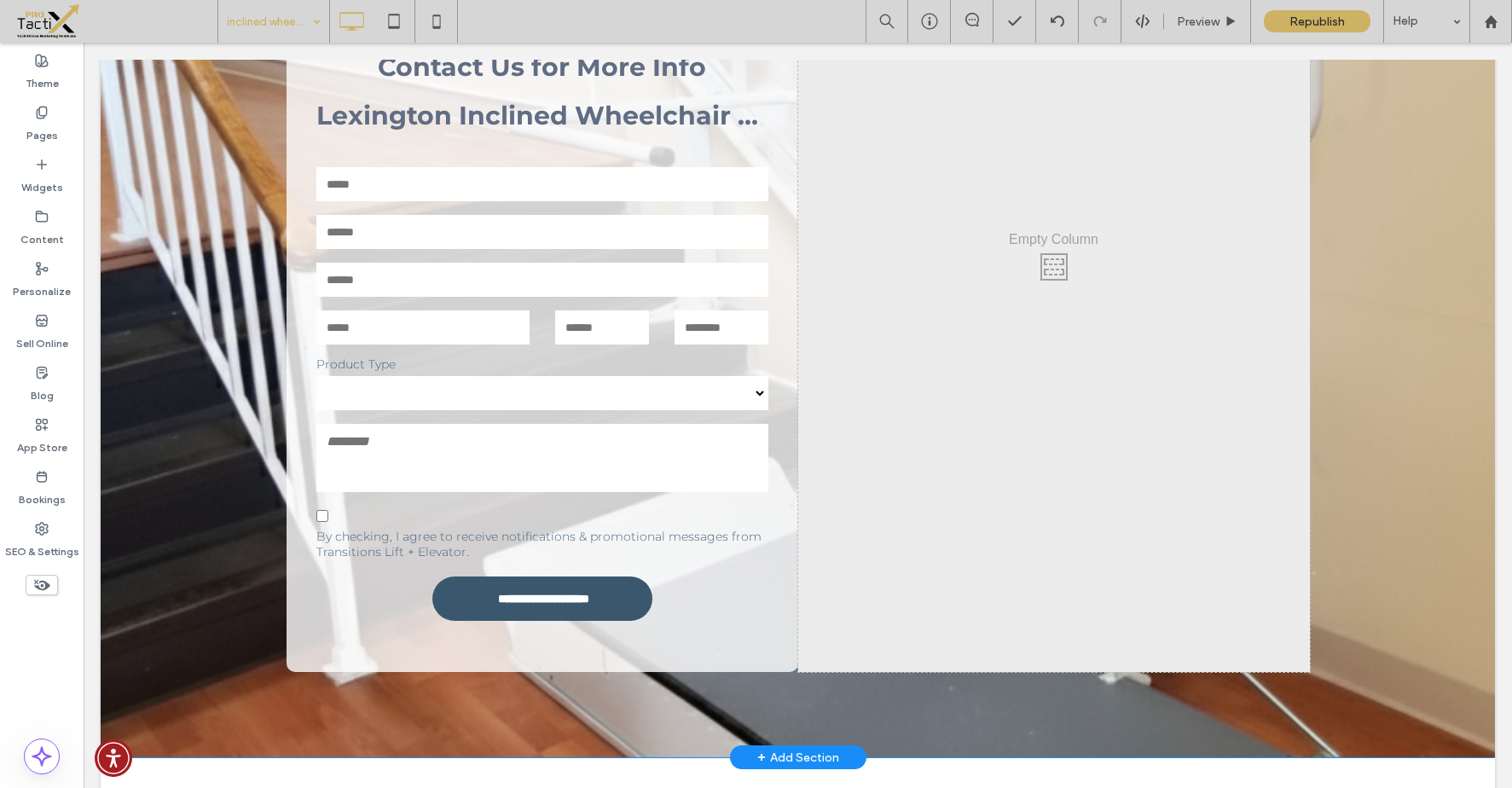
scroll to position [47, 0]
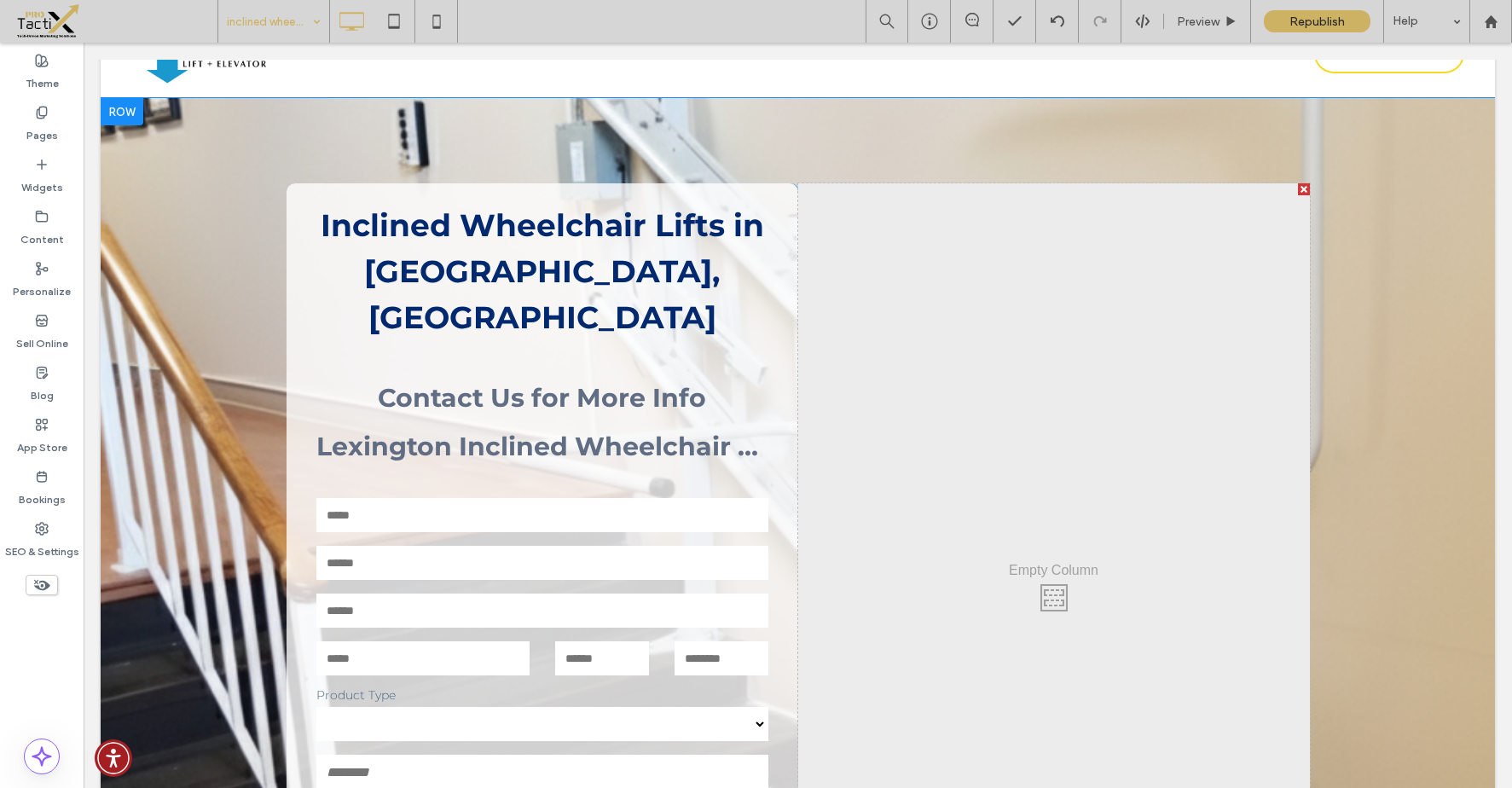
click at [966, 133] on div "**********" at bounding box center [797, 594] width 1395 height 991
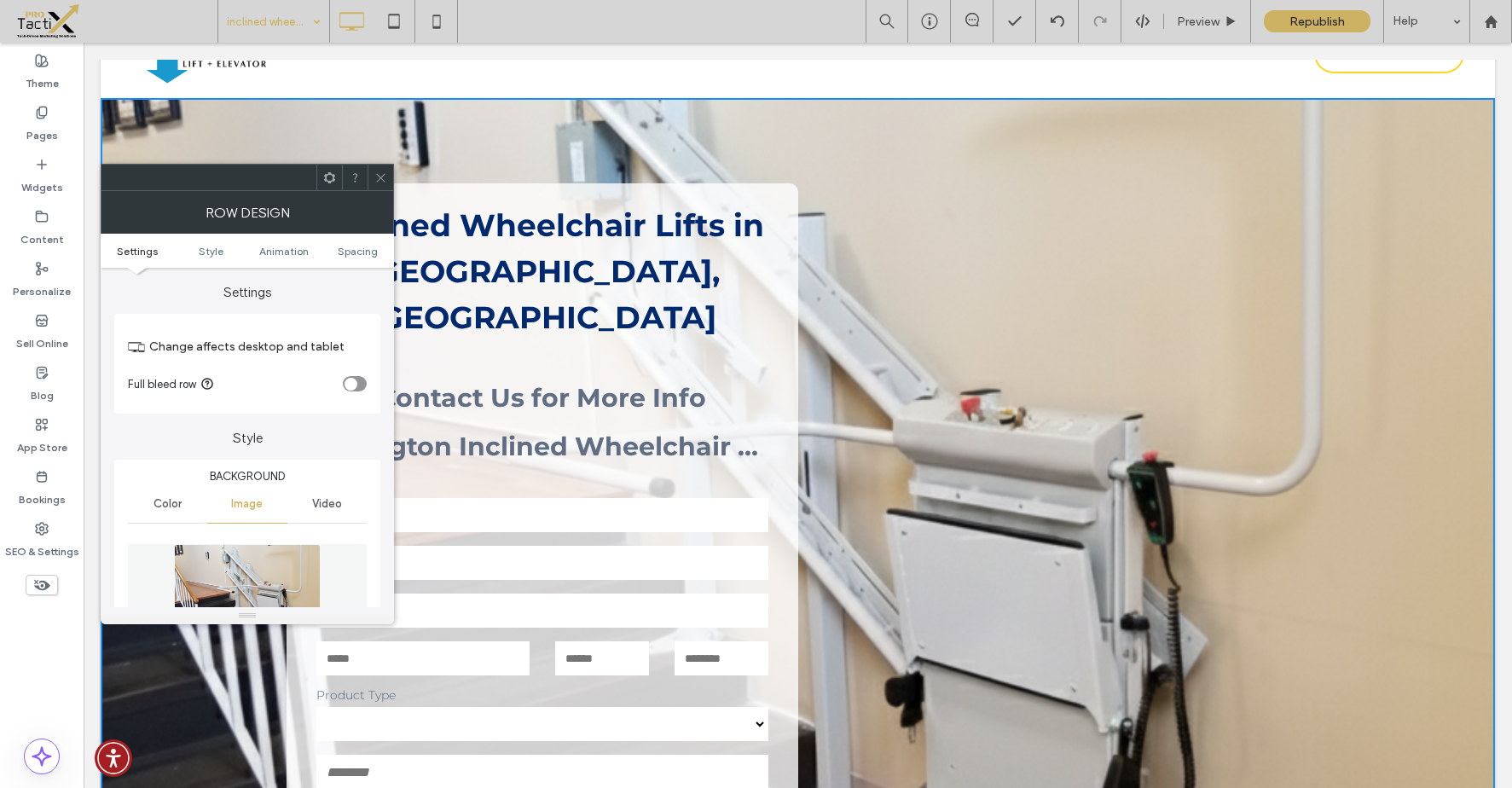
click at [236, 549] on img at bounding box center [247, 603] width 147 height 117
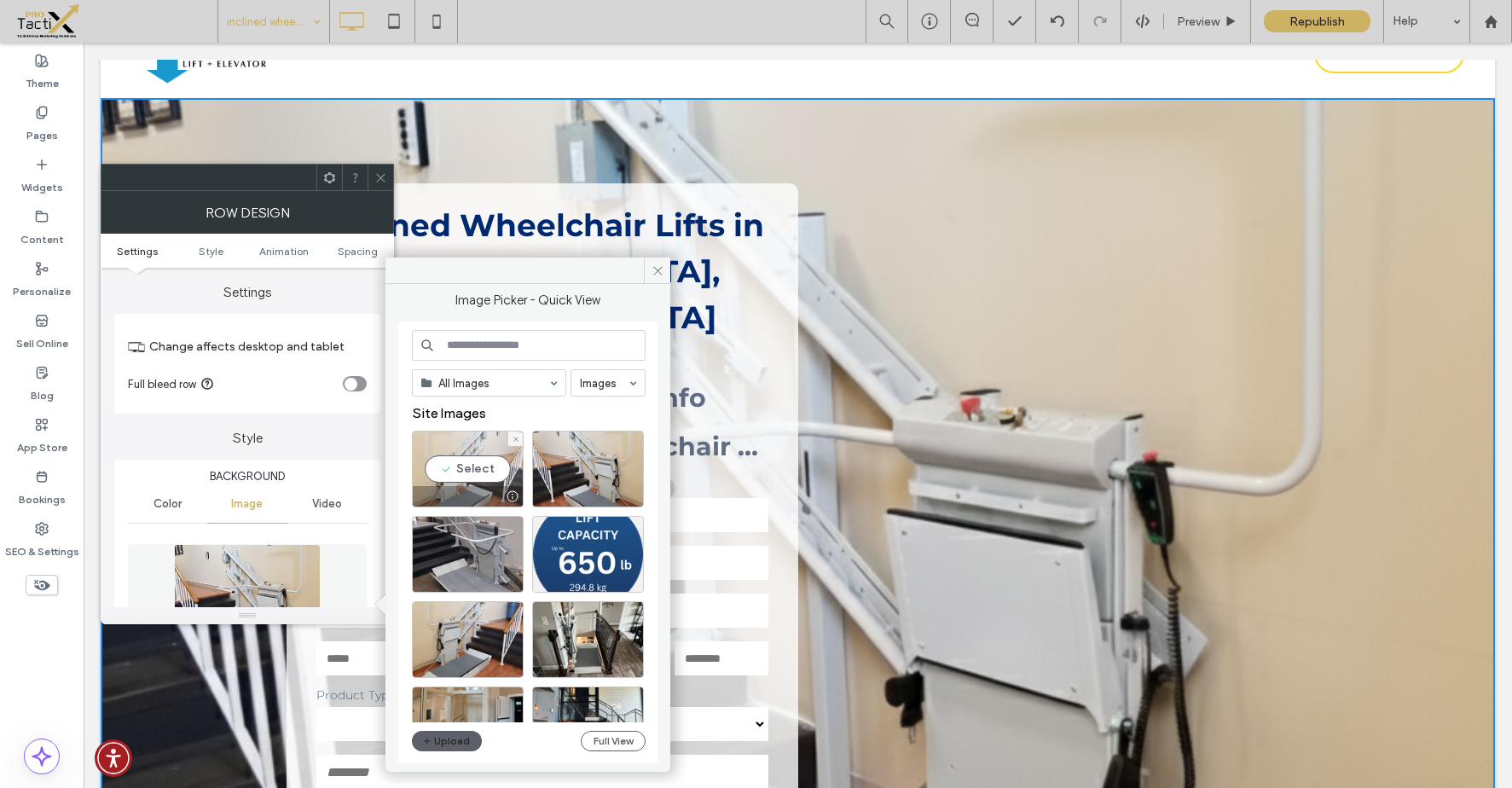
click at [478, 469] on div "Select" at bounding box center [467, 469] width 111 height 77
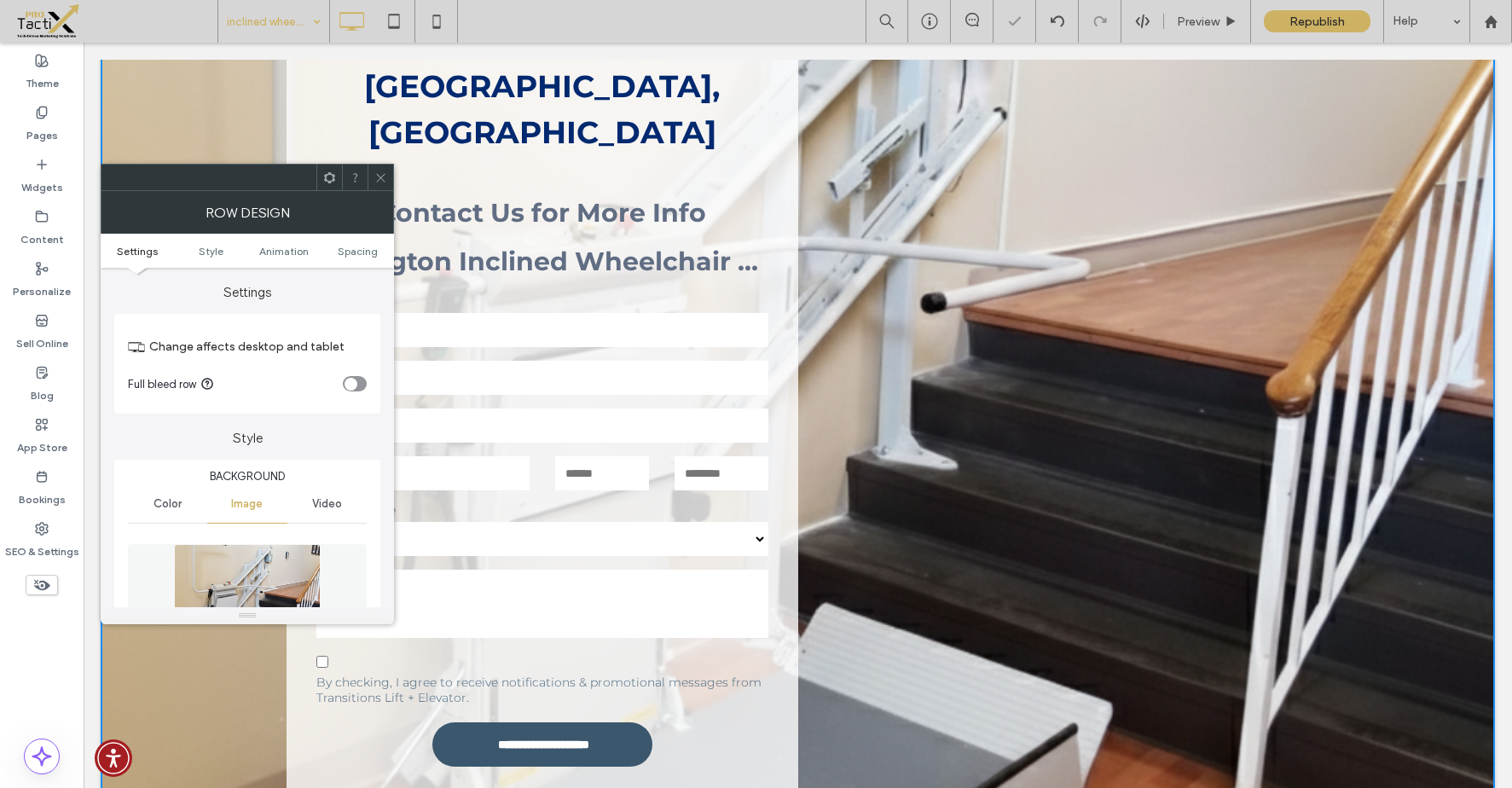
scroll to position [257, 0]
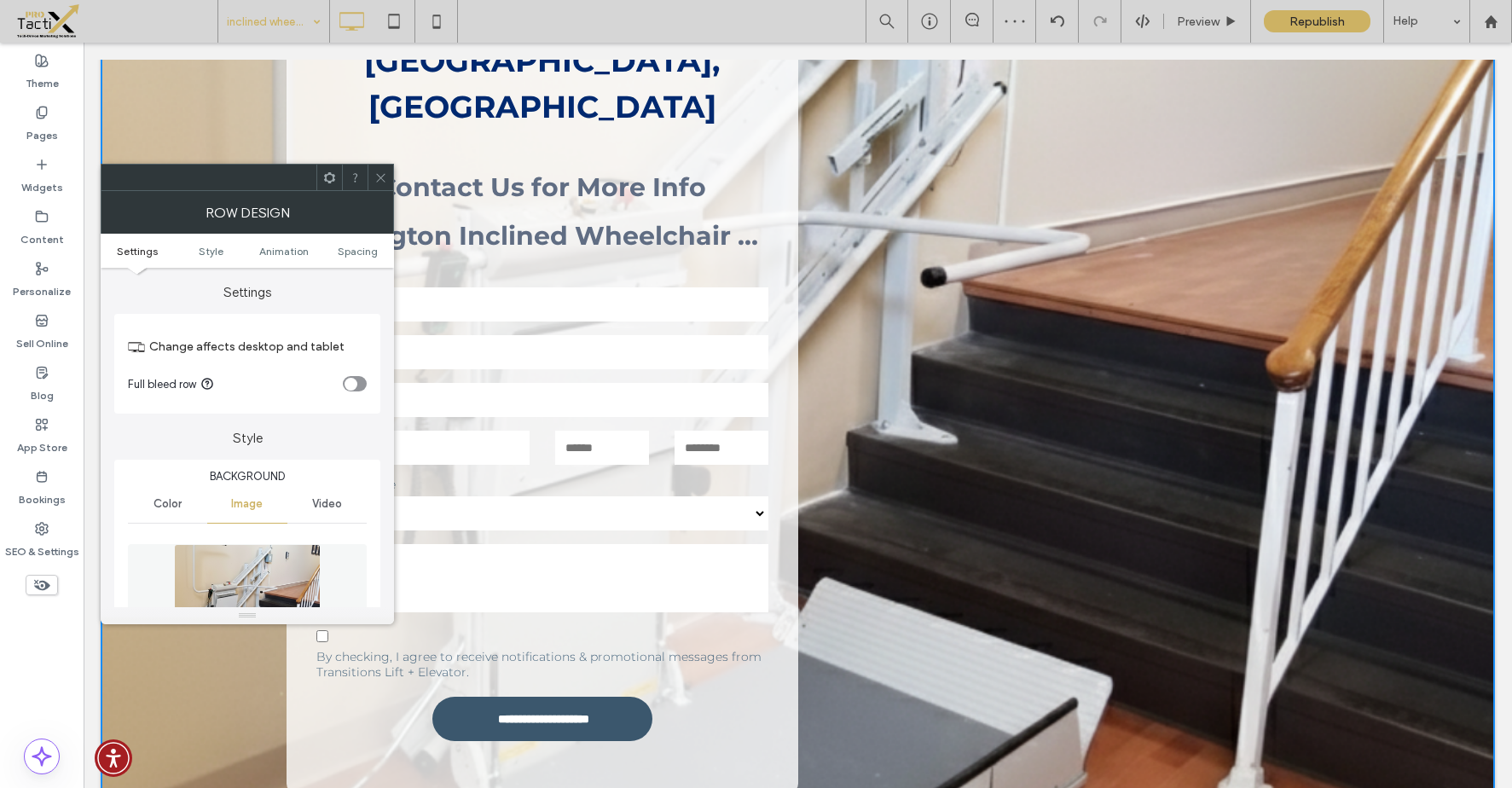
click at [233, 586] on img at bounding box center [247, 603] width 147 height 117
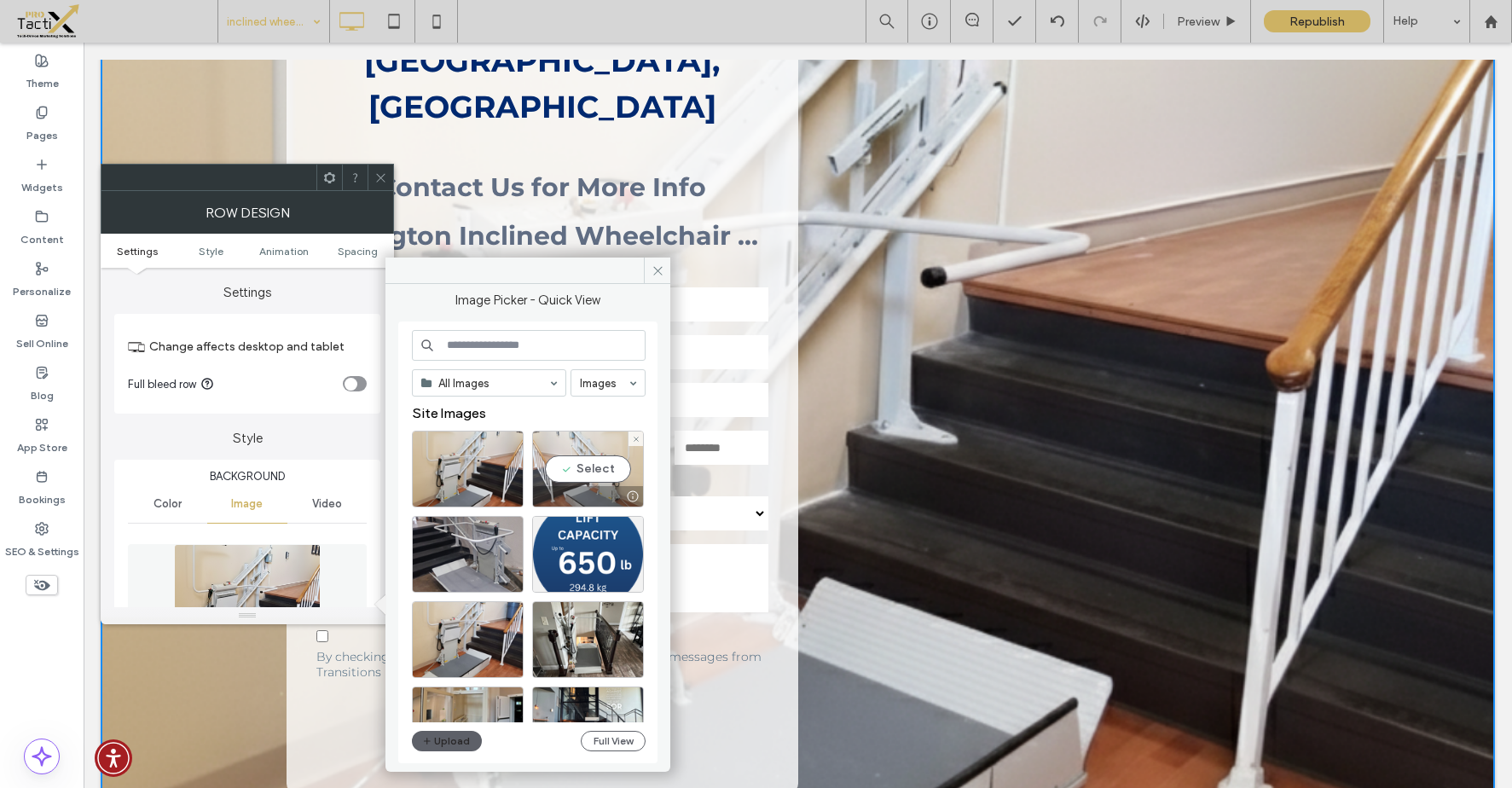
click at [578, 457] on div "Select" at bounding box center [587, 469] width 111 height 77
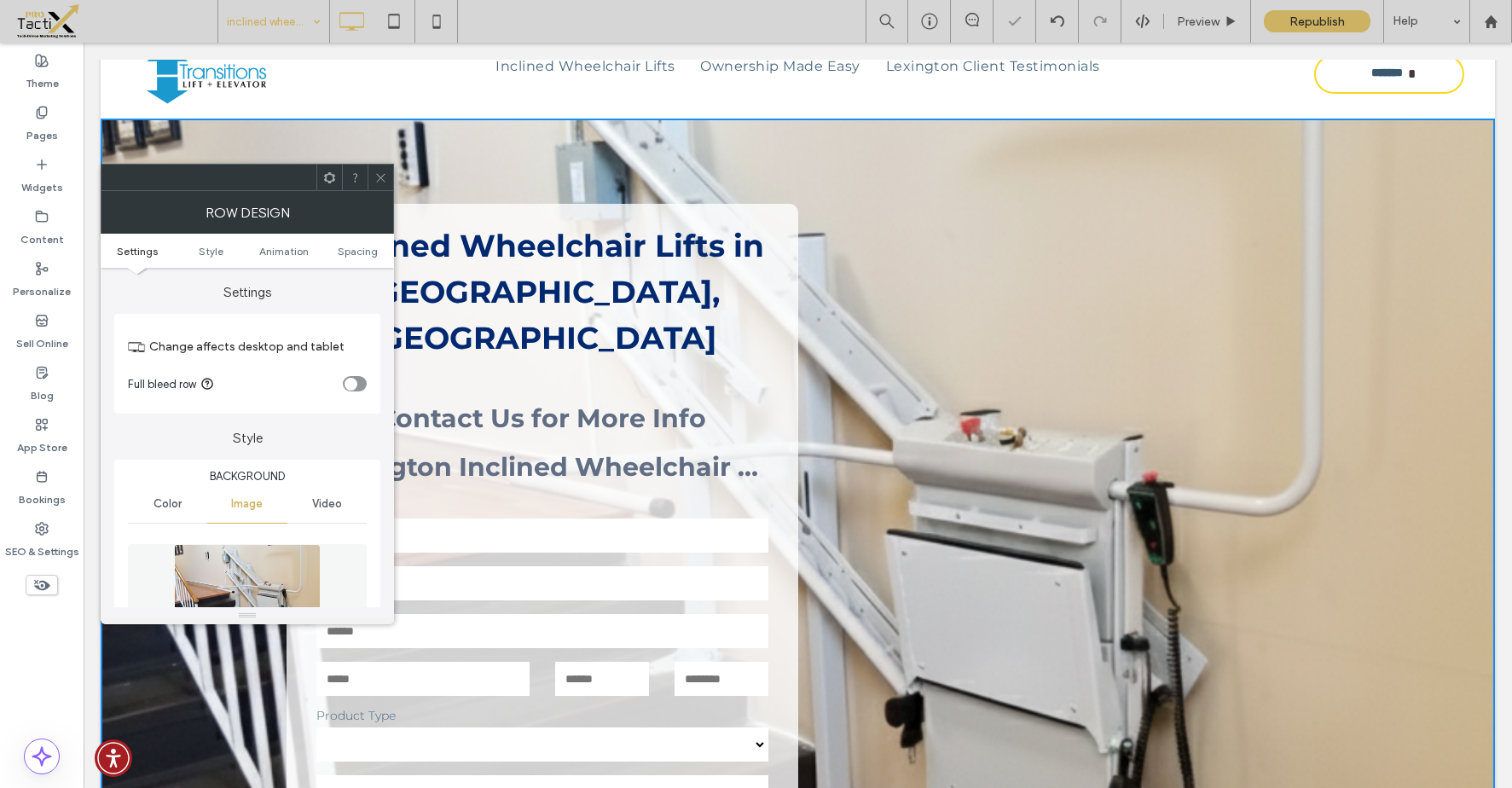
scroll to position [0, 0]
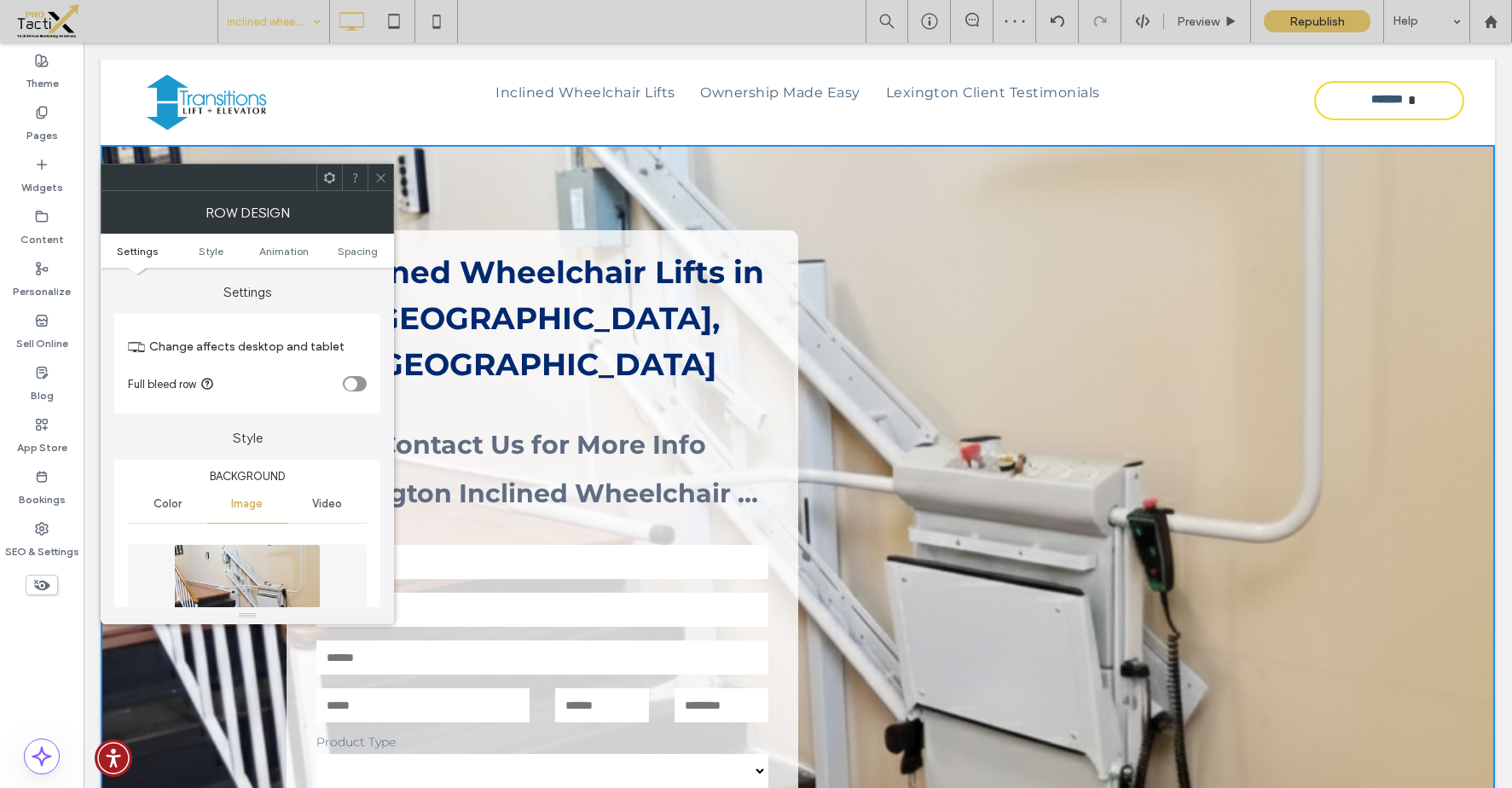
drag, startPoint x: 382, startPoint y: 179, endPoint x: 413, endPoint y: 156, distance: 38.6
click at [382, 179] on use at bounding box center [380, 178] width 9 height 9
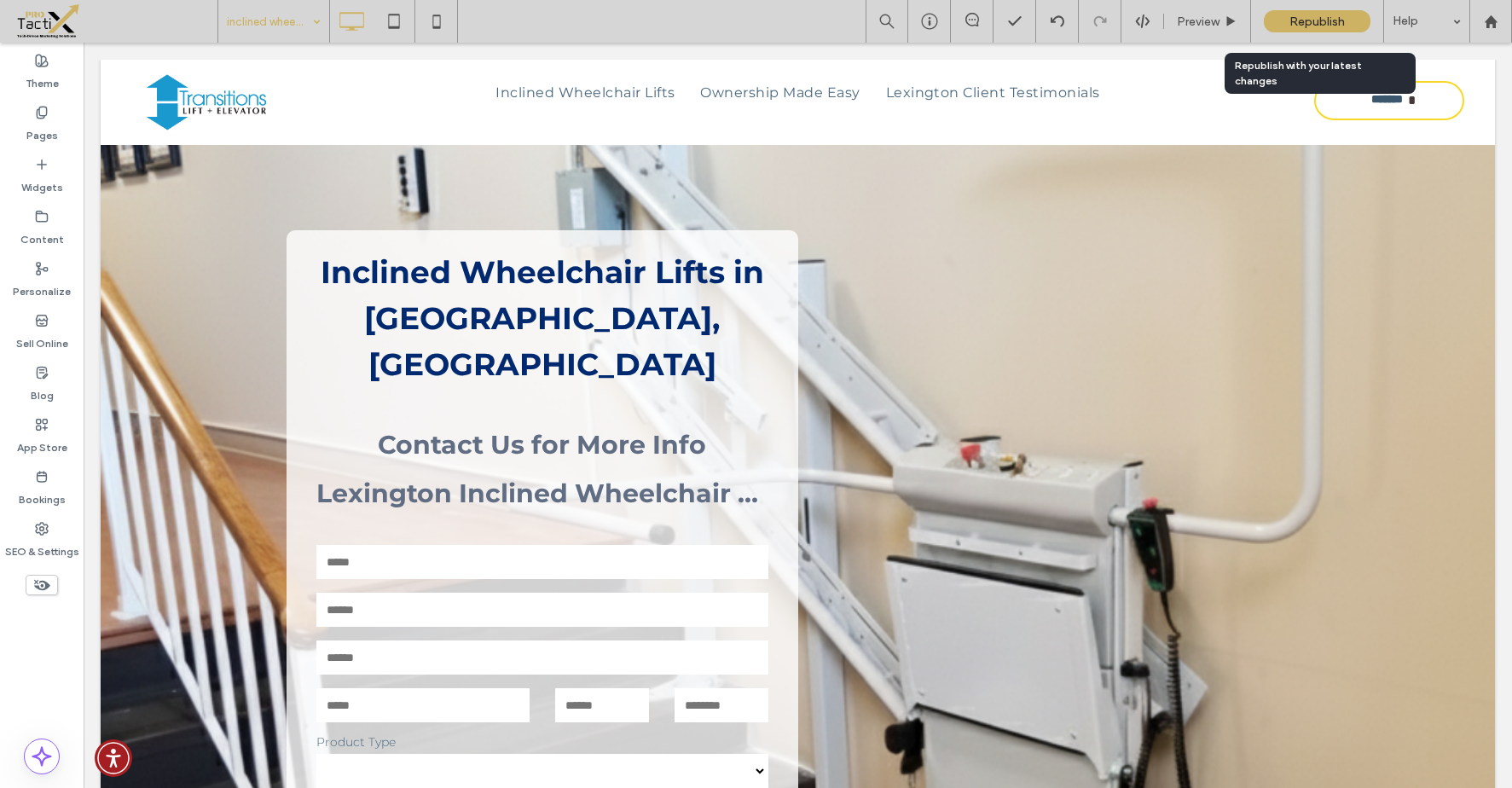
click at [1307, 31] on div "Republish" at bounding box center [1317, 21] width 106 height 22
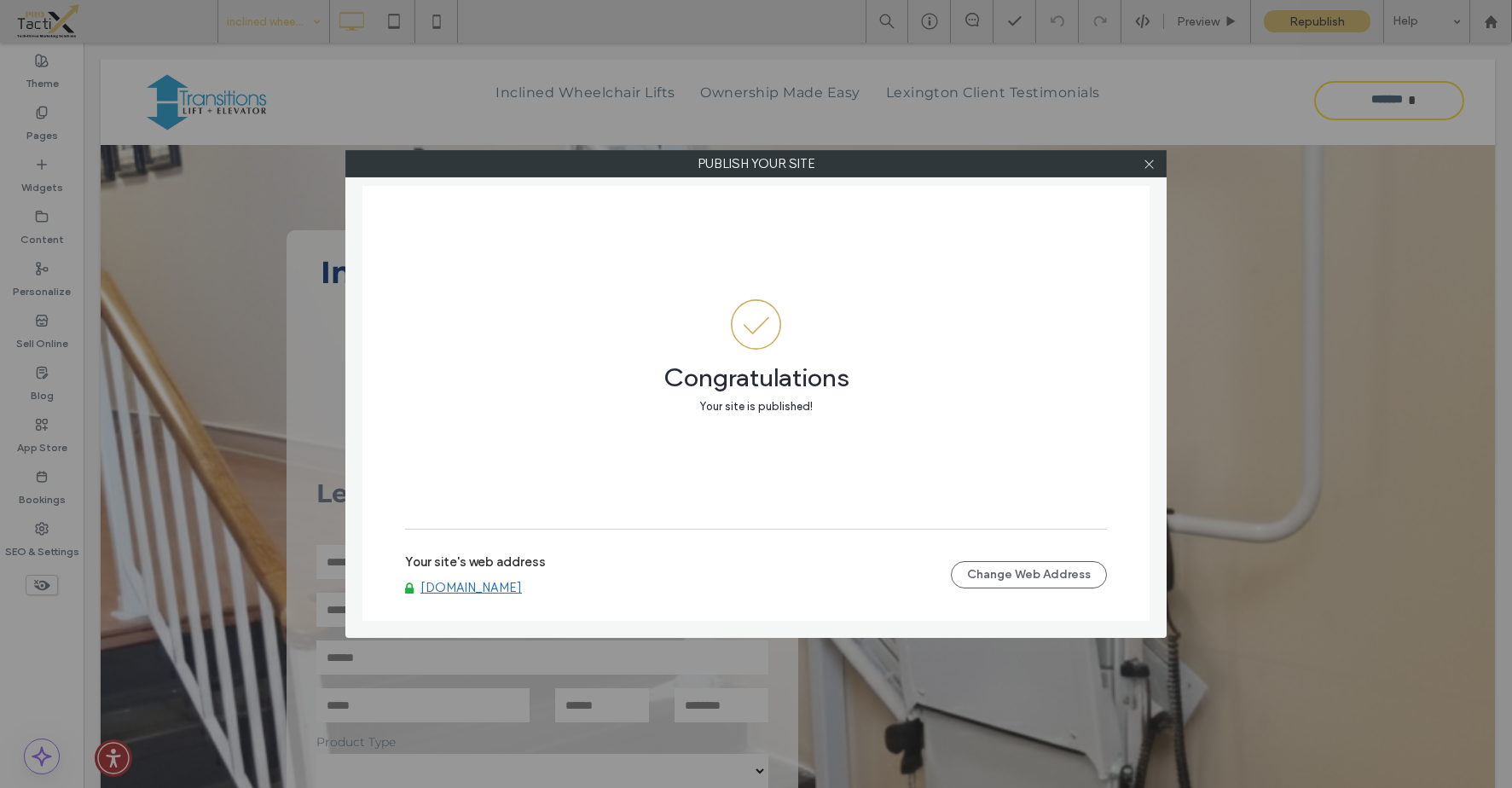
click at [813, 417] on div "Congratulations Your site is published!" at bounding box center [756, 358] width 702 height 343
drag, startPoint x: 1152, startPoint y: 163, endPoint x: 965, endPoint y: 190, distance: 188.9
click at [1152, 163] on icon at bounding box center [1148, 164] width 13 height 13
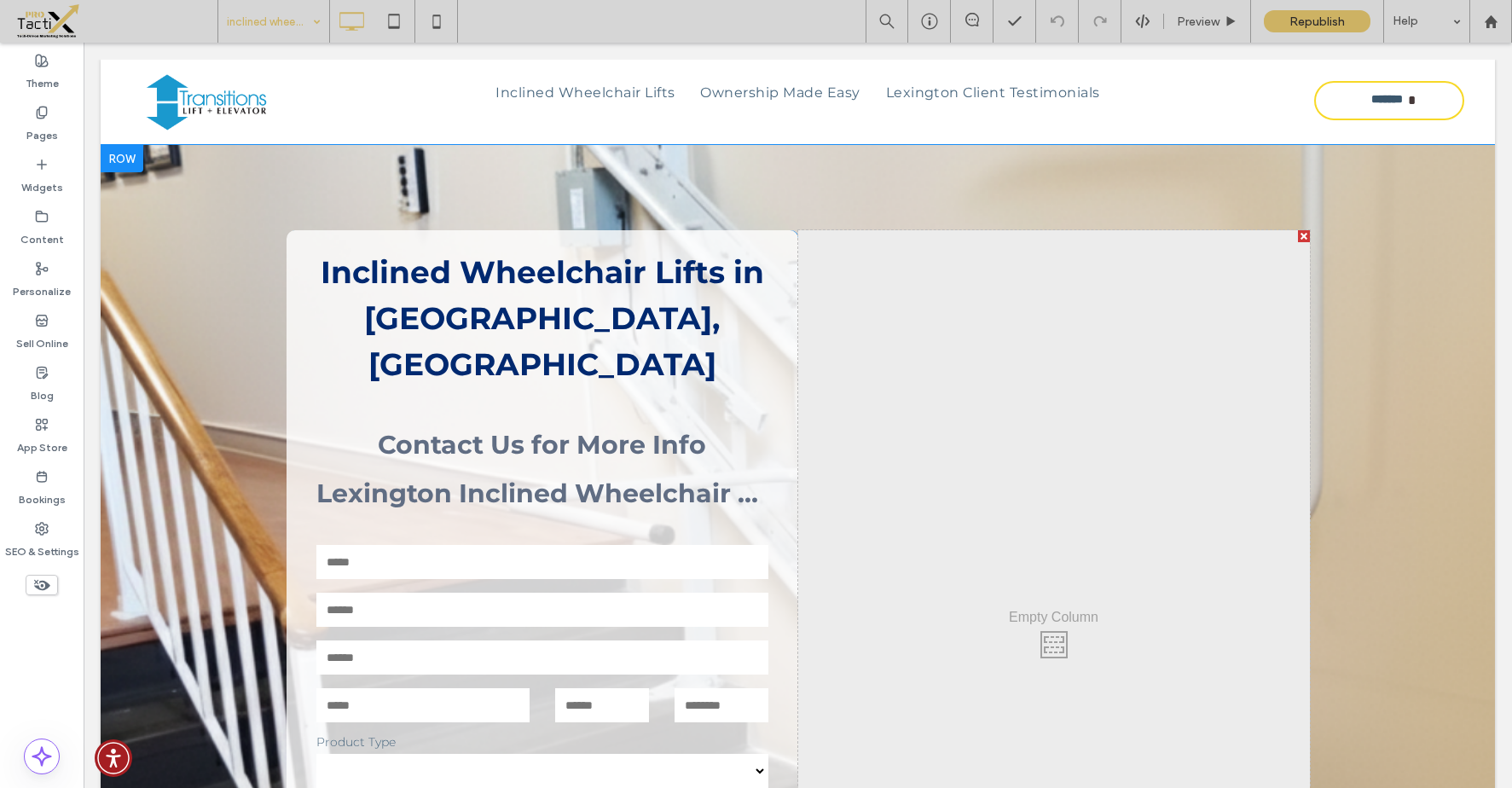
click at [115, 154] on div at bounding box center [121, 159] width 42 height 28
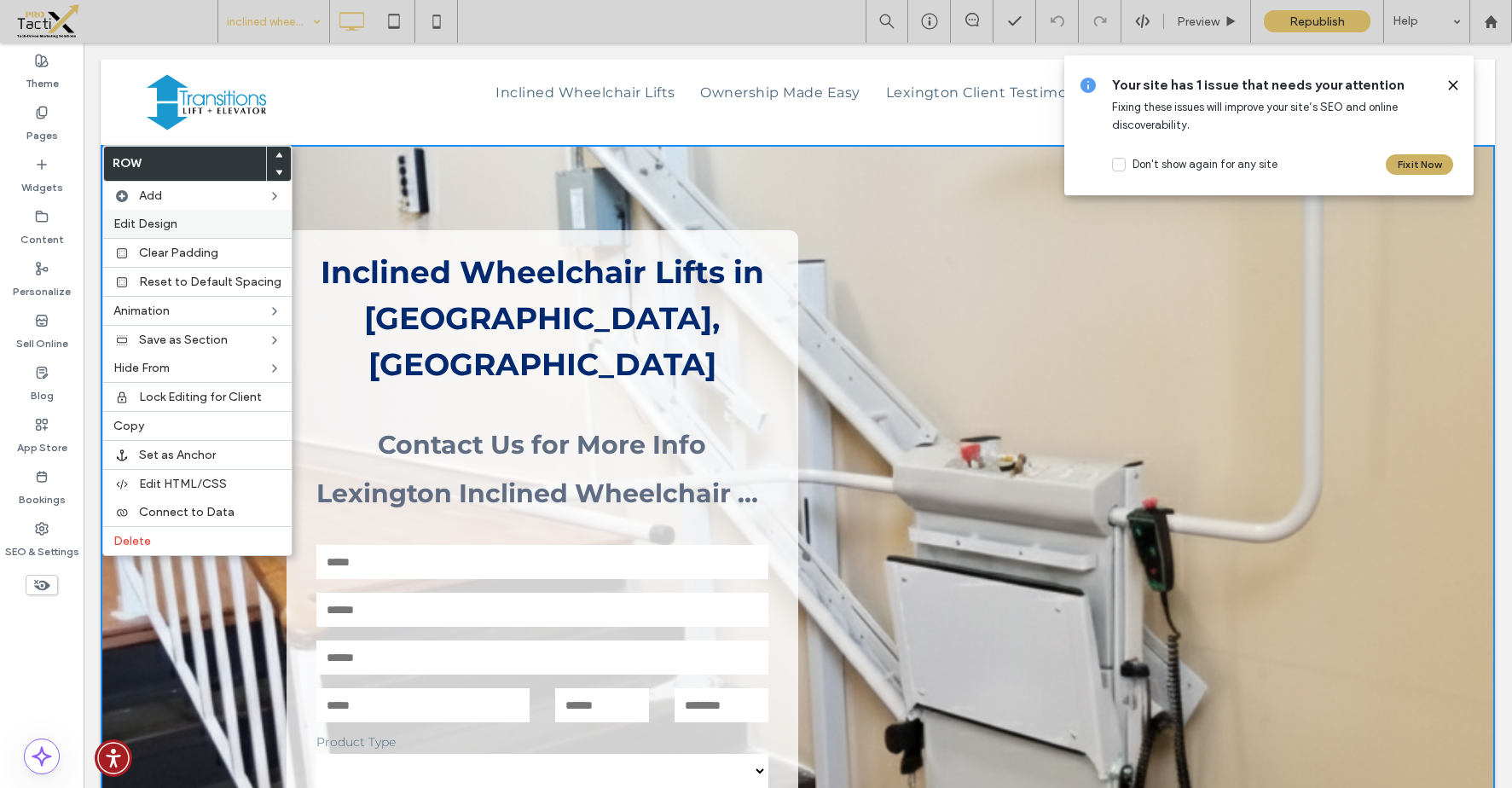
click at [165, 227] on span "Edit Design" at bounding box center [145, 224] width 64 height 15
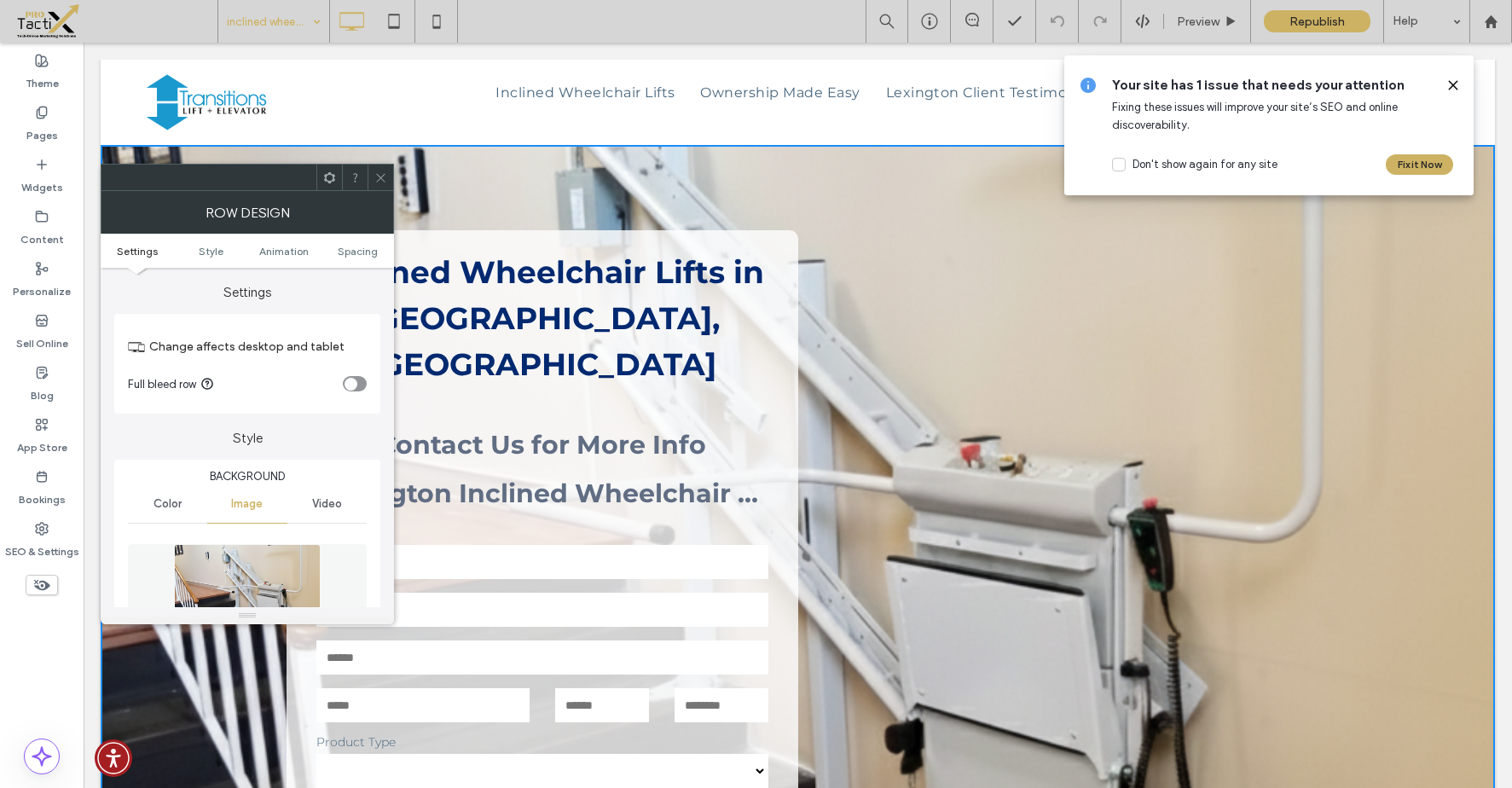
click at [239, 580] on img at bounding box center [247, 603] width 147 height 117
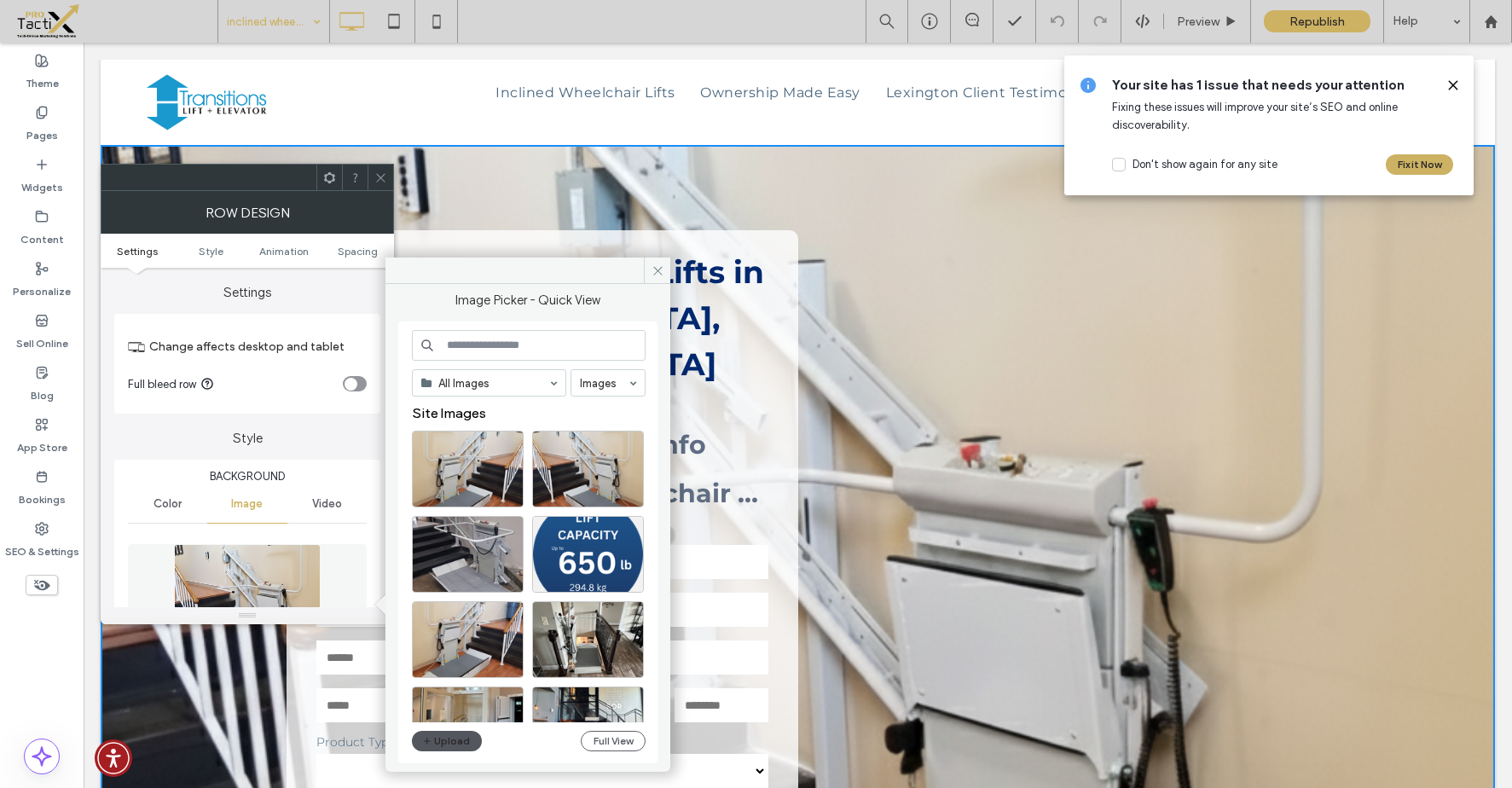
click at [466, 744] on button "Upload" at bounding box center [447, 742] width 70 height 21
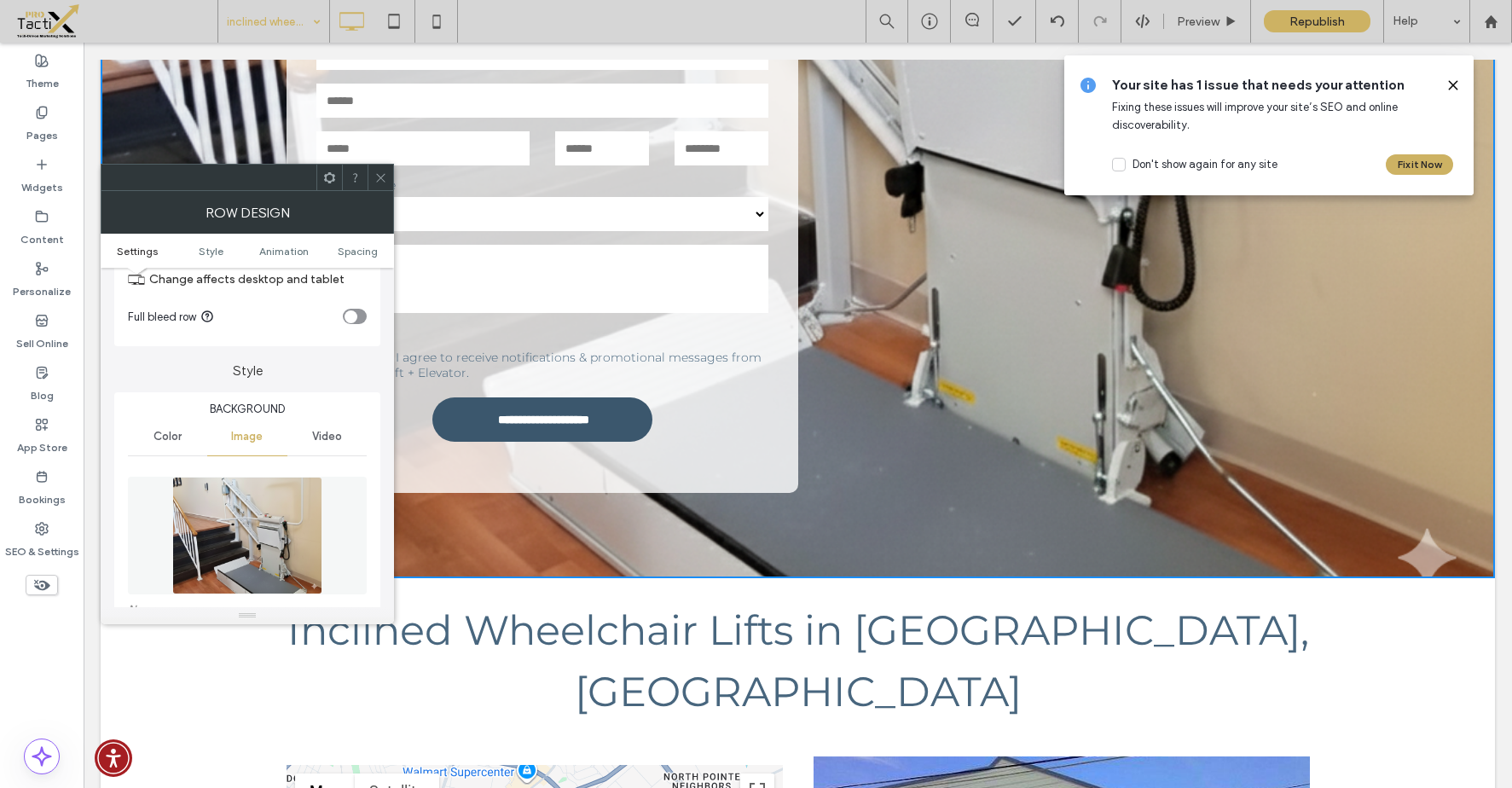
scroll to position [110, 0]
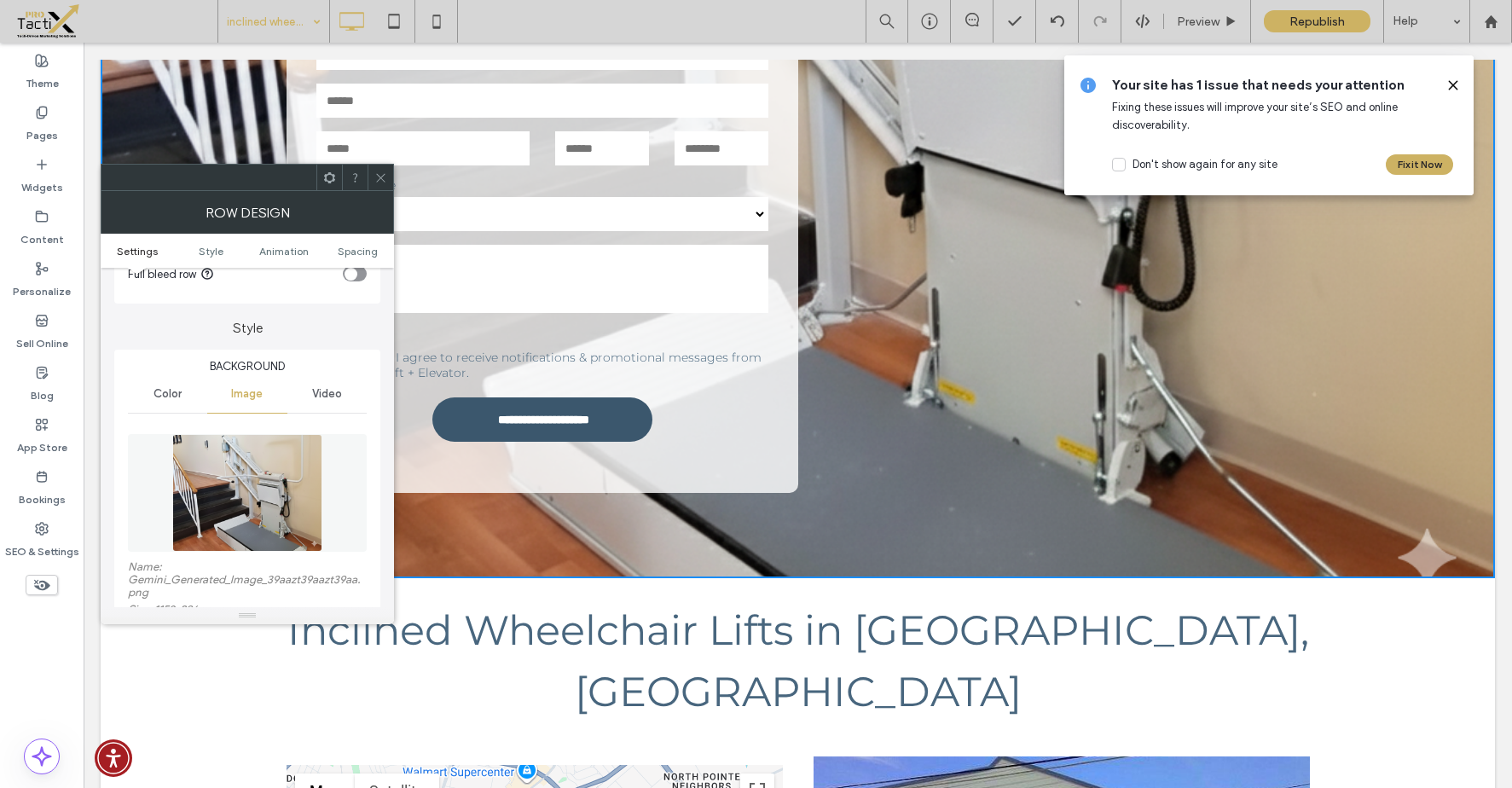
click at [219, 494] on img at bounding box center [247, 492] width 151 height 117
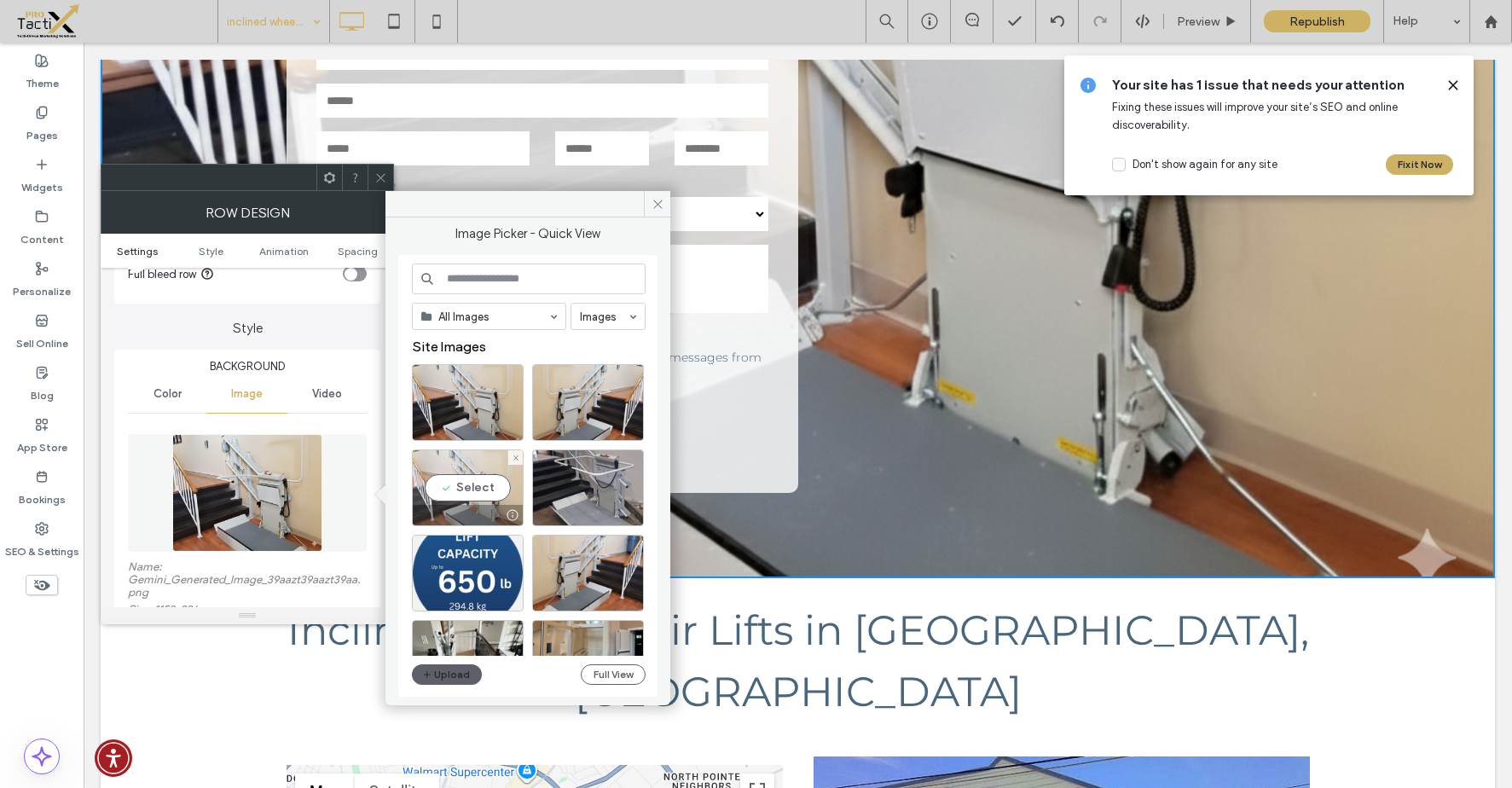
click at [456, 492] on div "Select" at bounding box center [467, 488] width 111 height 77
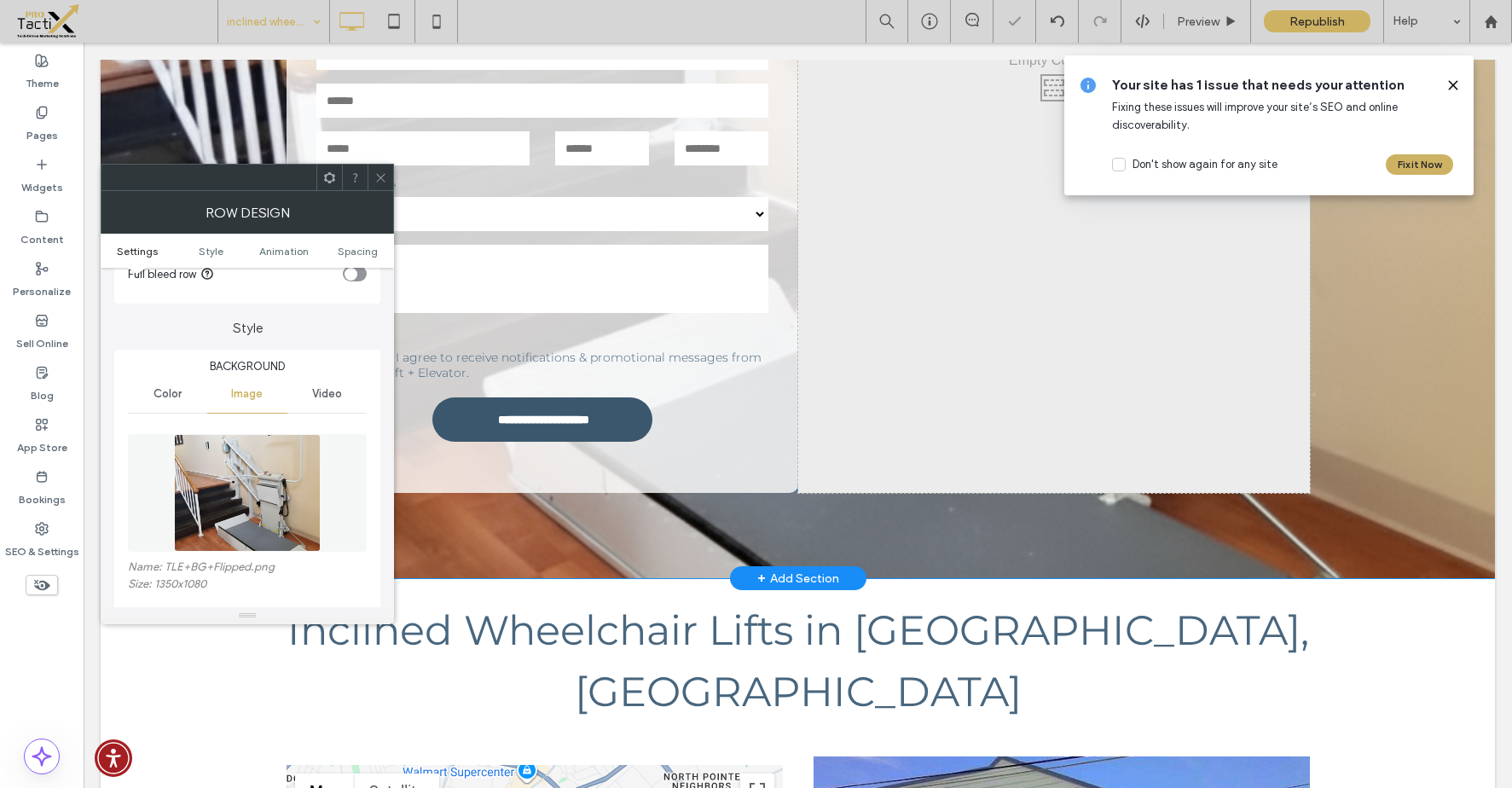
scroll to position [0, 0]
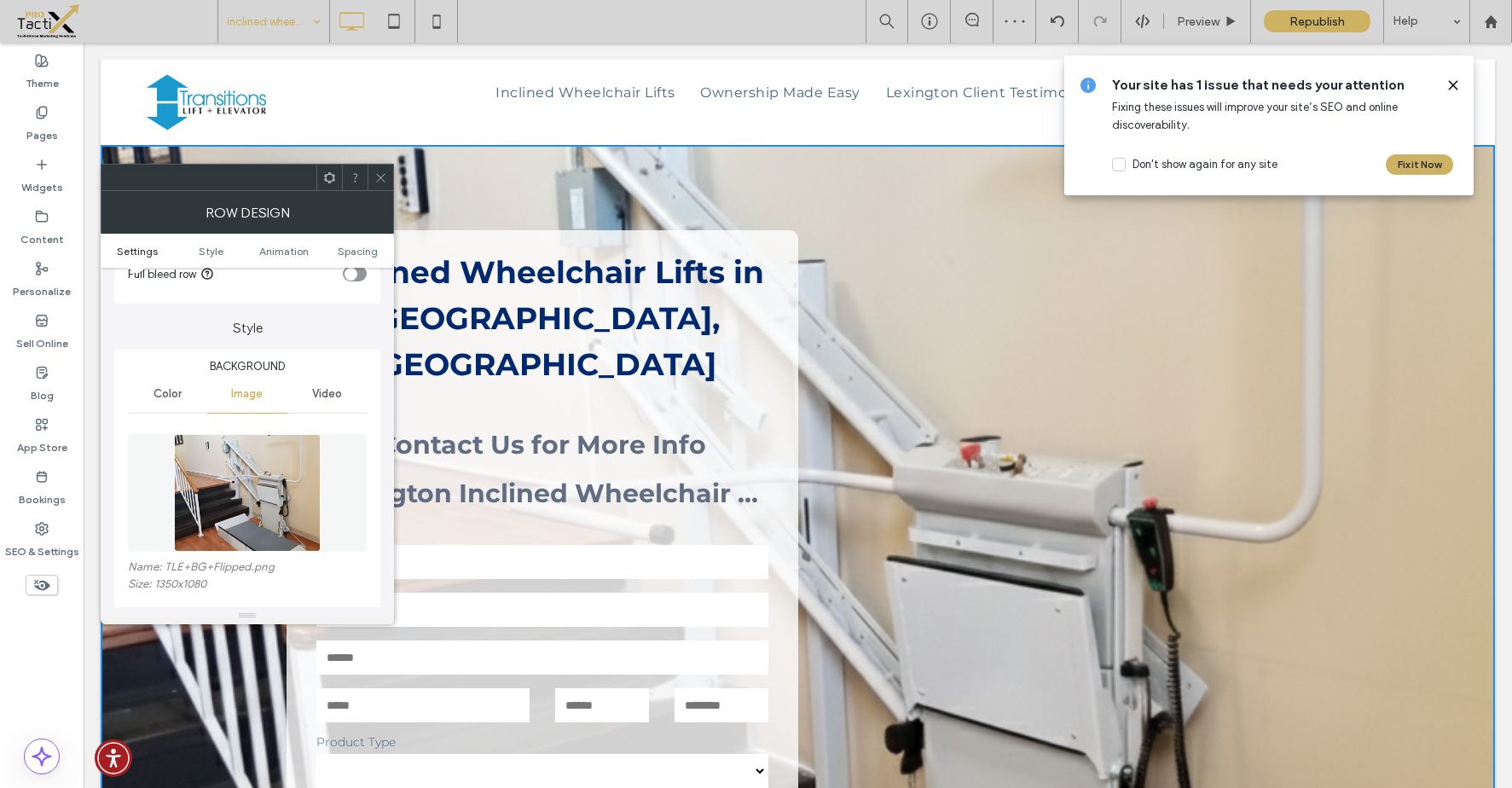
click at [376, 180] on icon at bounding box center [380, 178] width 13 height 13
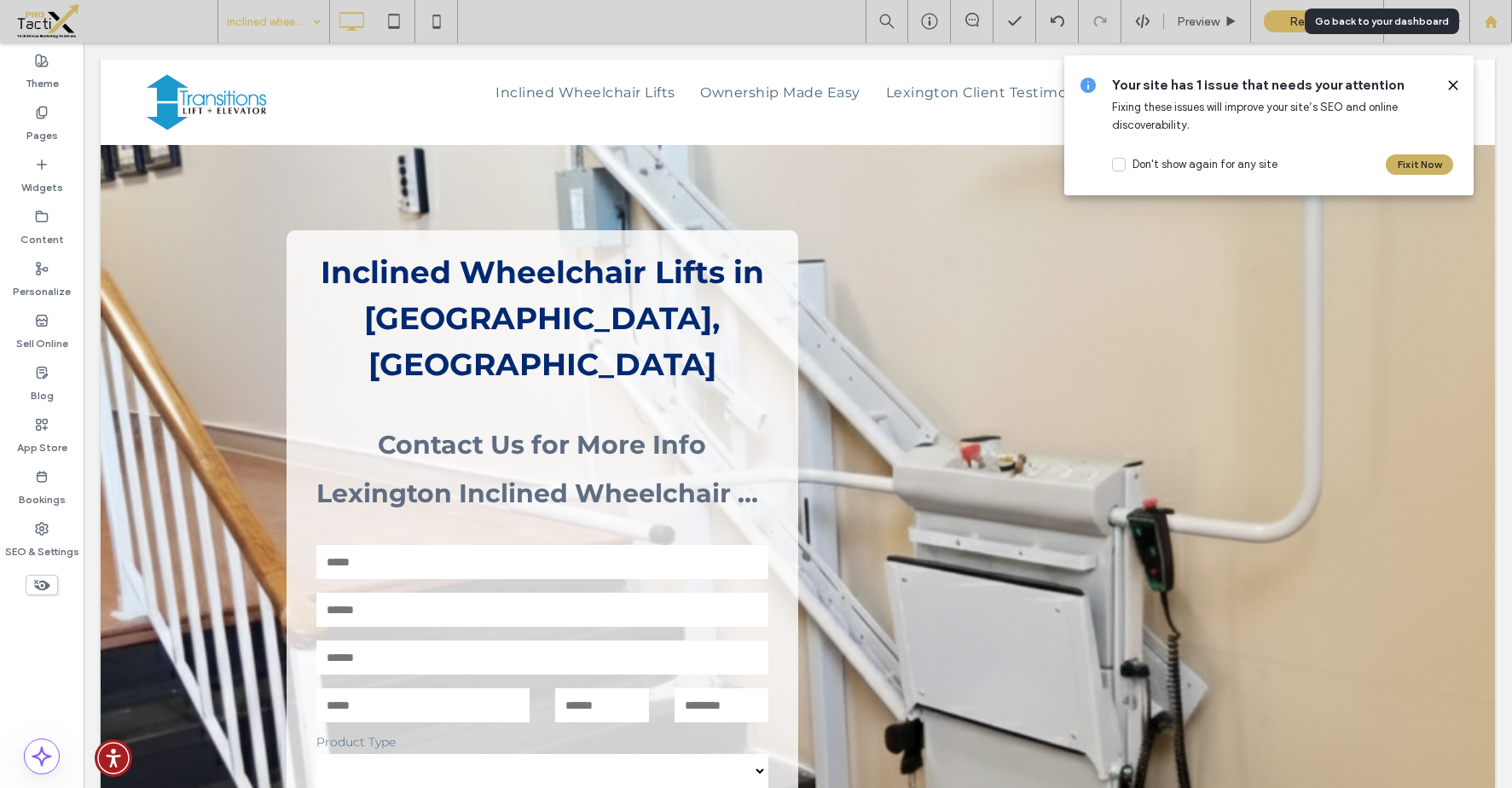
click at [1494, 21] on use at bounding box center [1490, 21] width 13 height 13
